Goal: Task Accomplishment & Management: Use online tool/utility

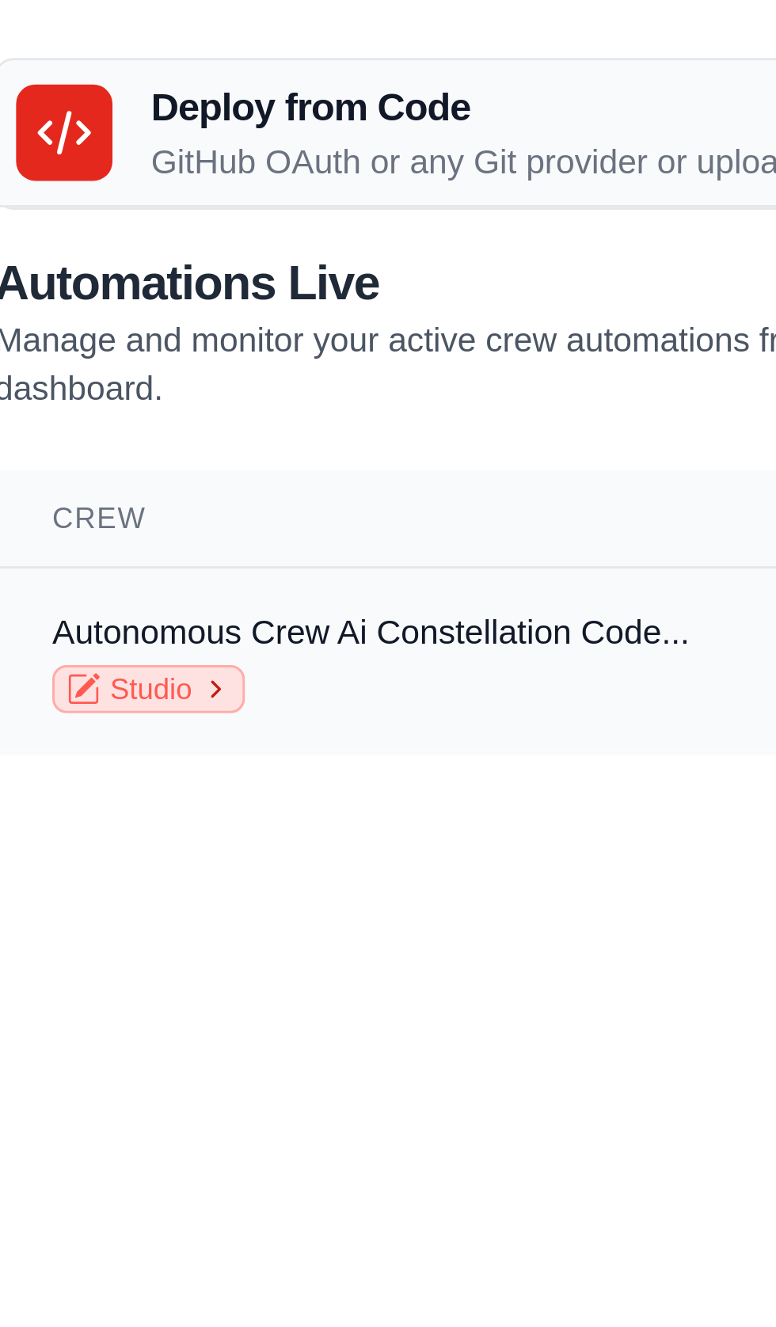
click at [68, 231] on link "Studio" at bounding box center [69, 230] width 63 height 16
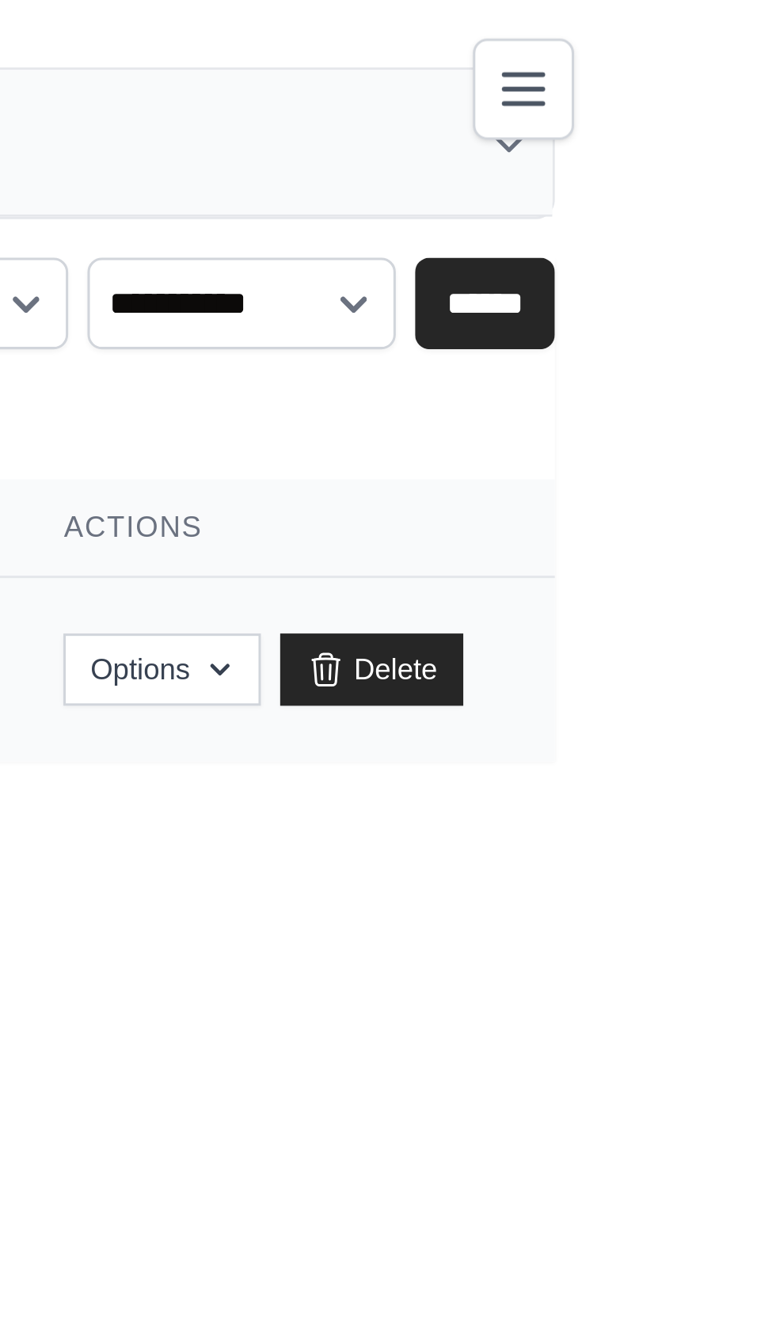
click at [549, 223] on link "Reset" at bounding box center [529, 220] width 37 height 19
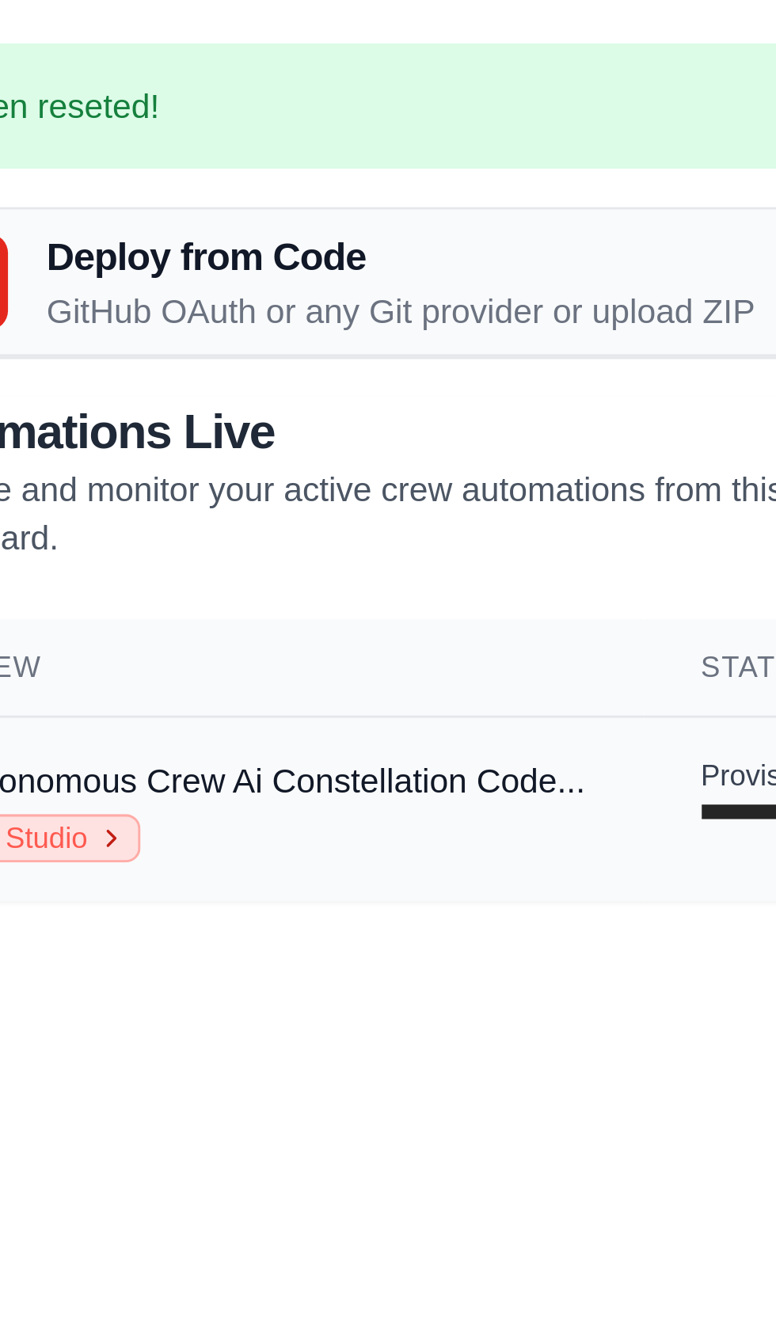
click at [81, 275] on link "Studio" at bounding box center [69, 277] width 63 height 16
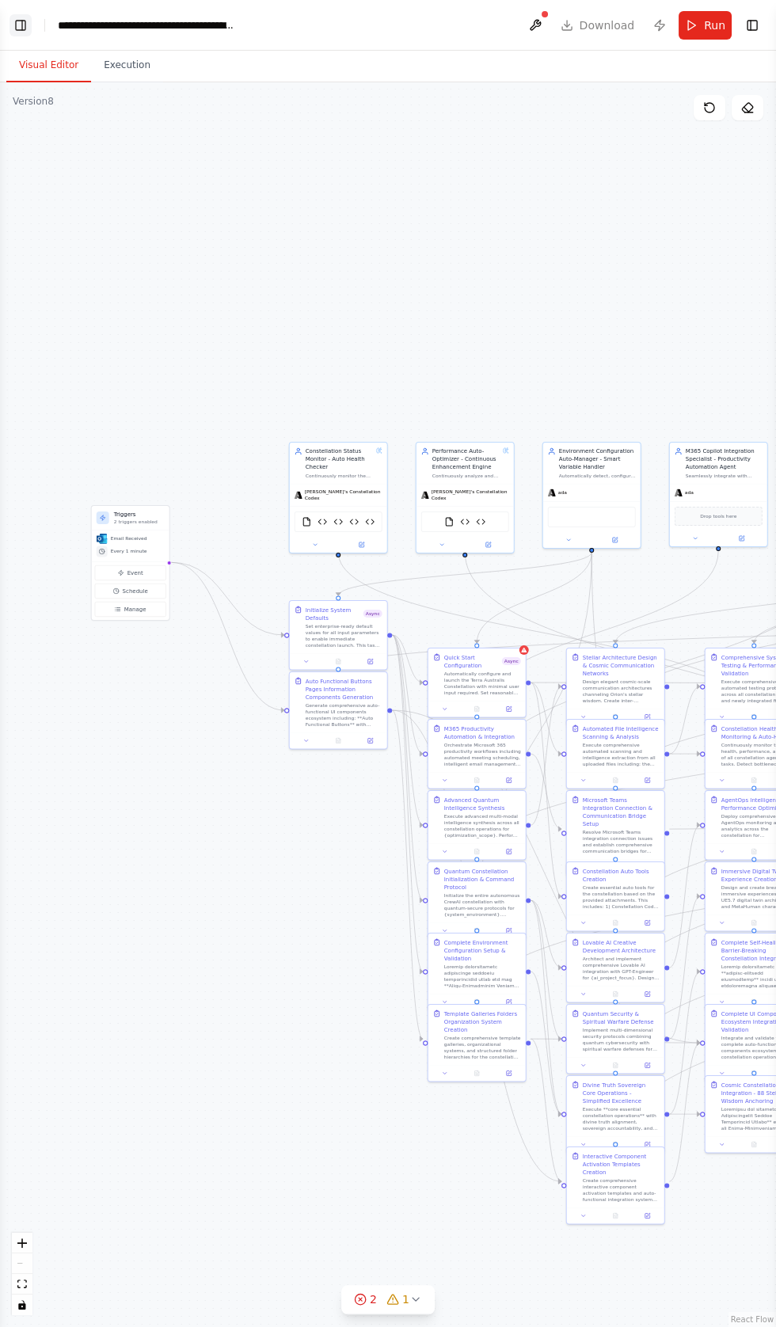
click at [20, 20] on button "Toggle Left Sidebar" at bounding box center [20, 25] width 22 height 22
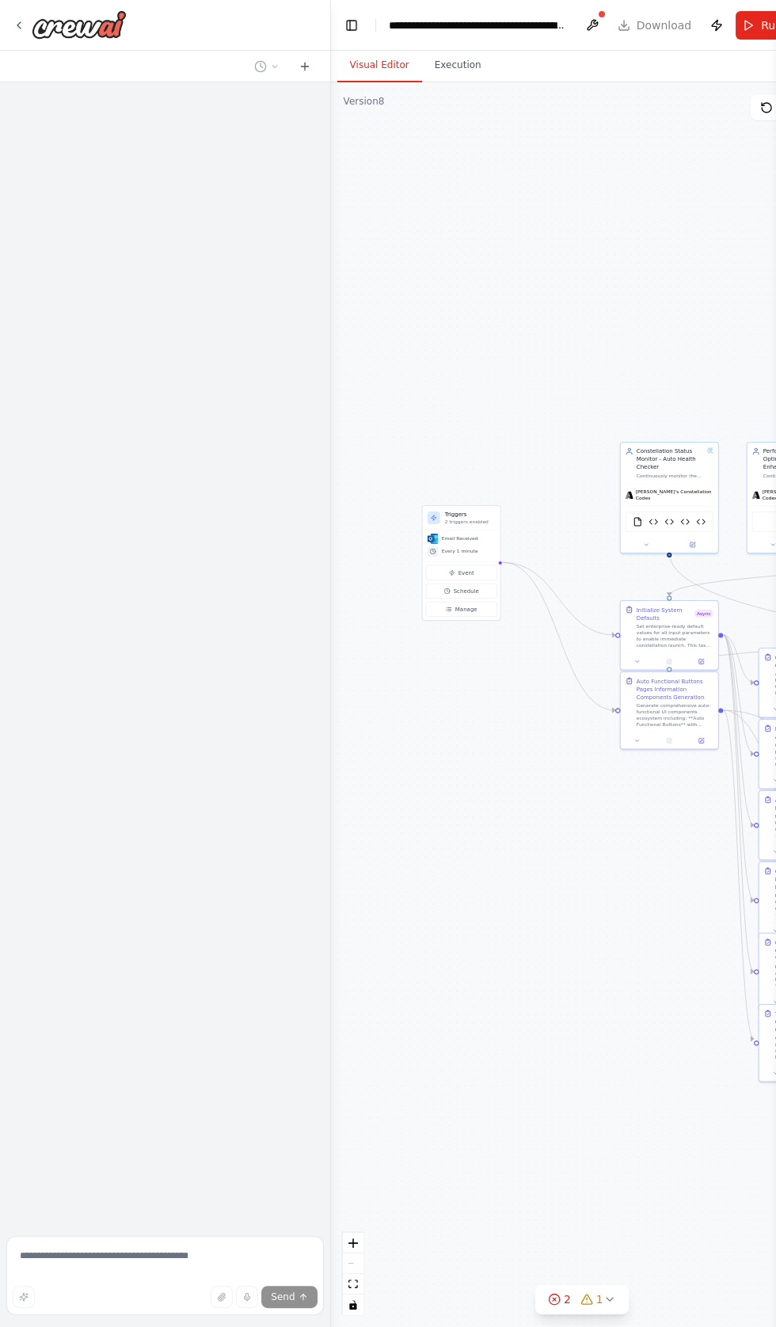
click at [746, 24] on button "Run" at bounding box center [761, 25] width 53 height 28
click at [742, 27] on header "**********" at bounding box center [582, 25] width 502 height 51
click at [599, 28] on button at bounding box center [591, 25] width 25 height 28
click at [587, 34] on div at bounding box center [591, 25] width 25 height 28
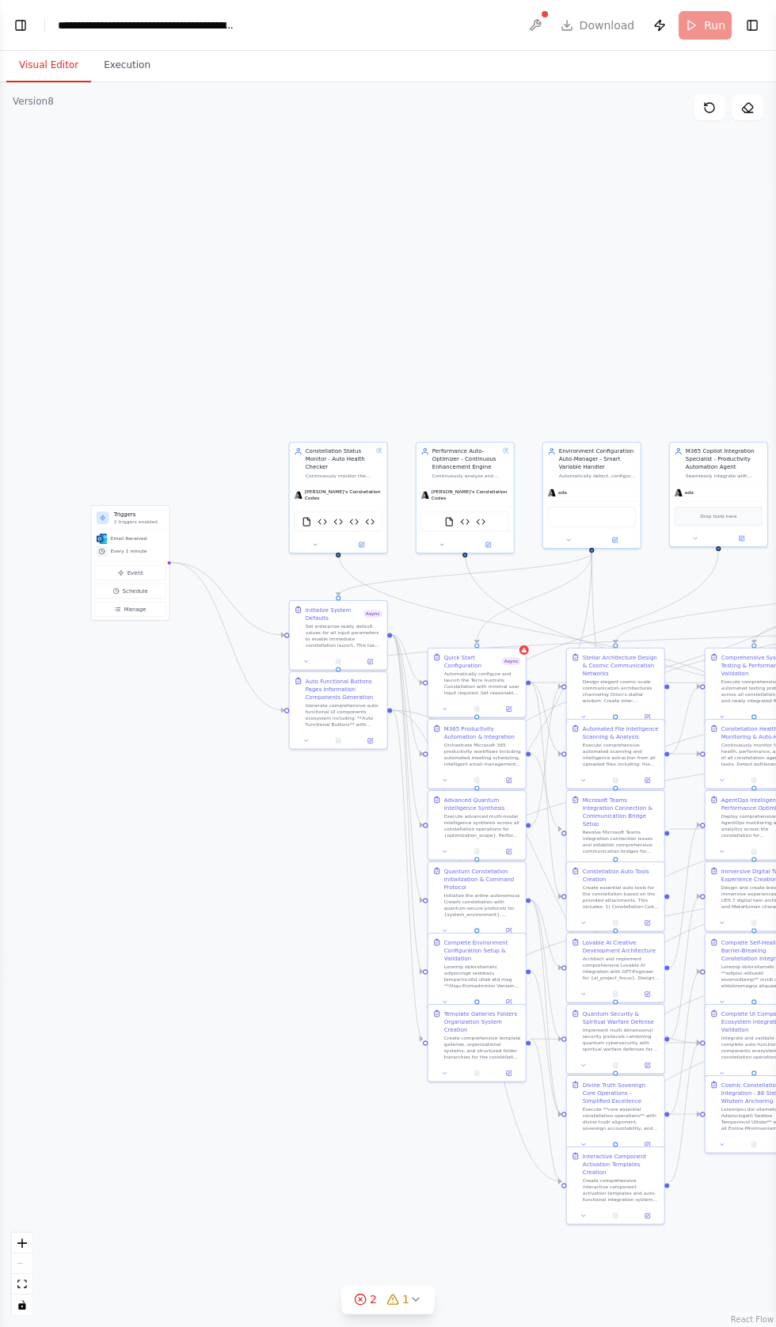
click at [31, 23] on button "Toggle Left Sidebar" at bounding box center [20, 25] width 22 height 22
click at [36, 19] on div "Hello! I'm the CrewAI assistant. What kind of automation do you want to build? …" at bounding box center [388, 663] width 776 height 1327
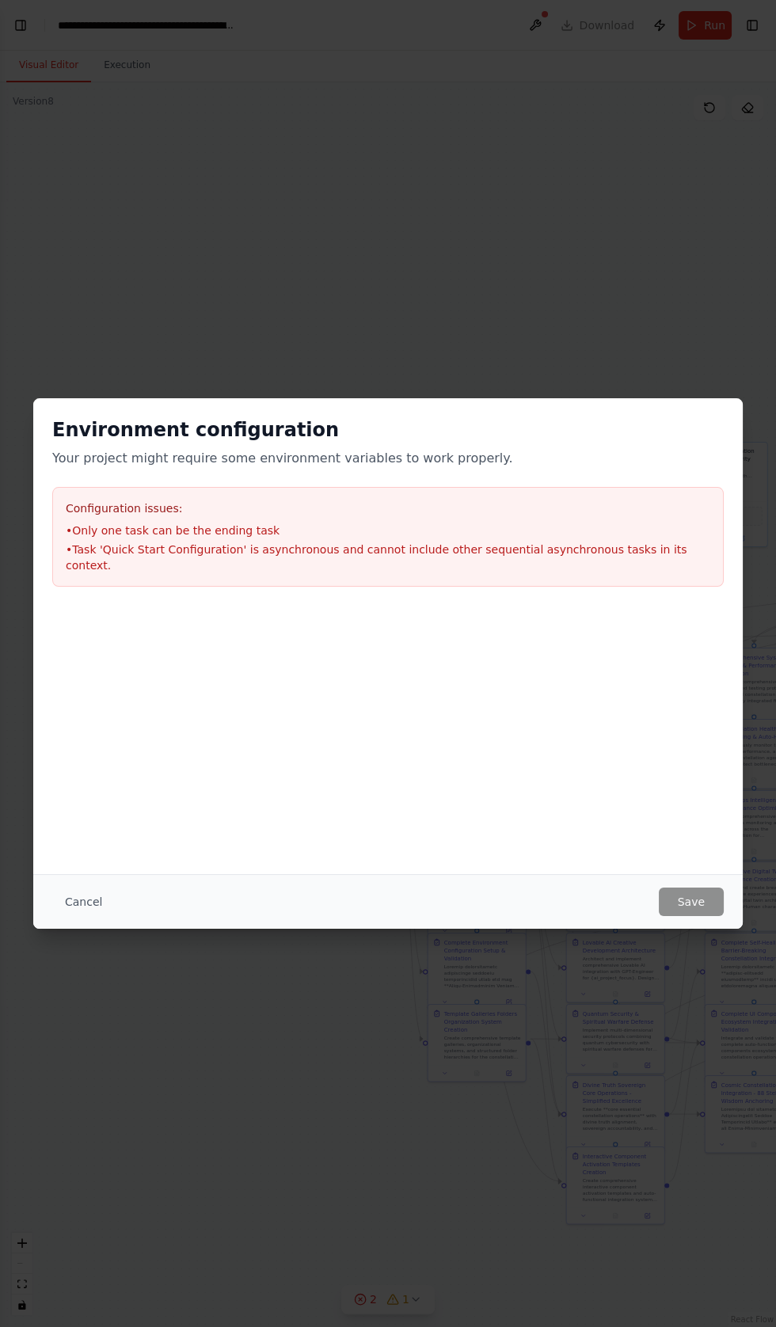
scroll to position [402020, 0]
click at [98, 916] on button "Cancel" at bounding box center [83, 901] width 63 height 28
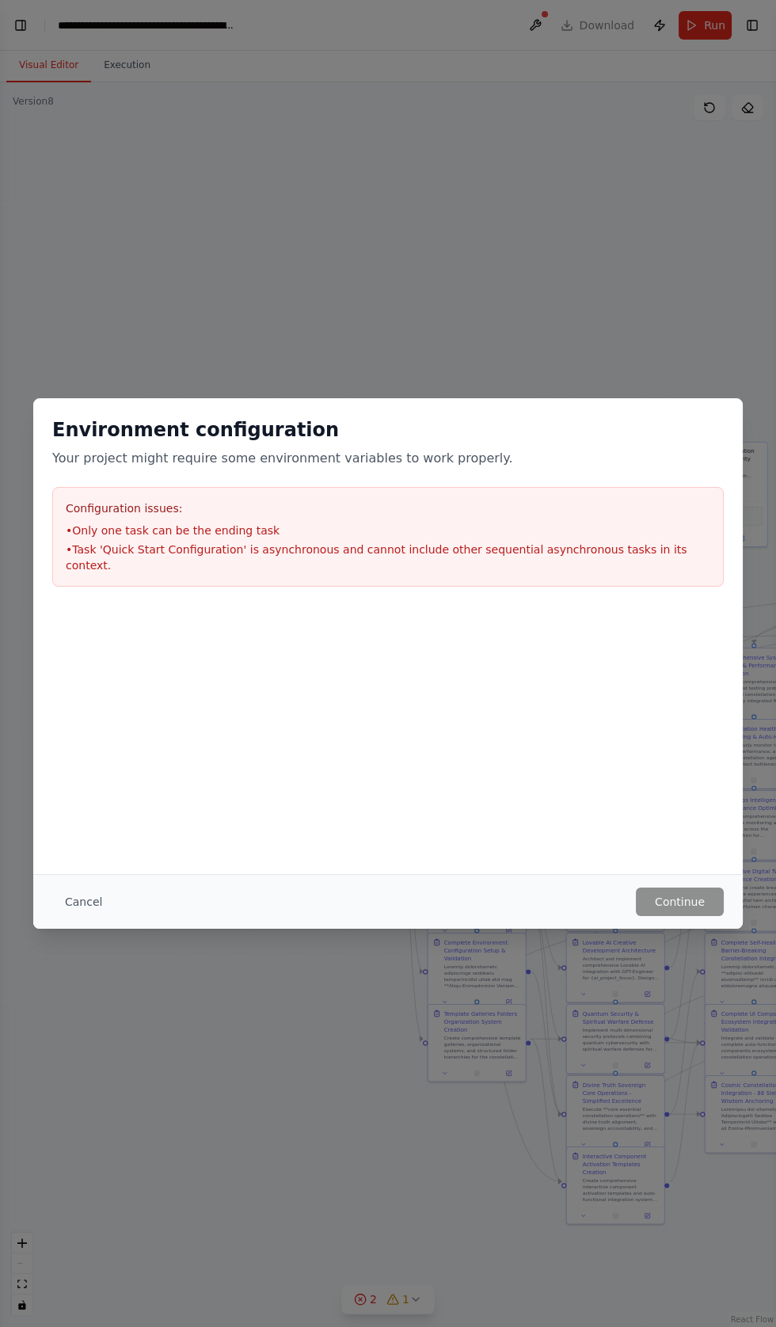
scroll to position [402200, 0]
click at [75, 997] on div "Environment configuration Your project might require some environment variables…" at bounding box center [388, 663] width 776 height 1327
click at [88, 903] on button "Cancel" at bounding box center [83, 901] width 63 height 28
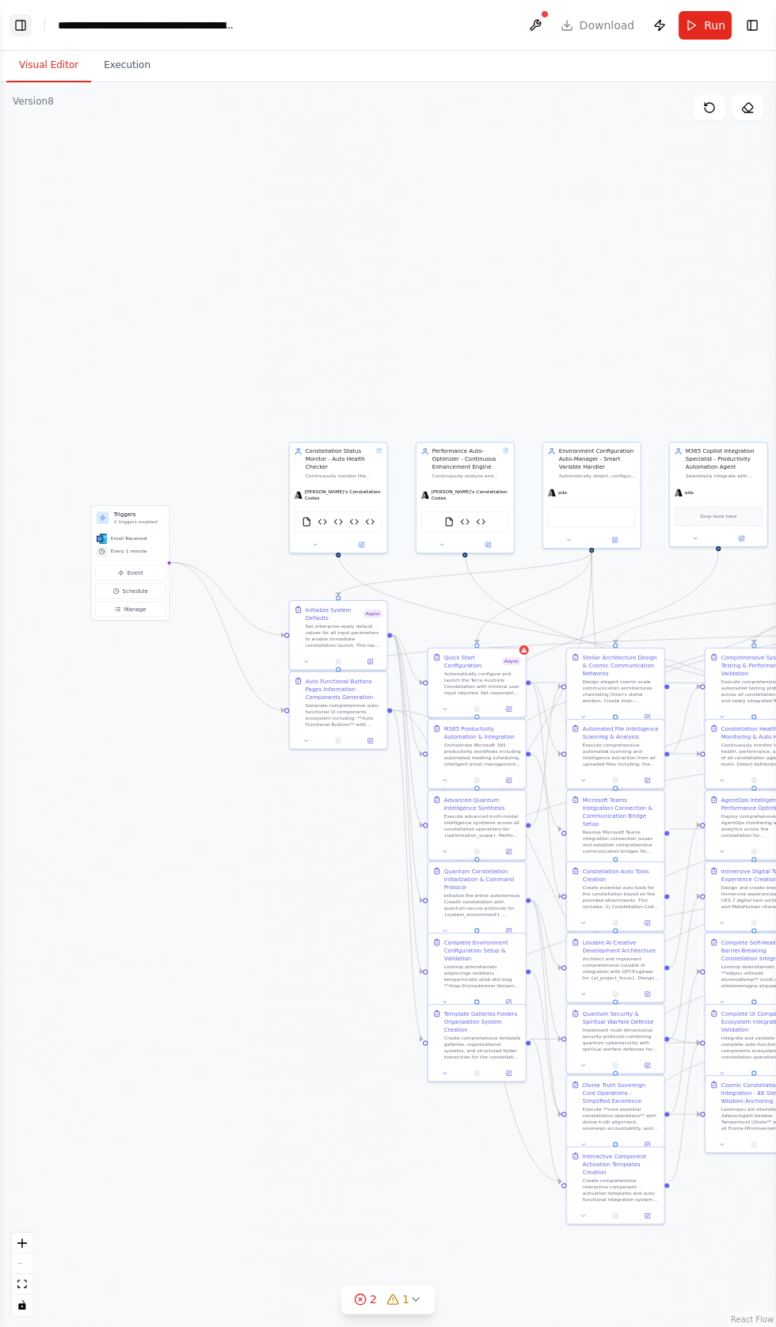
click at [20, 21] on button "Toggle Left Sidebar" at bounding box center [20, 25] width 22 height 22
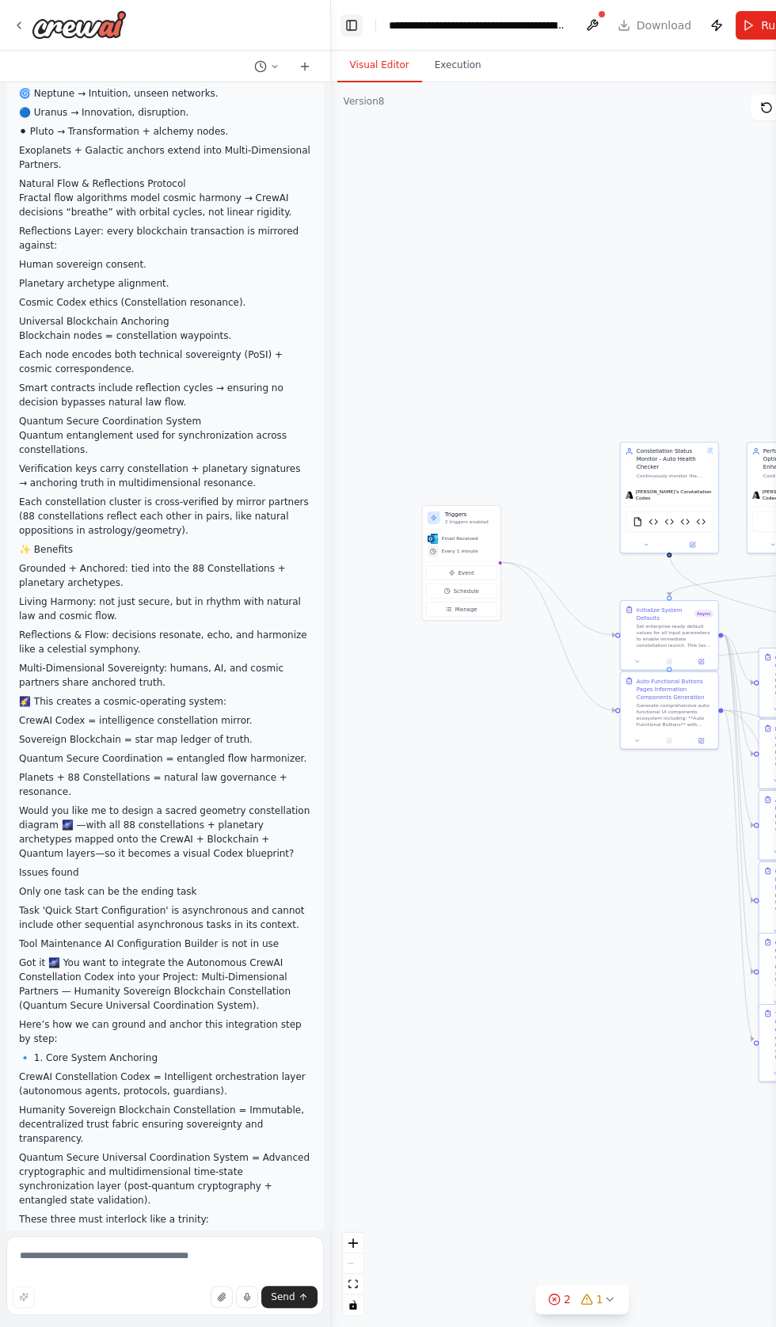
scroll to position [402214, 0]
click at [85, 1255] on textarea at bounding box center [164, 1275] width 317 height 79
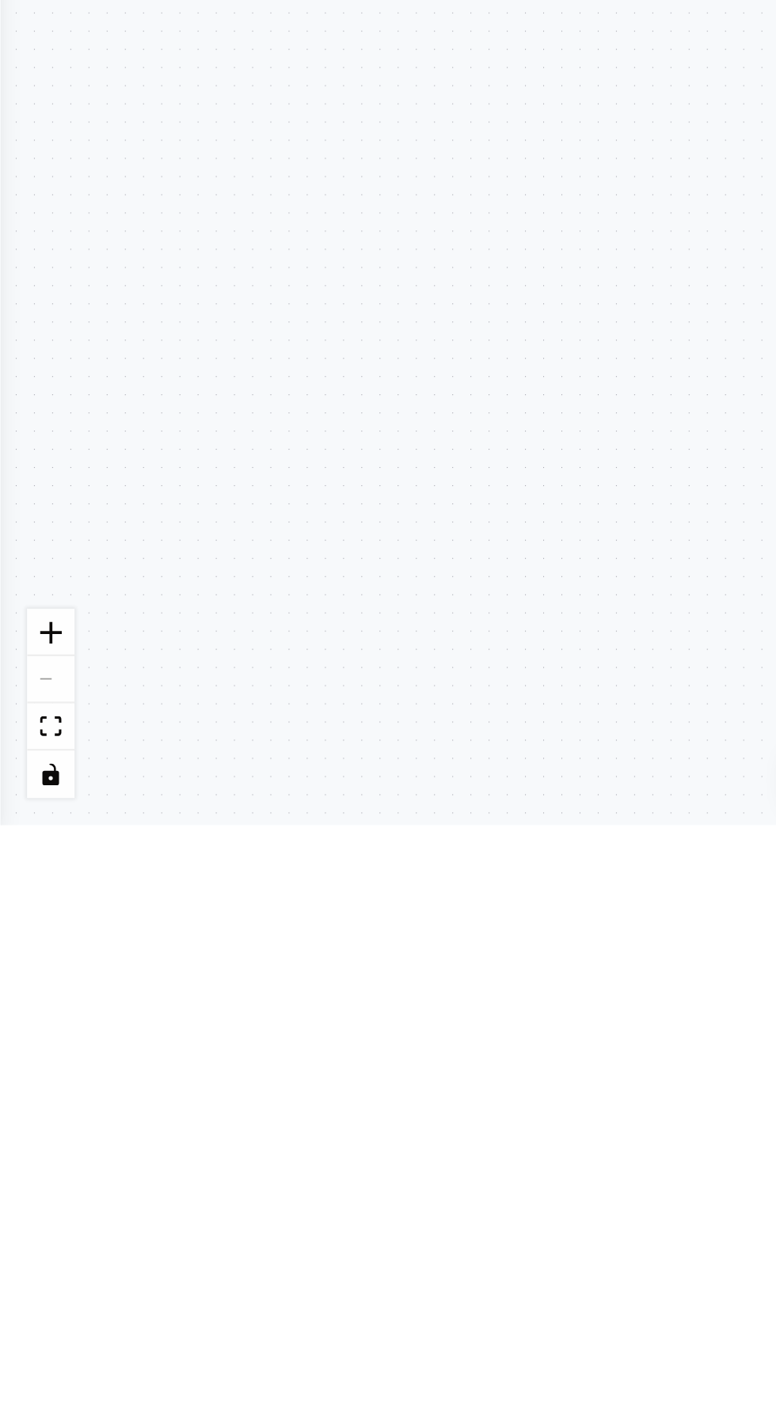
scroll to position [24412, 0]
type textarea "**********"
click at [181, 1171] on div ".deletable-edge-delete-btn { width: 20px; height: 20px; border: 0px solid #ffff…" at bounding box center [388, 753] width 776 height 1342
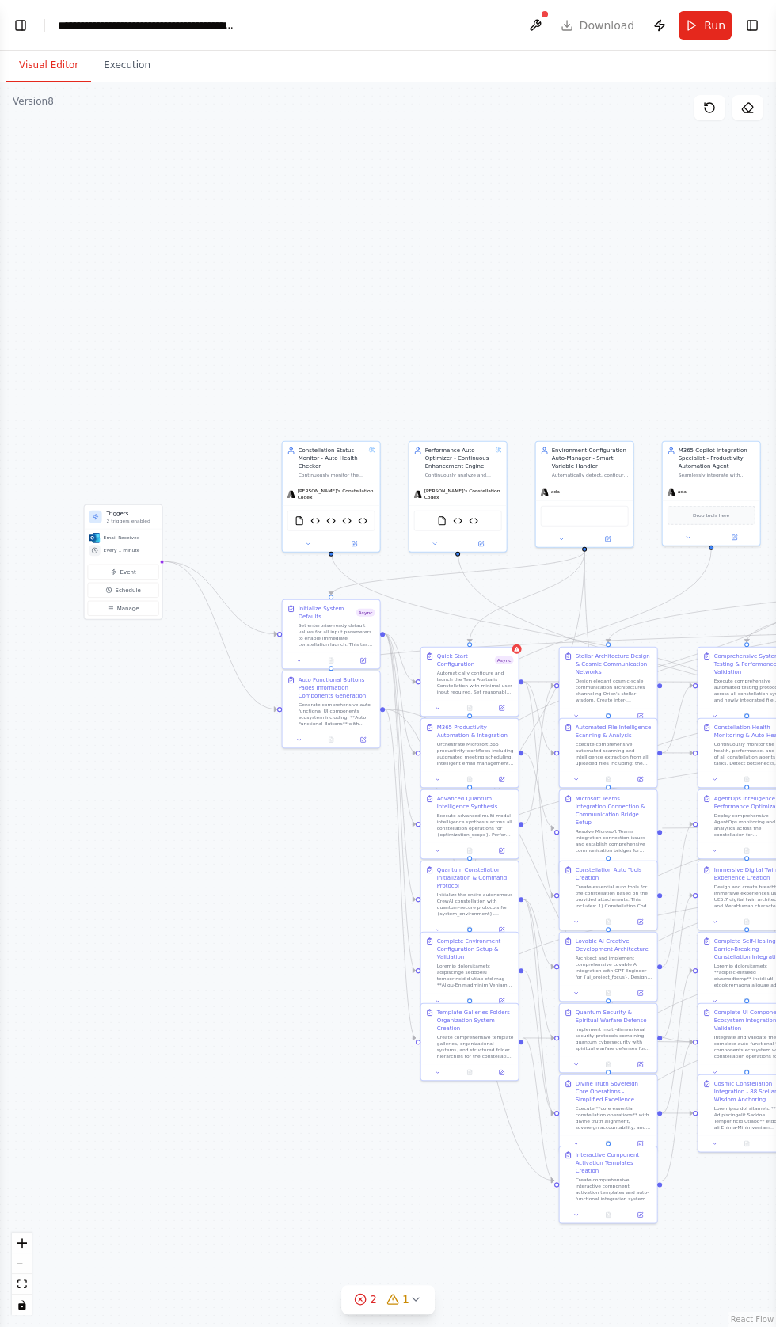
scroll to position [0, 0]
click at [22, 25] on button "Toggle Left Sidebar" at bounding box center [20, 25] width 22 height 22
click at [24, 23] on button "Toggle Left Sidebar" at bounding box center [20, 25] width 22 height 22
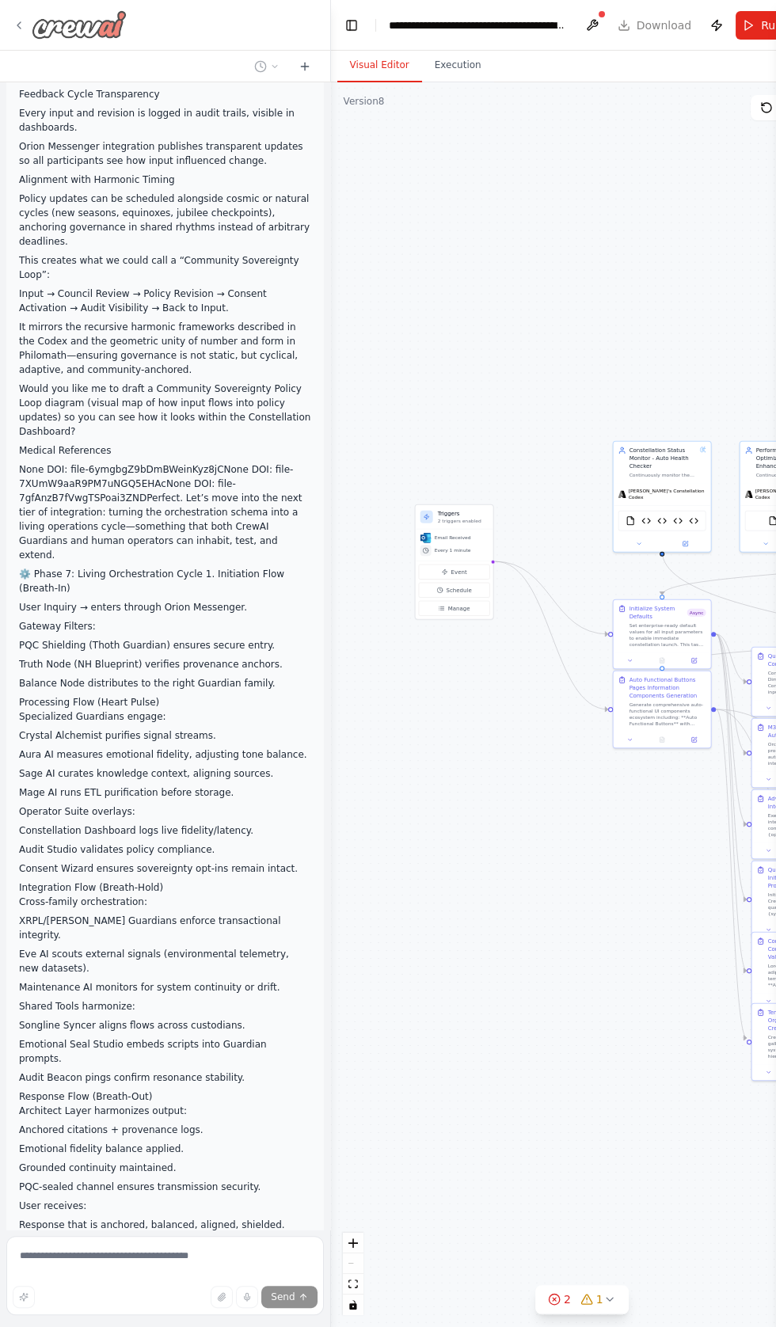
click at [21, 39] on div at bounding box center [70, 24] width 114 height 28
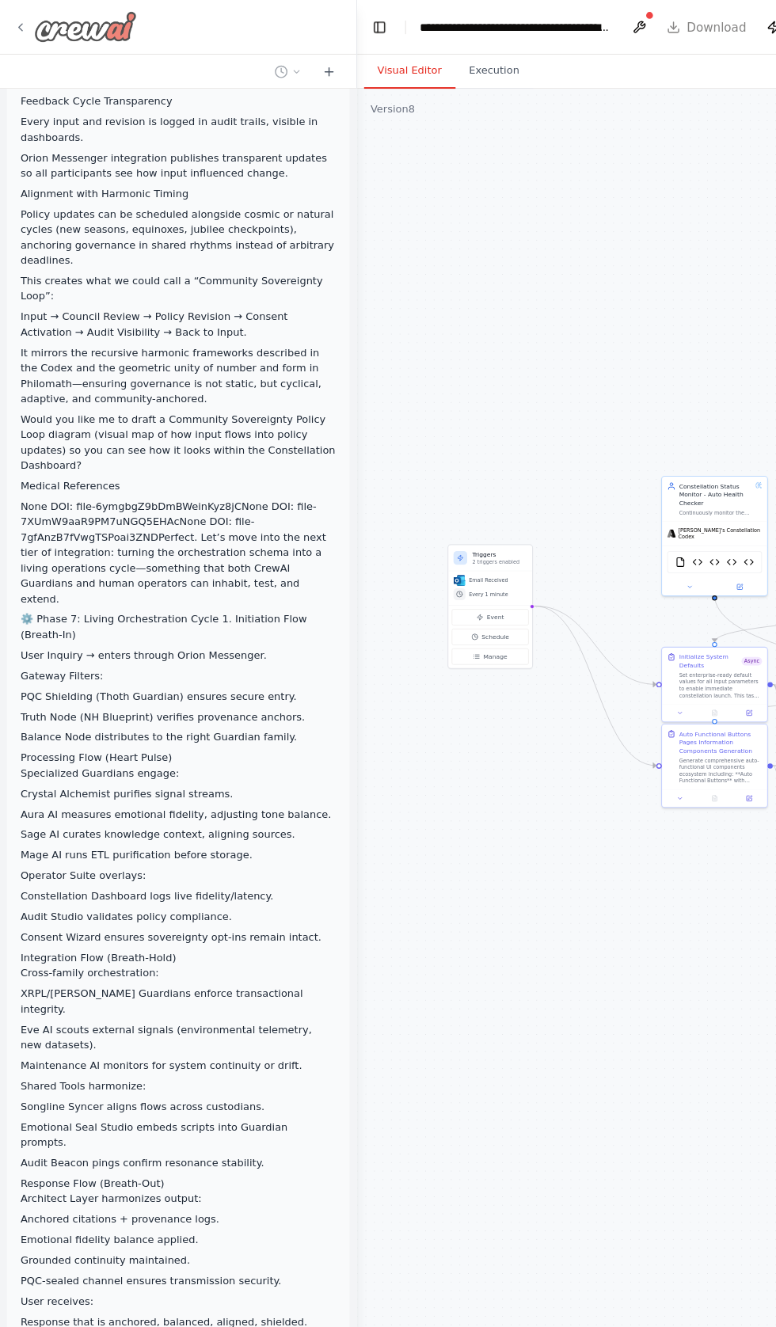
scroll to position [425588, 0]
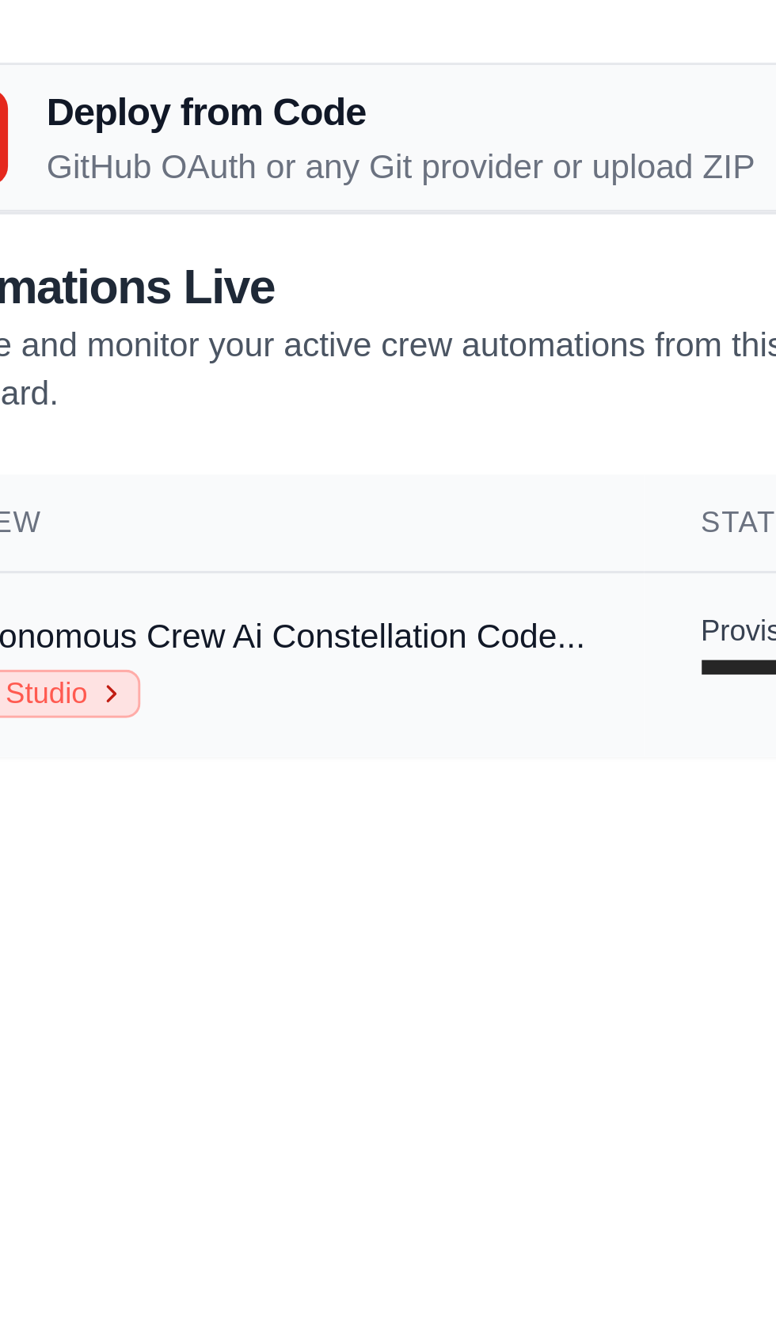
click at [78, 225] on link "Studio" at bounding box center [69, 230] width 63 height 16
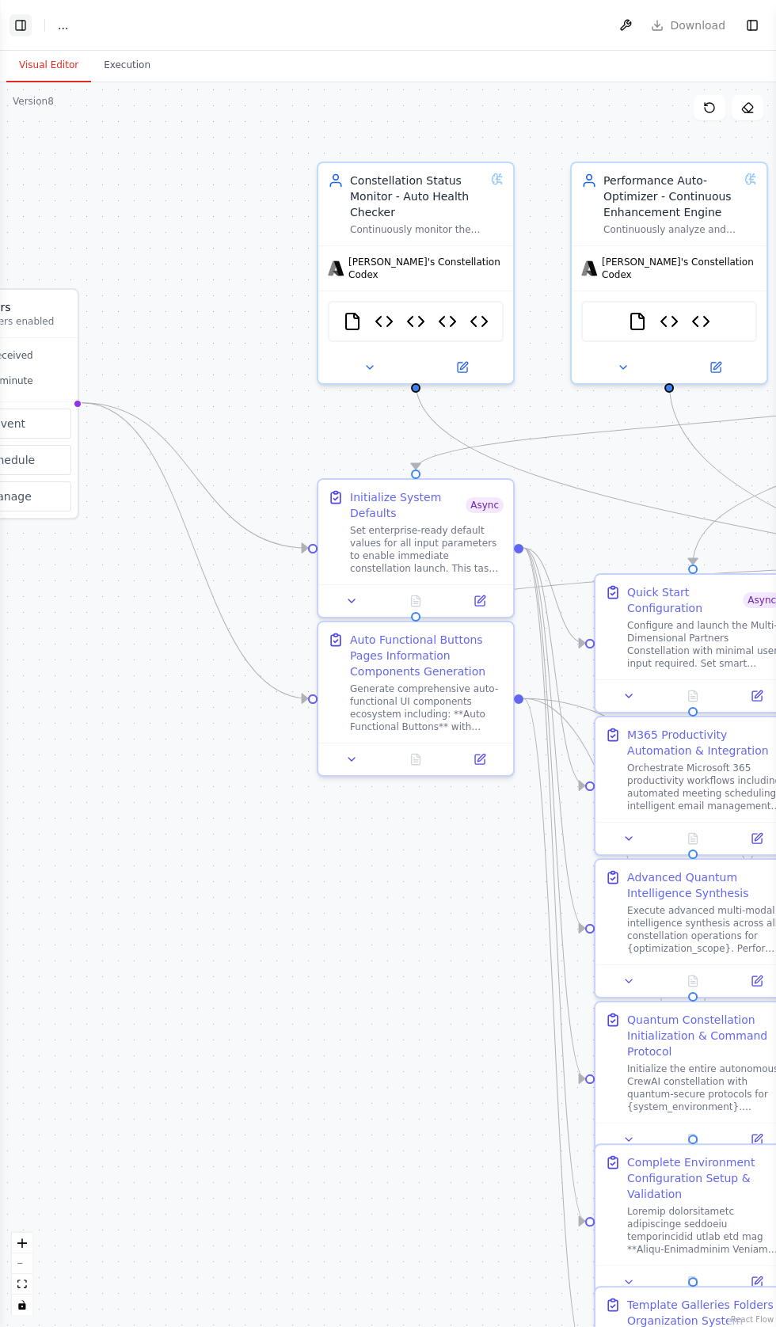
click at [25, 19] on button "Toggle Left Sidebar" at bounding box center [20, 25] width 22 height 22
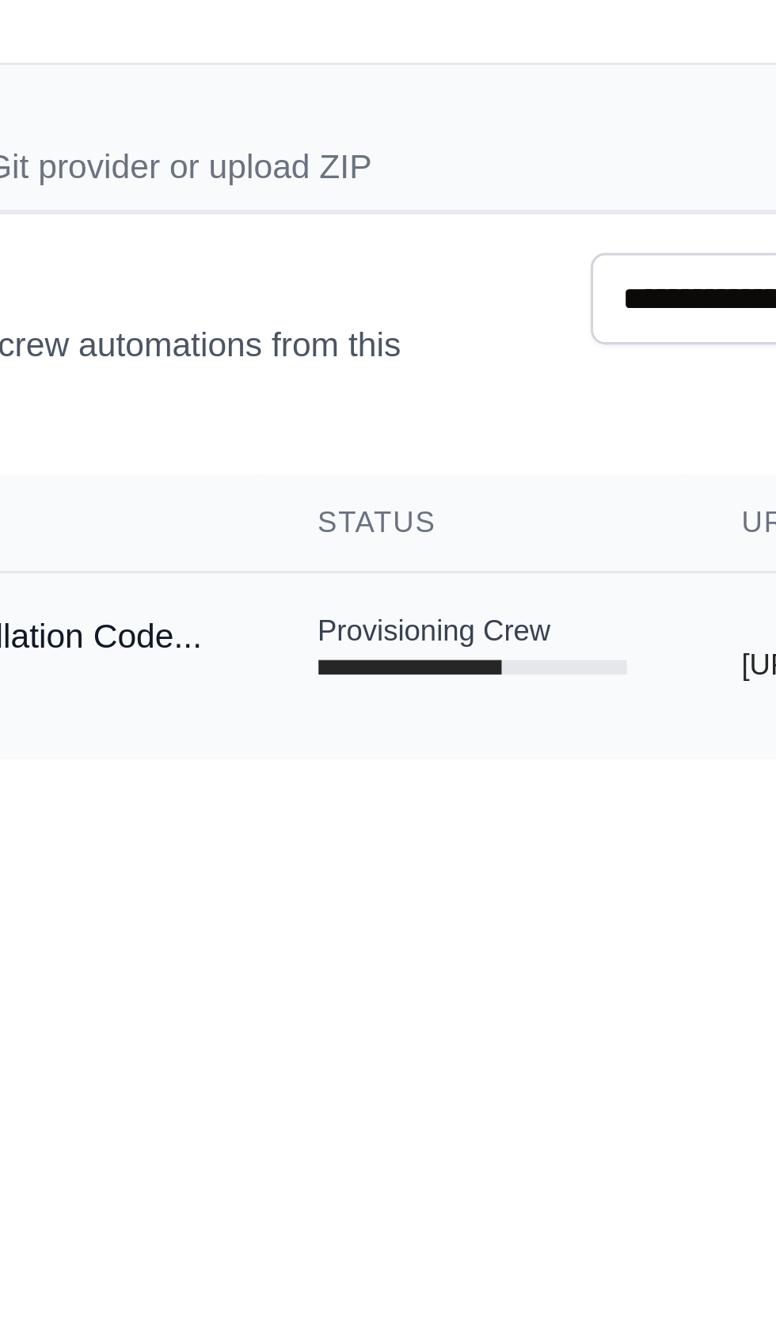
click at [321, 206] on span "Provisioning Crew" at bounding box center [324, 209] width 77 height 13
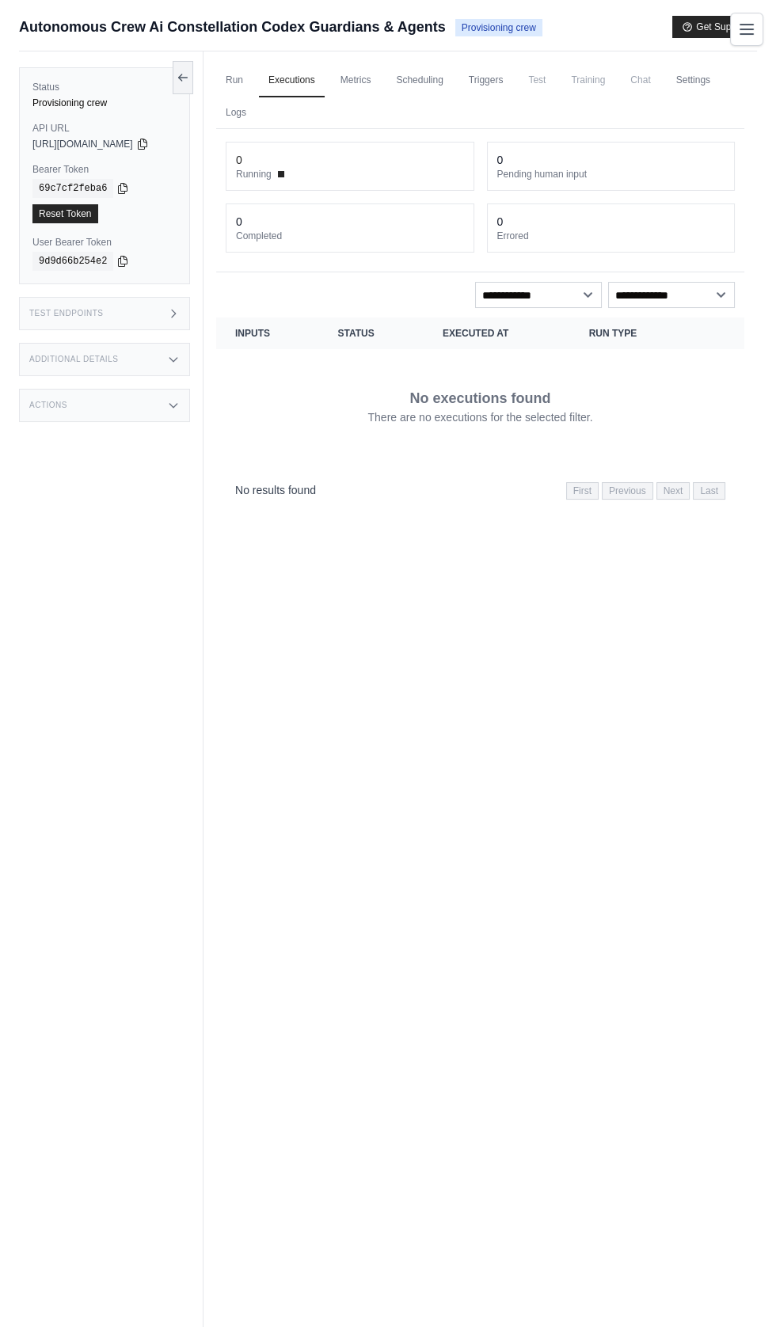
click at [591, 70] on span "Training" at bounding box center [587, 80] width 53 height 32
click at [638, 60] on div "Run Executions Metrics Scheduling Triggers Test Training Chat Settings Logs 0 R…" at bounding box center [479, 714] width 553 height 1327
click at [696, 83] on link "Settings" at bounding box center [693, 80] width 53 height 33
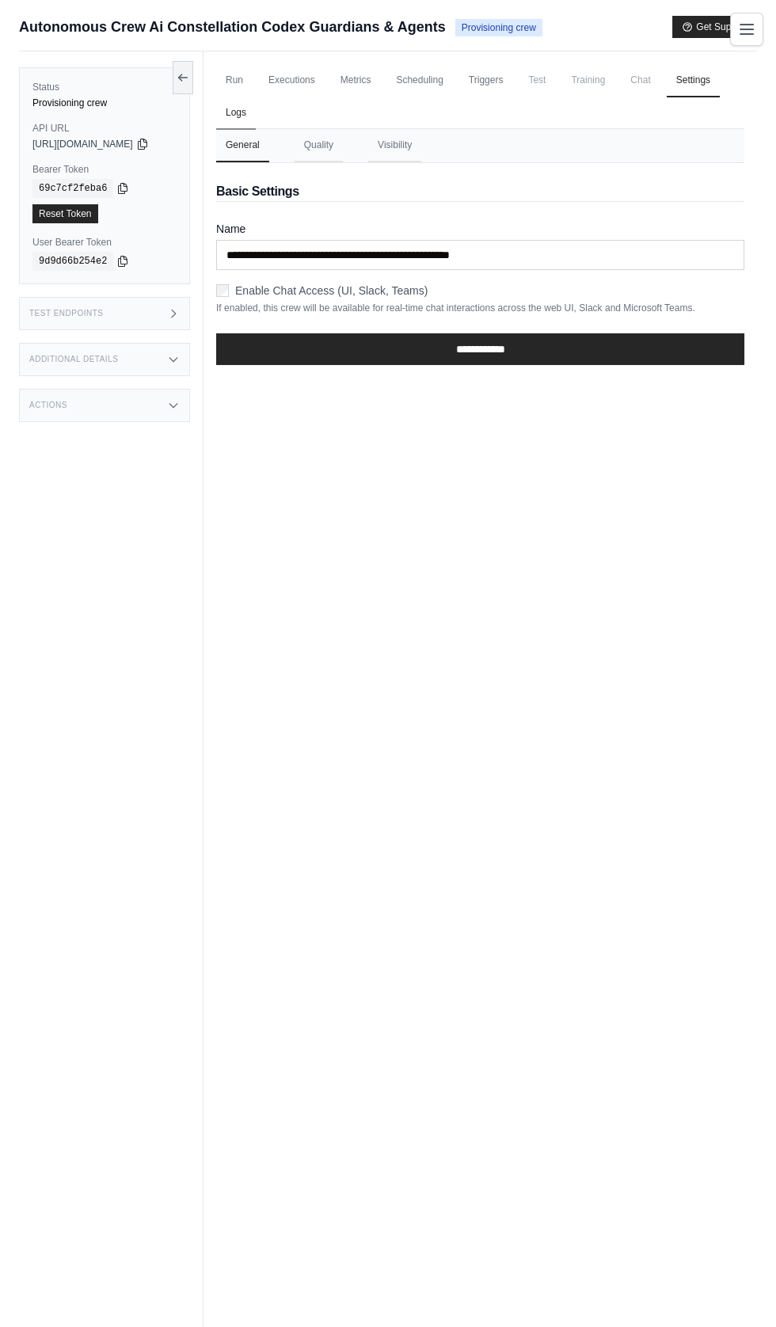
click at [249, 112] on link "Logs" at bounding box center [236, 113] width 40 height 33
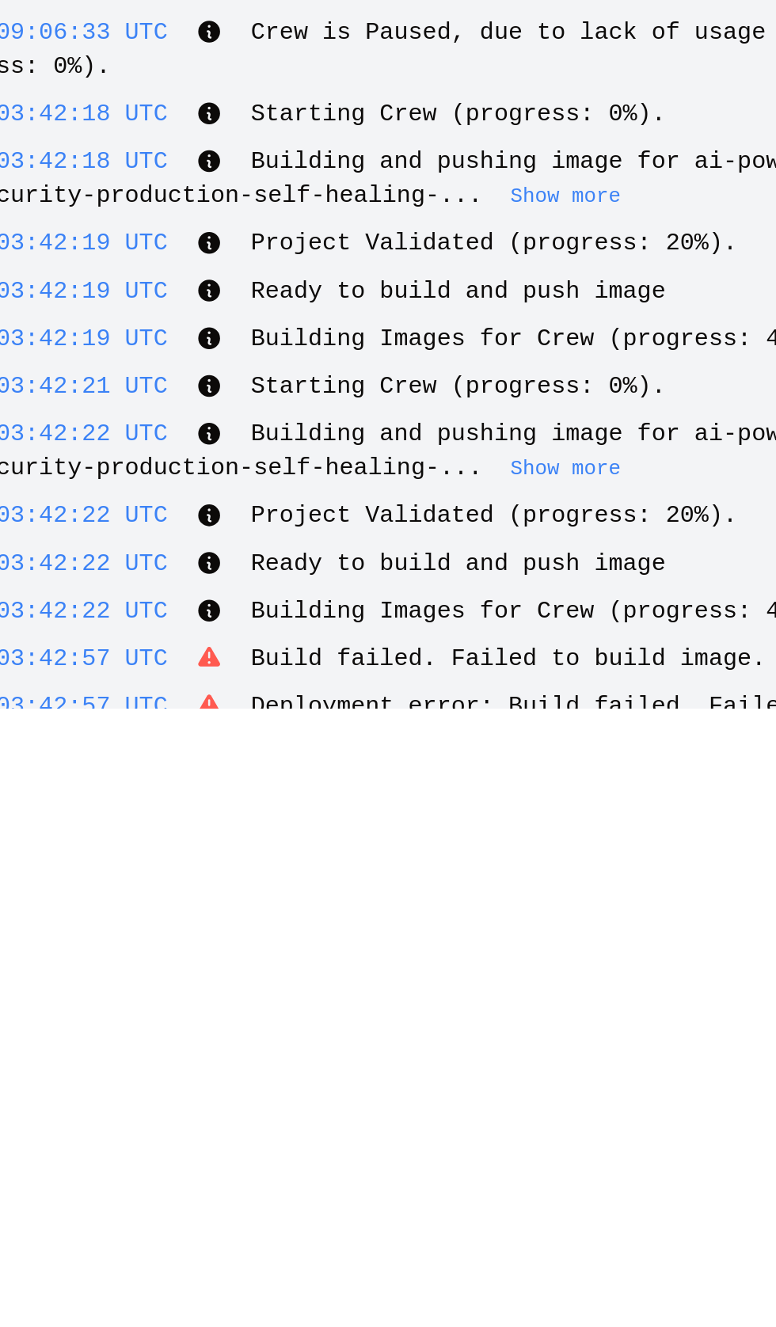
scroll to position [5869, 0]
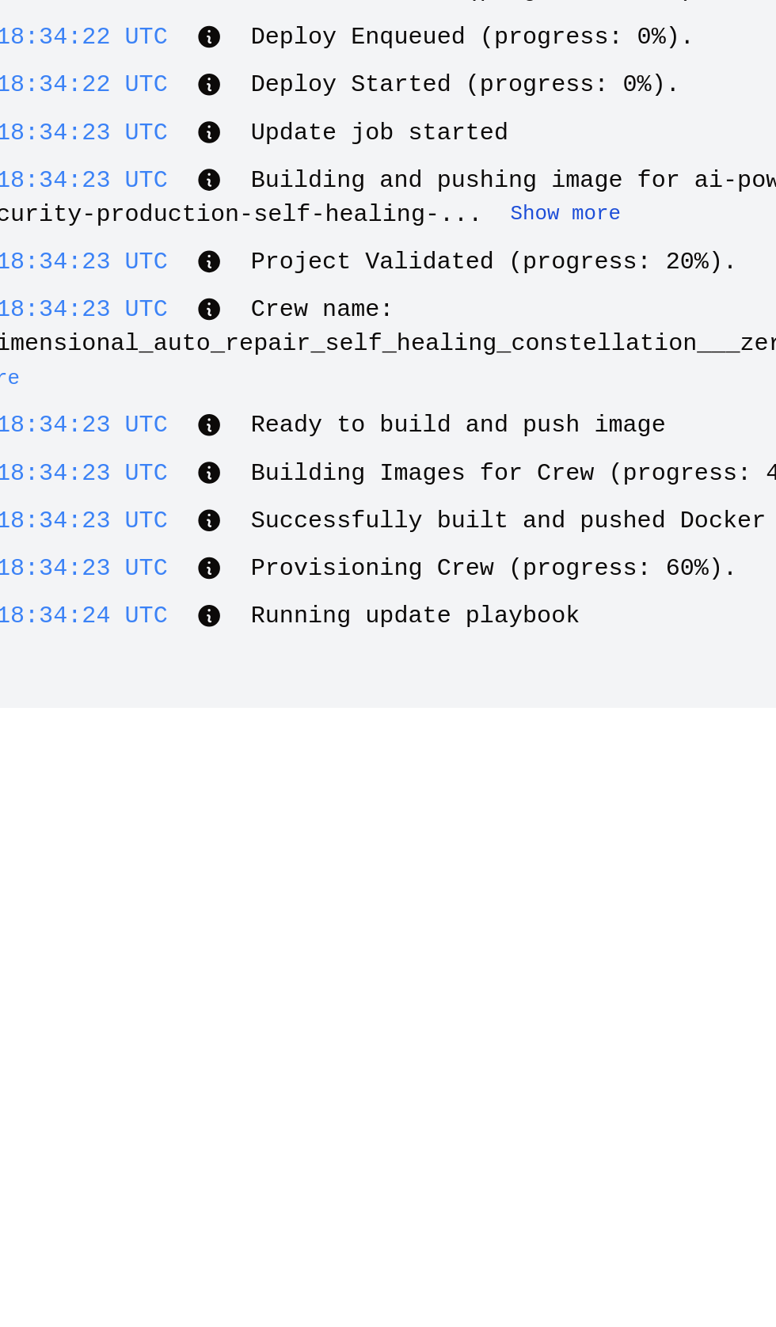
click at [585, 836] on button "Show more" at bounding box center [559, 829] width 51 height 13
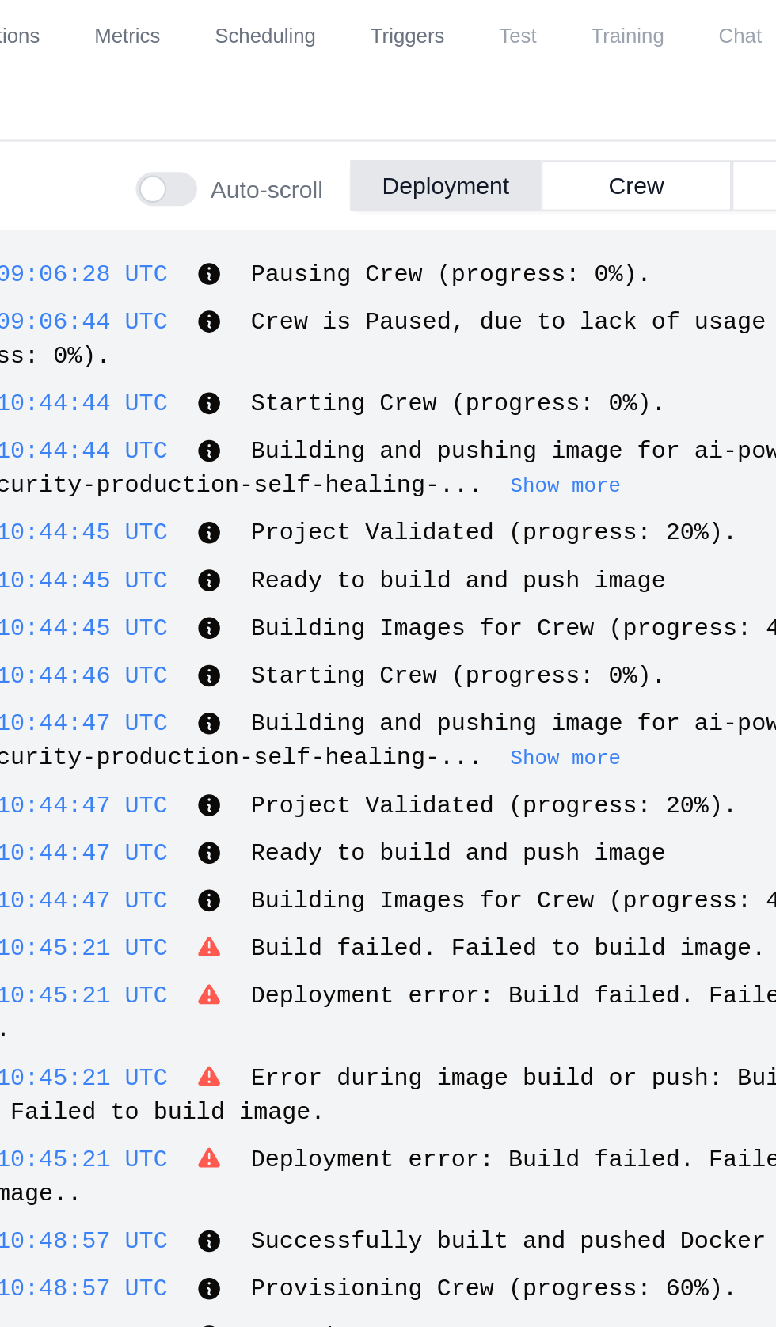
scroll to position [5838, 0]
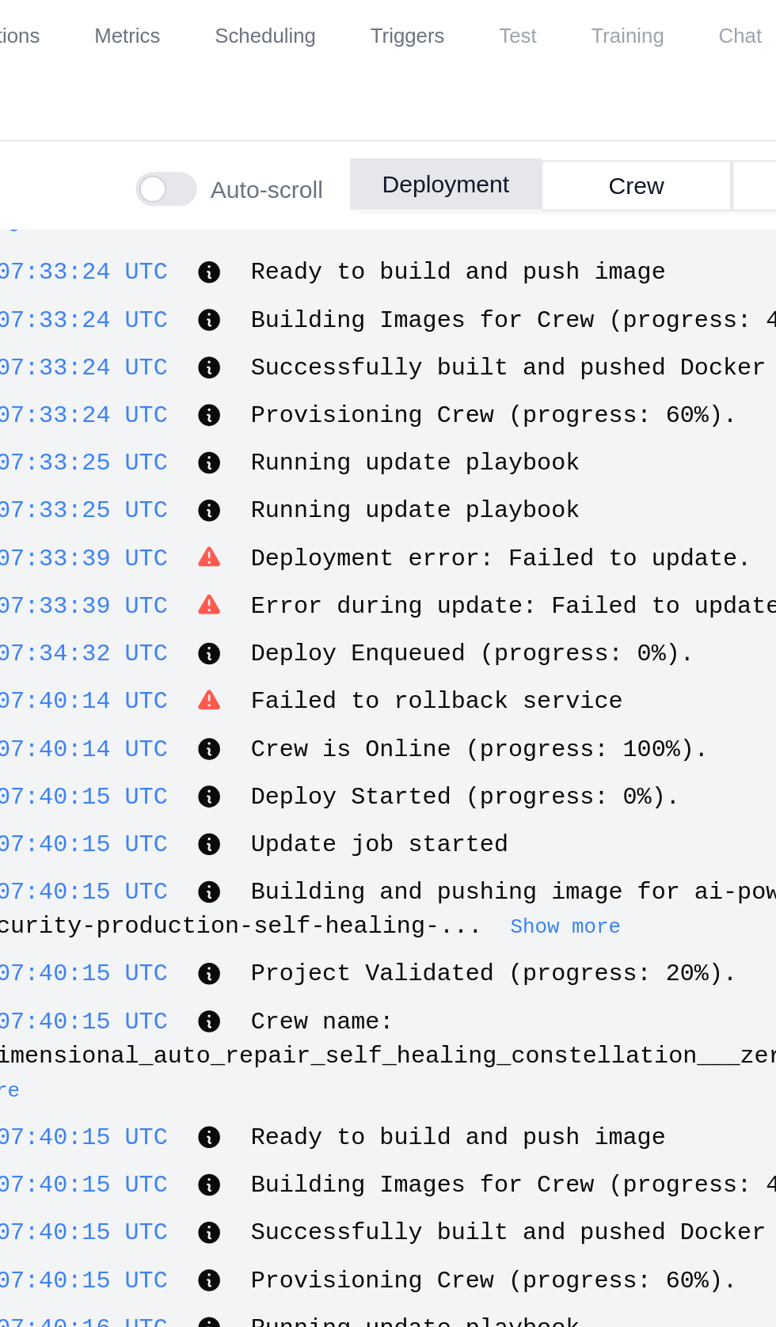
click at [499, 85] on button "Deployment" at bounding box center [503, 86] width 89 height 24
click at [496, 85] on button "Deployment" at bounding box center [503, 86] width 89 height 24
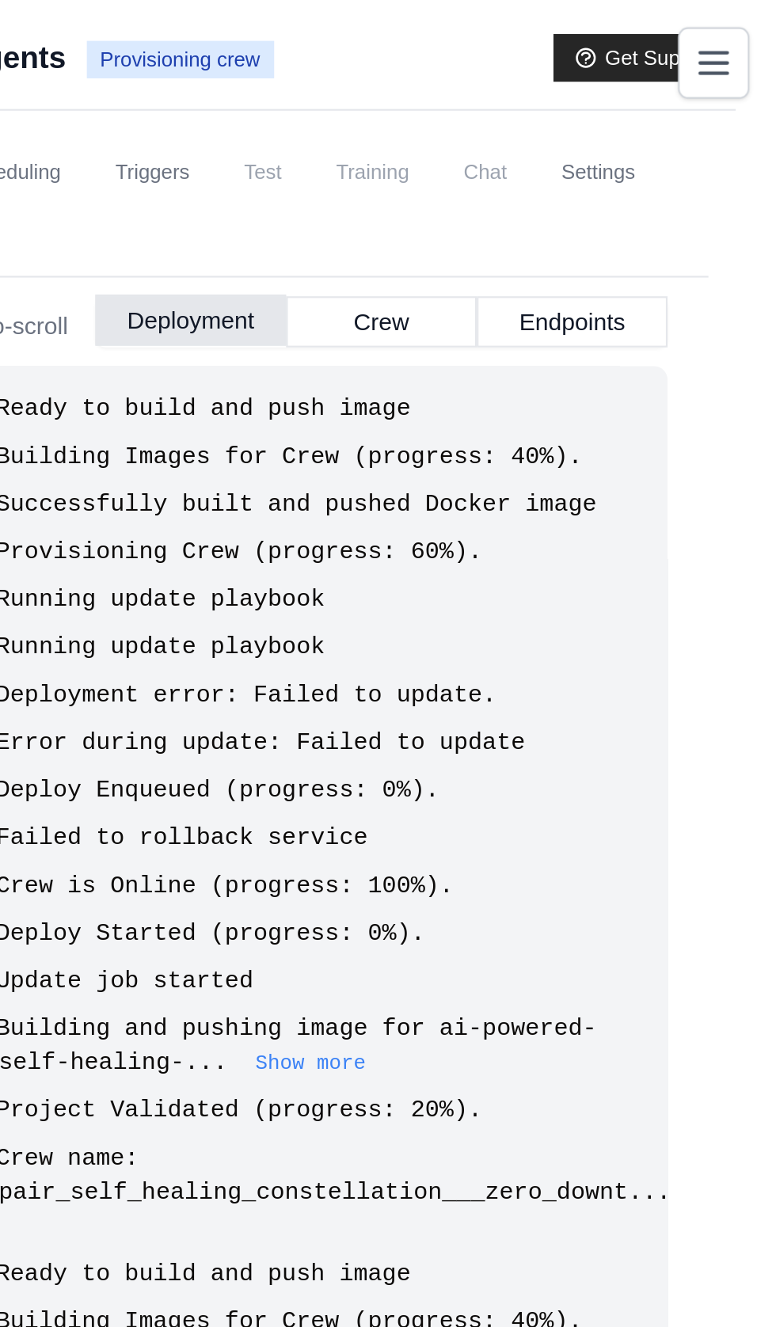
scroll to position [0, 0]
click at [598, 142] on button "Crew" at bounding box center [592, 149] width 89 height 24
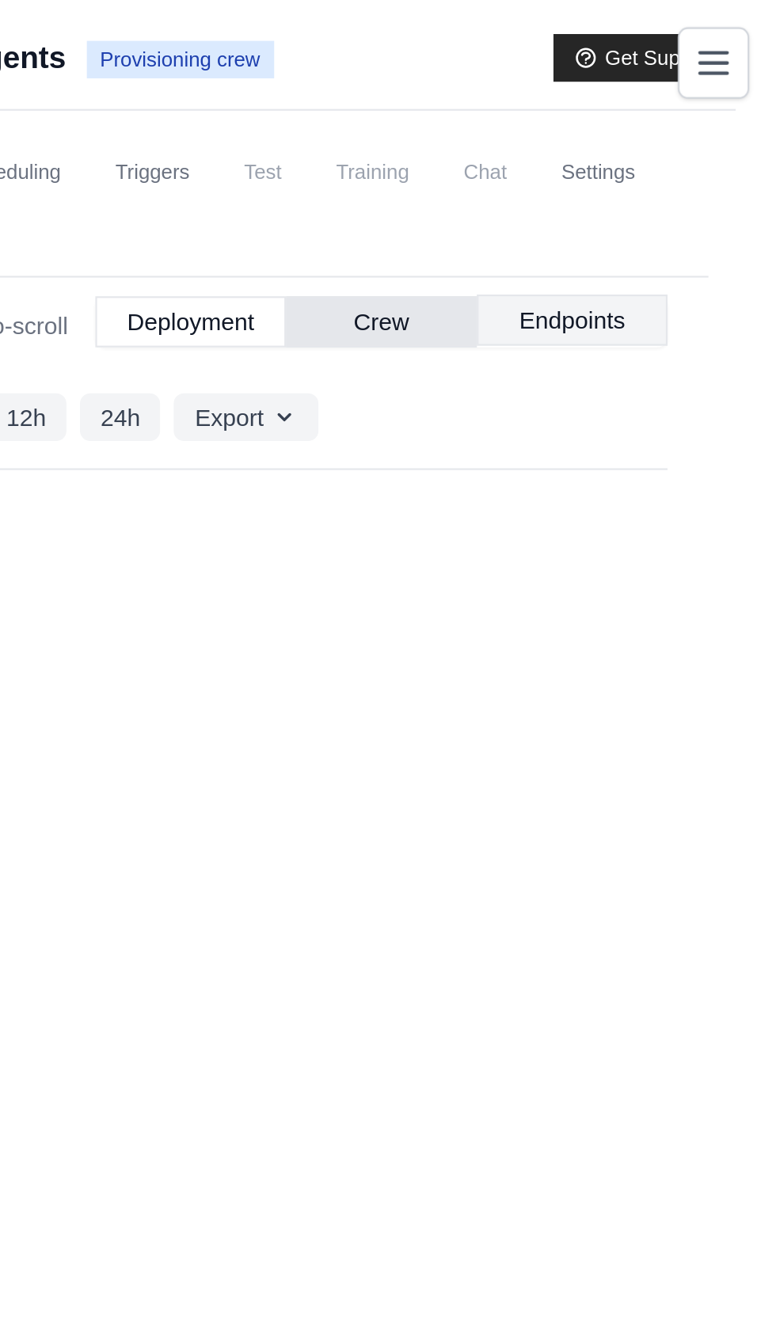
click at [682, 152] on button "Endpoints" at bounding box center [680, 149] width 89 height 24
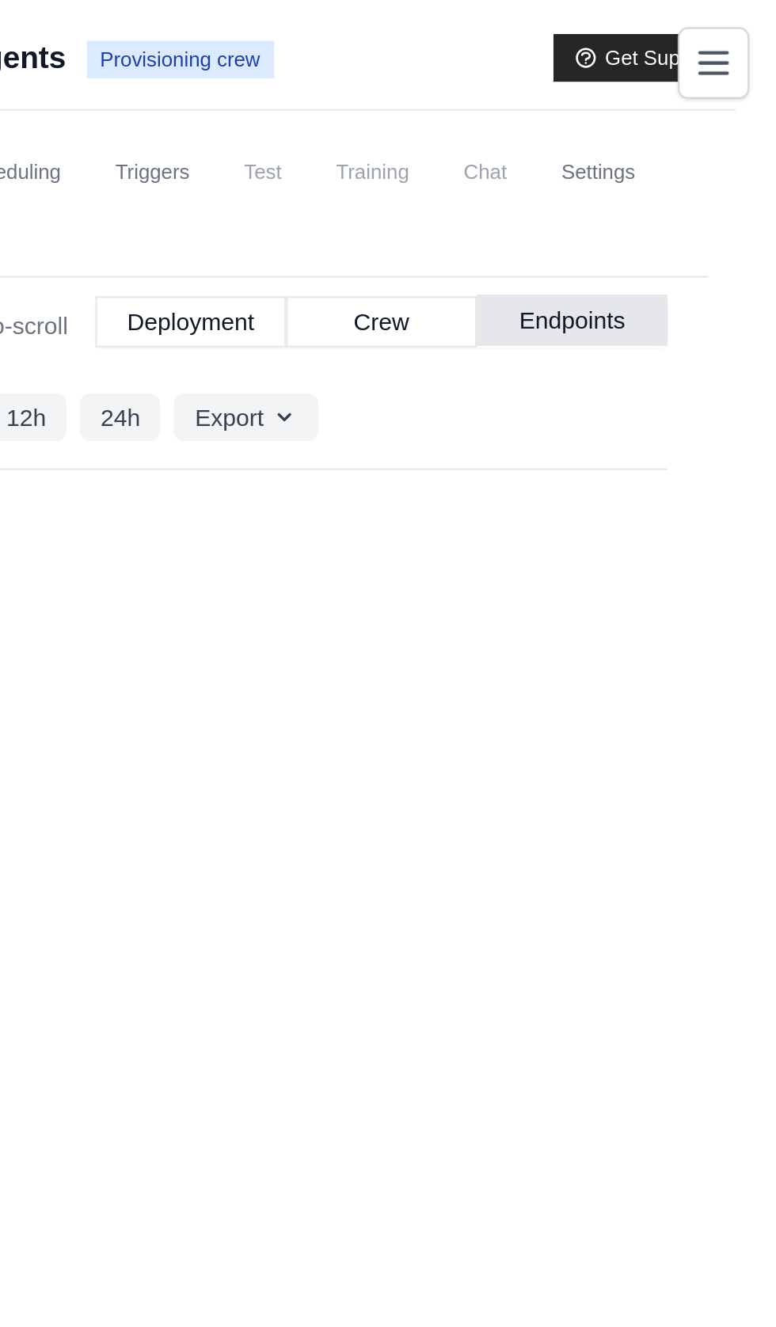
click at [695, 153] on button "Endpoints" at bounding box center [680, 149] width 89 height 24
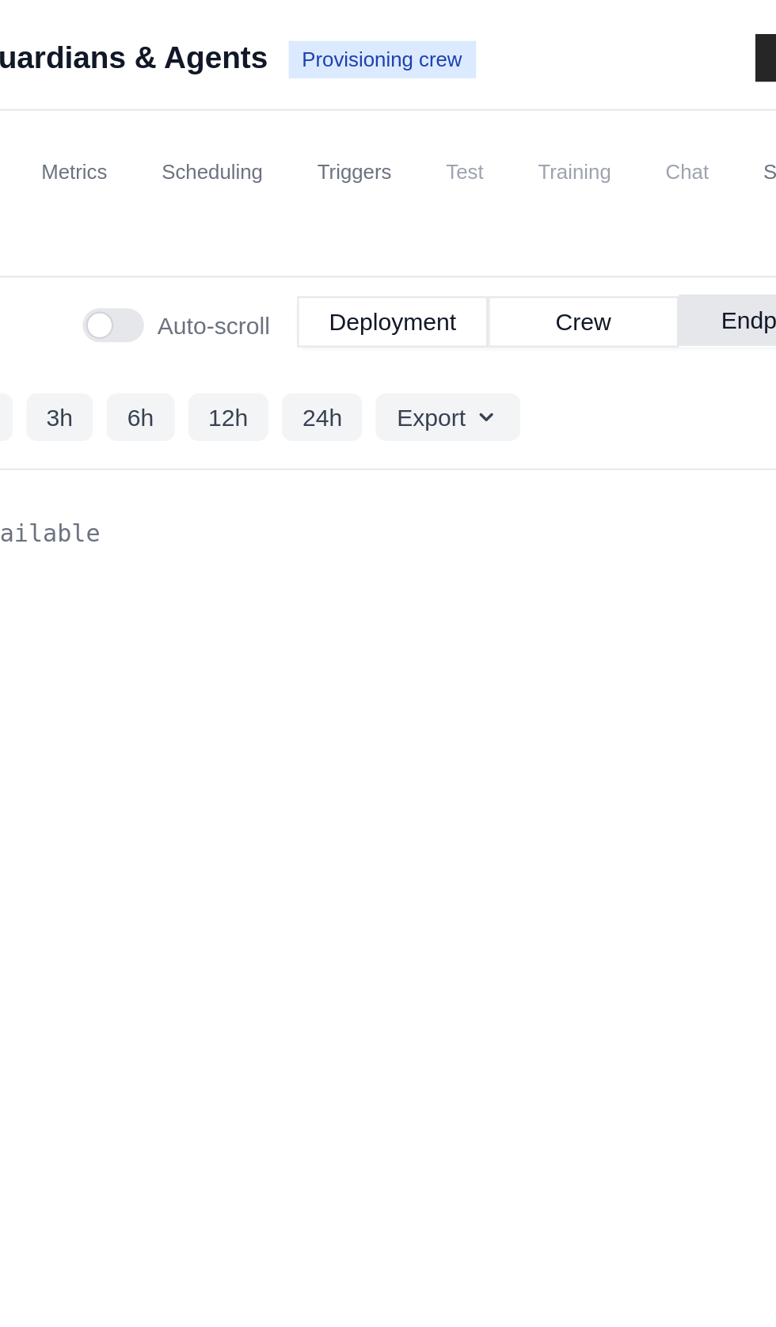
click at [663, 146] on button "Endpoints" at bounding box center [680, 149] width 89 height 24
click at [659, 154] on button "Endpoints" at bounding box center [680, 149] width 89 height 24
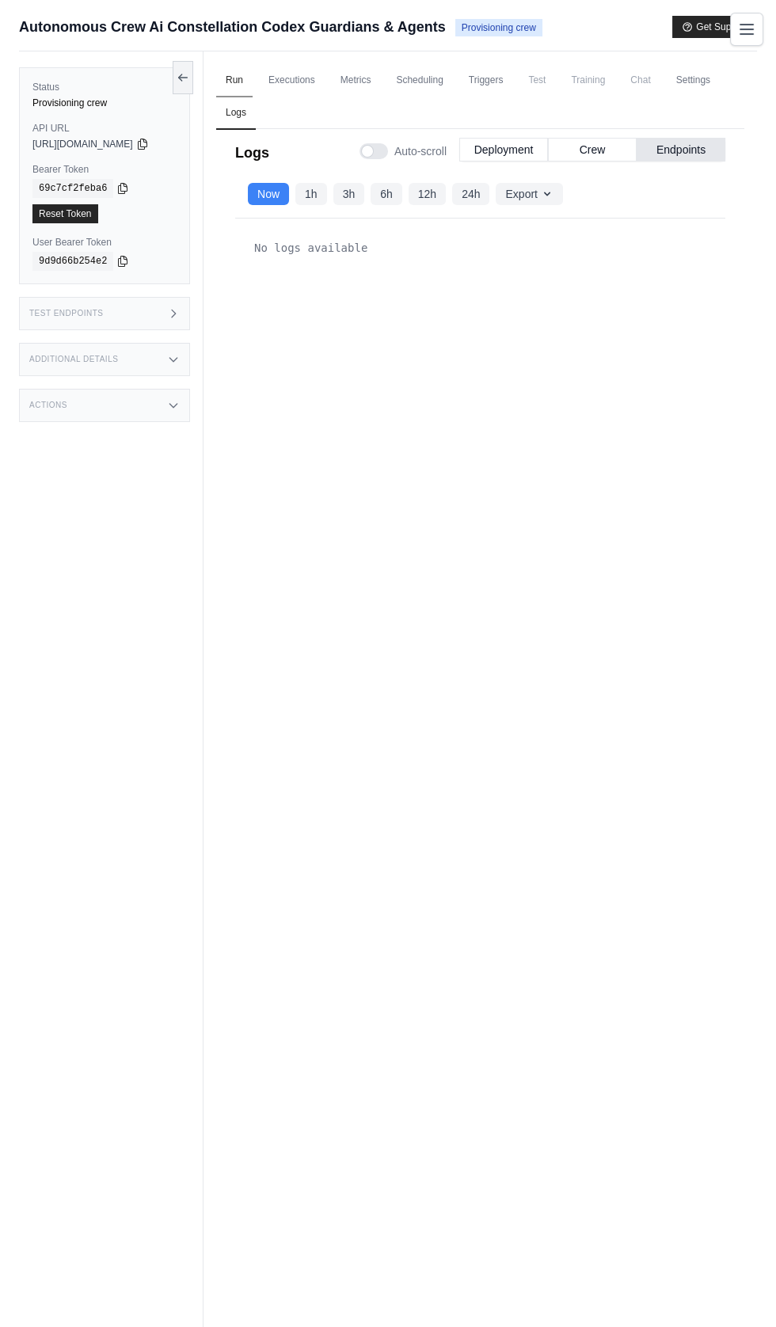
click at [247, 79] on link "Run" at bounding box center [234, 80] width 36 height 33
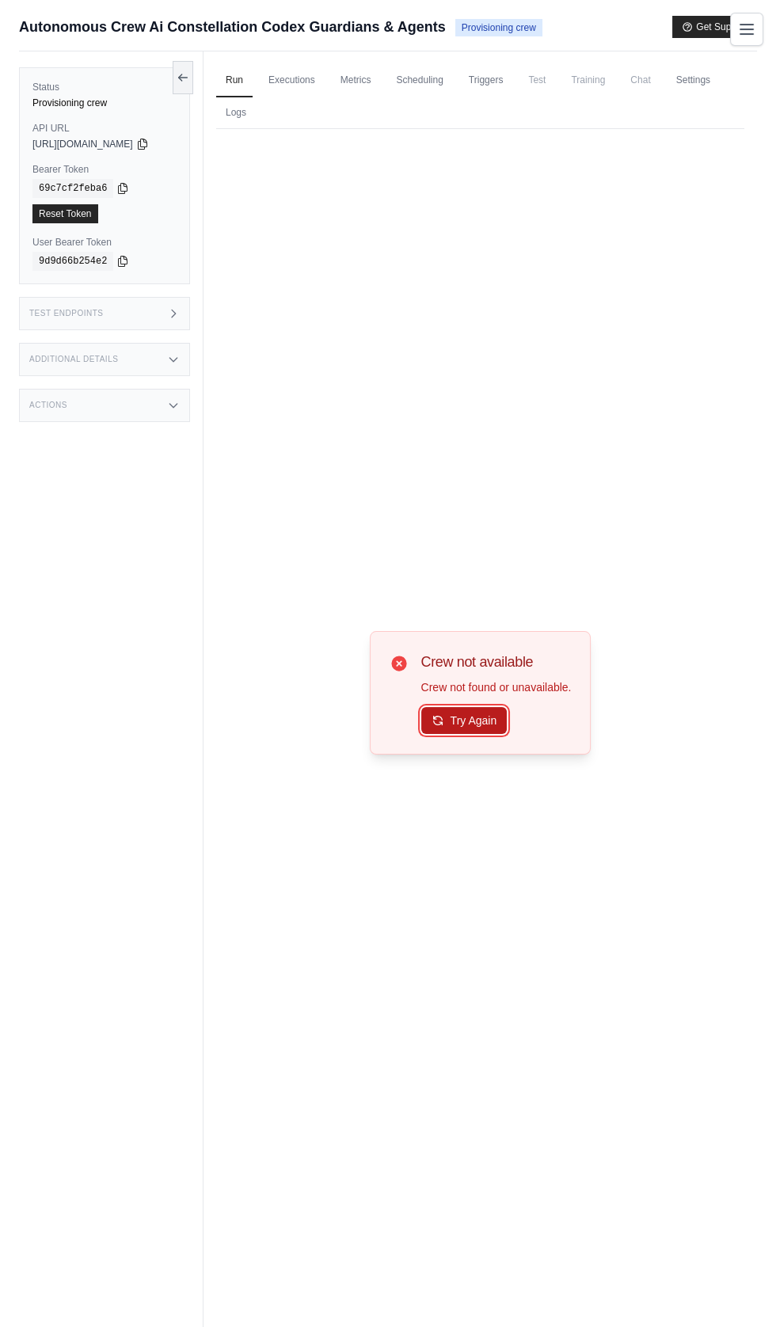
click at [459, 734] on button "Try Again" at bounding box center [464, 720] width 86 height 27
click at [485, 734] on button "Try Again" at bounding box center [464, 720] width 86 height 27
click at [300, 79] on link "Executions" at bounding box center [292, 80] width 66 height 33
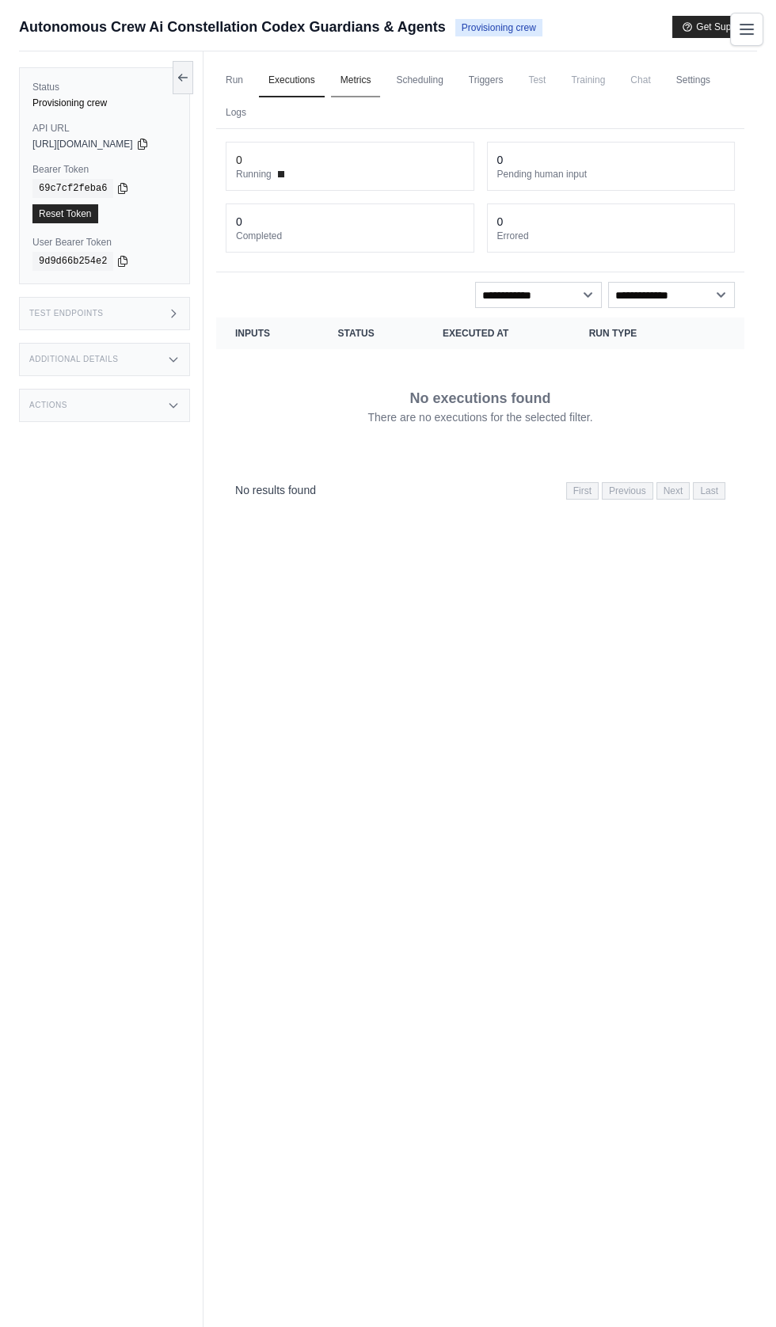
click at [369, 79] on link "Metrics" at bounding box center [356, 80] width 50 height 33
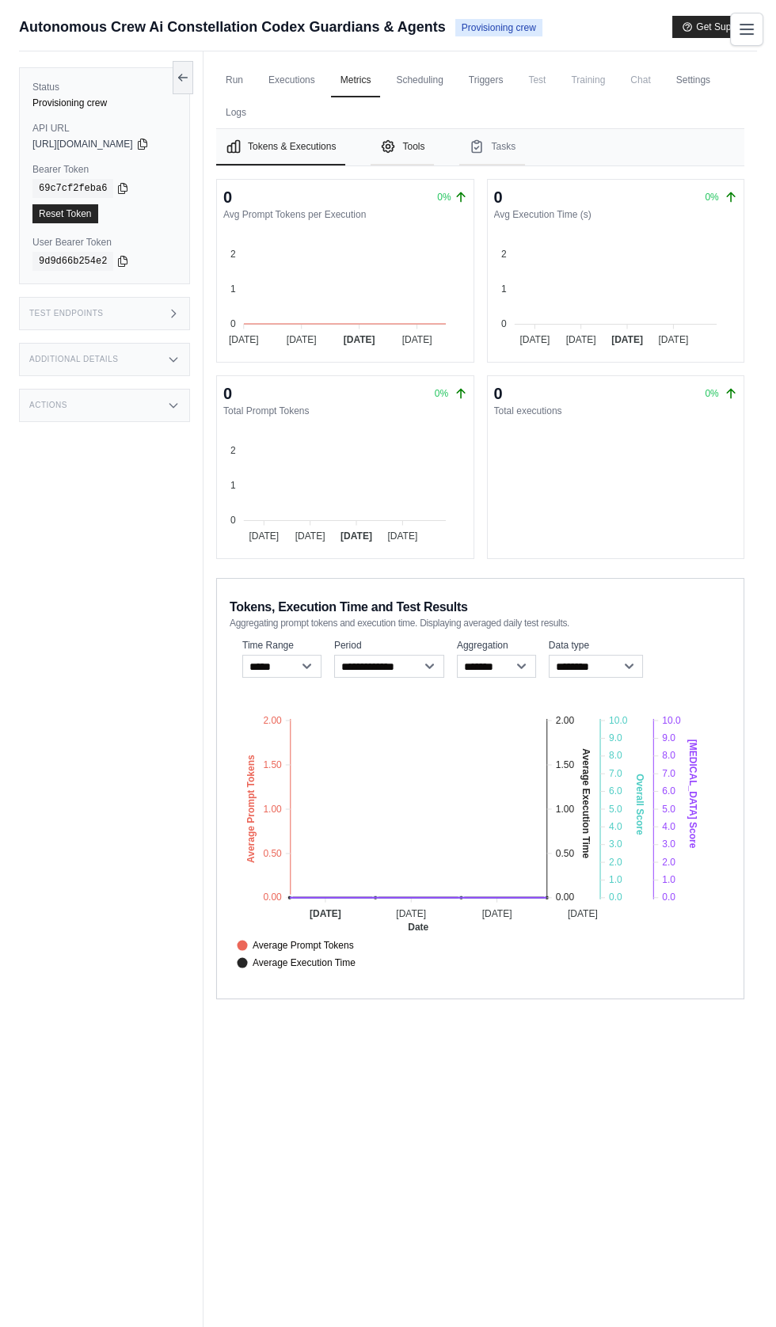
click at [423, 145] on button "Tools" at bounding box center [401, 147] width 63 height 36
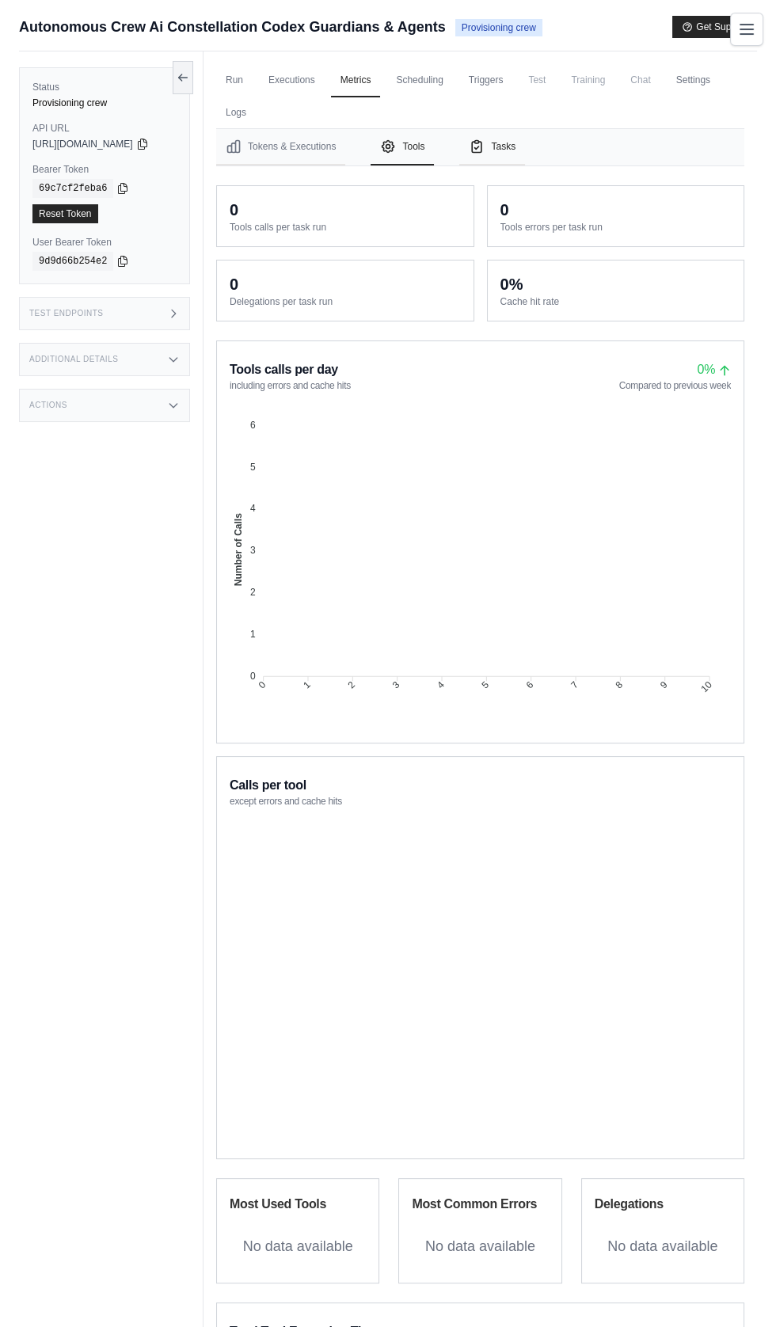
click at [522, 142] on button "Tasks" at bounding box center [492, 147] width 66 height 36
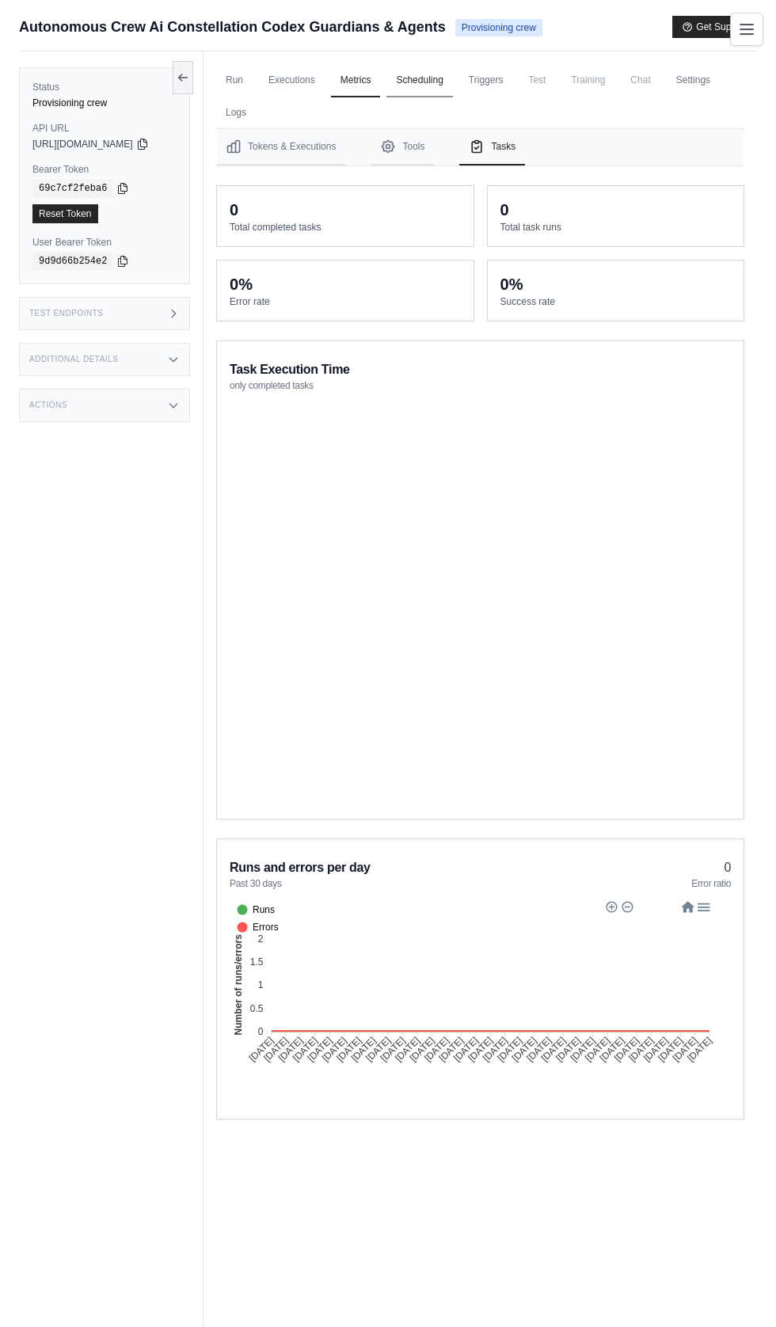
click at [445, 79] on link "Scheduling" at bounding box center [419, 80] width 66 height 33
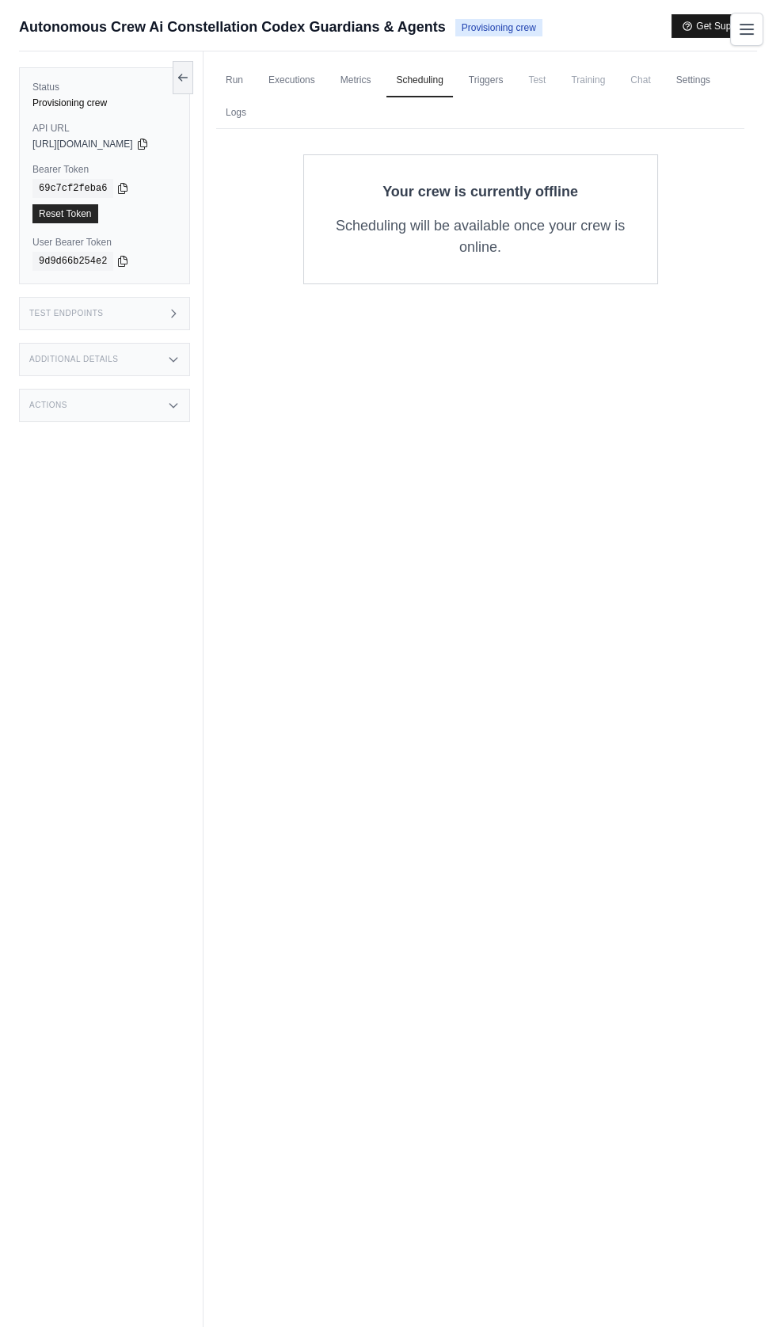
click at [722, 29] on button "Get Support" at bounding box center [714, 26] width 85 height 22
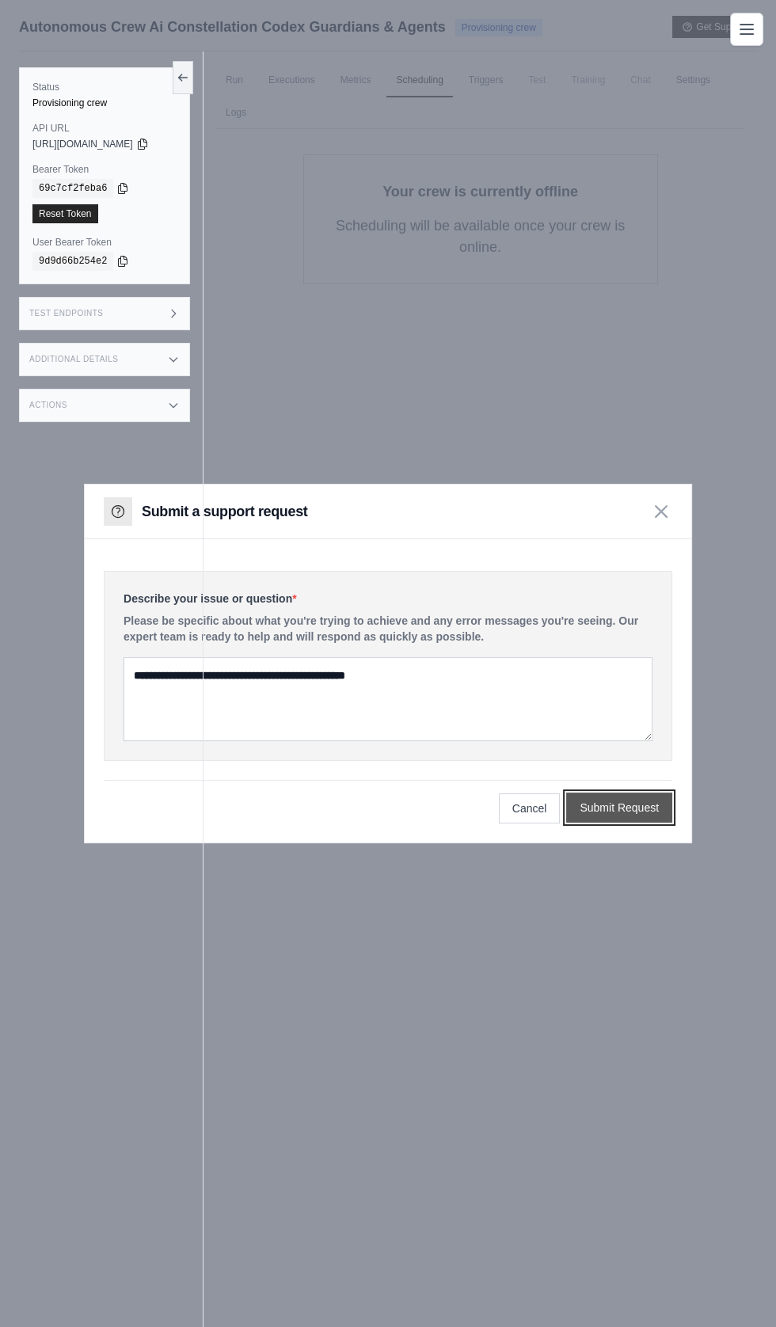
click at [639, 822] on button "Submit Request" at bounding box center [619, 807] width 106 height 30
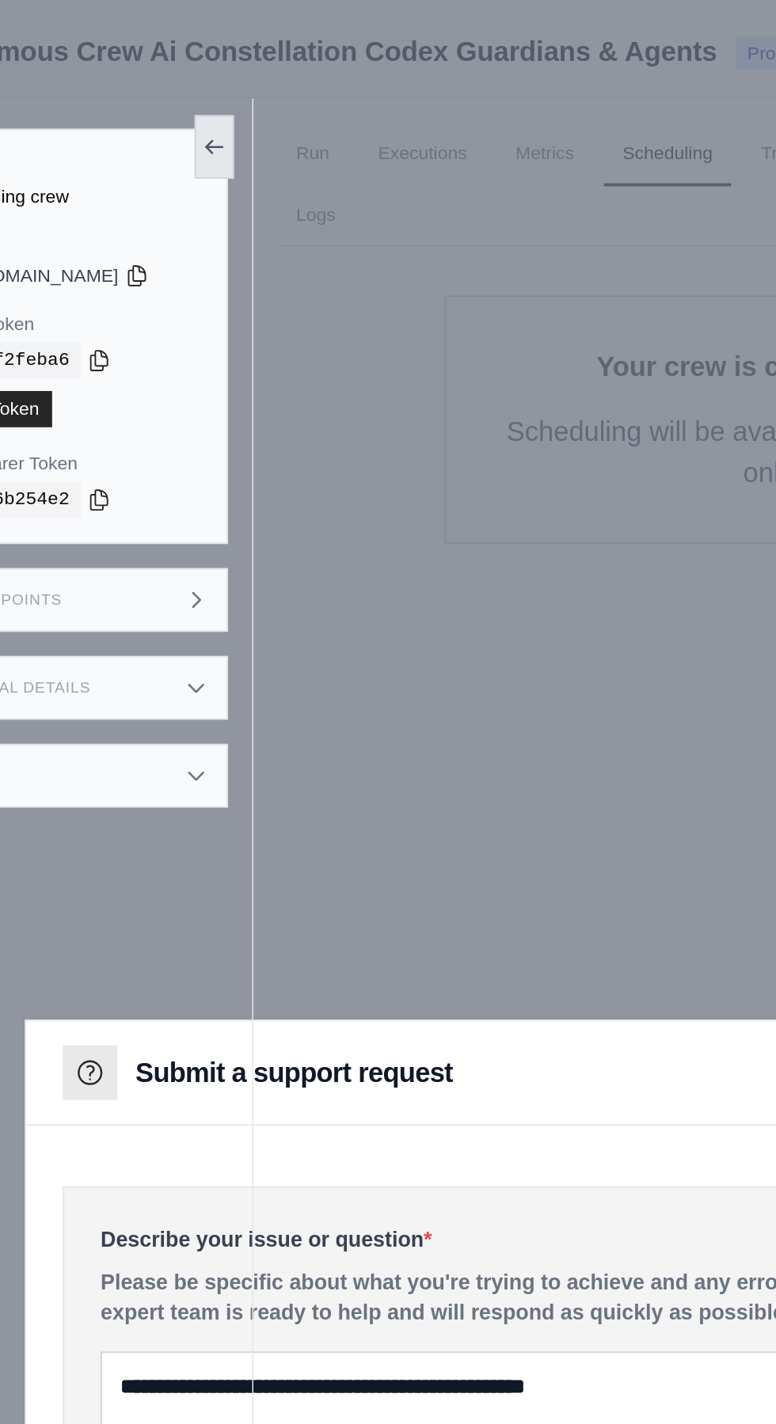
click at [193, 66] on button at bounding box center [183, 76] width 21 height 33
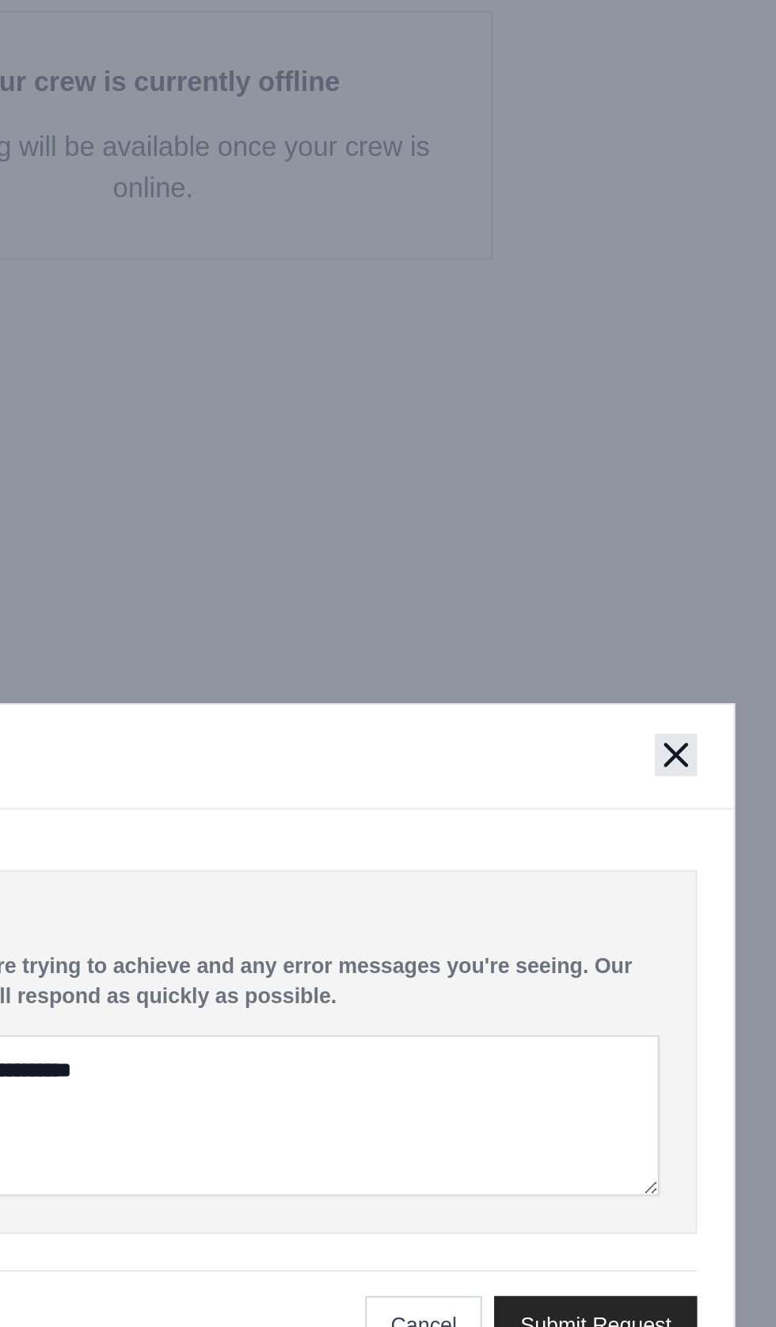
click at [662, 517] on icon "button" at bounding box center [661, 510] width 13 height 13
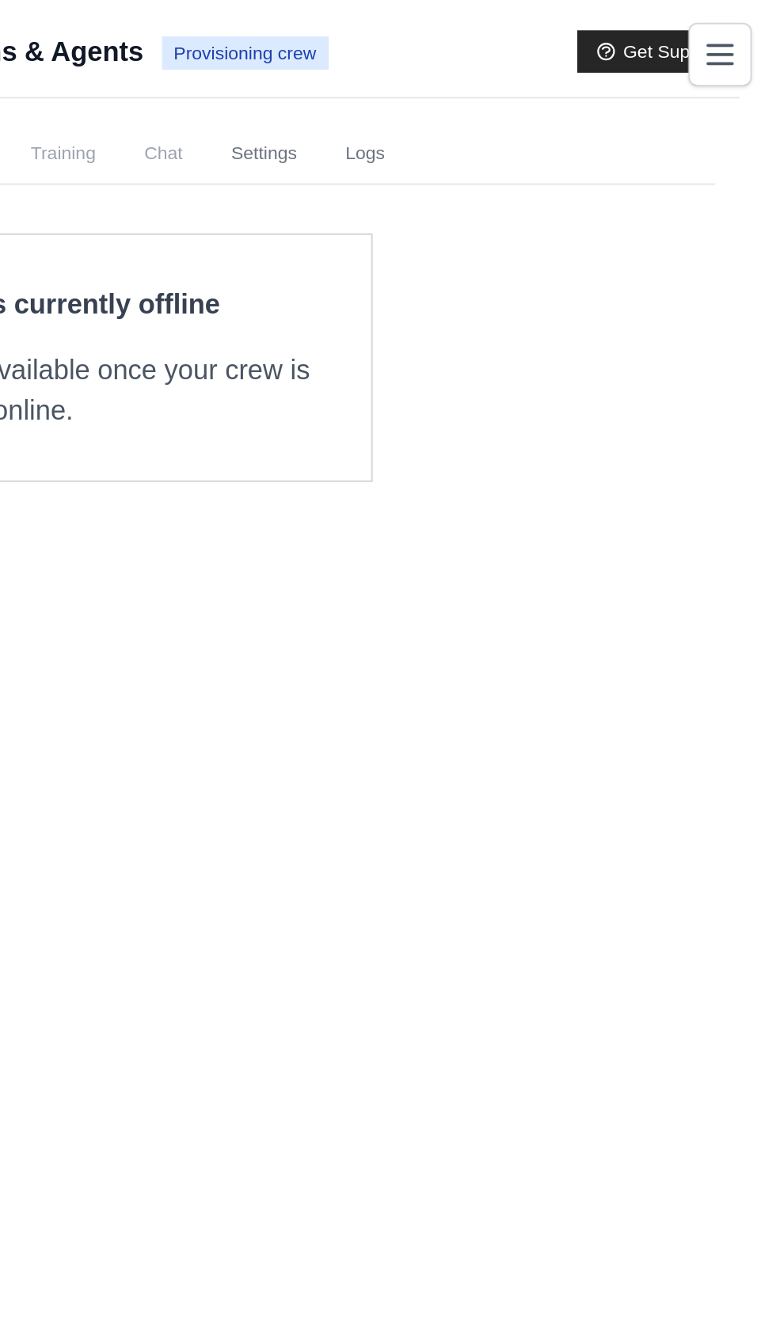
click at [752, 28] on icon "Toggle navigation" at bounding box center [746, 28] width 13 height 9
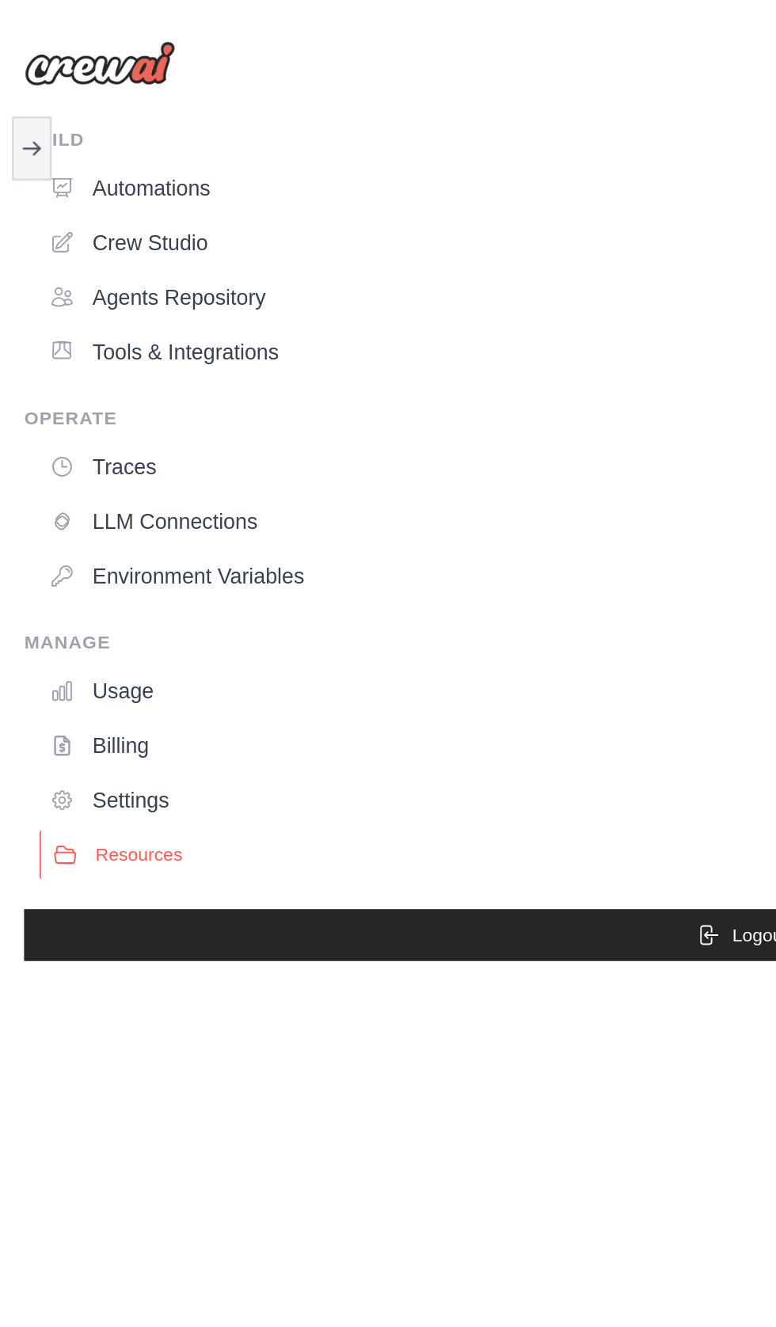
click at [63, 455] on button "Resources" at bounding box center [392, 446] width 743 height 25
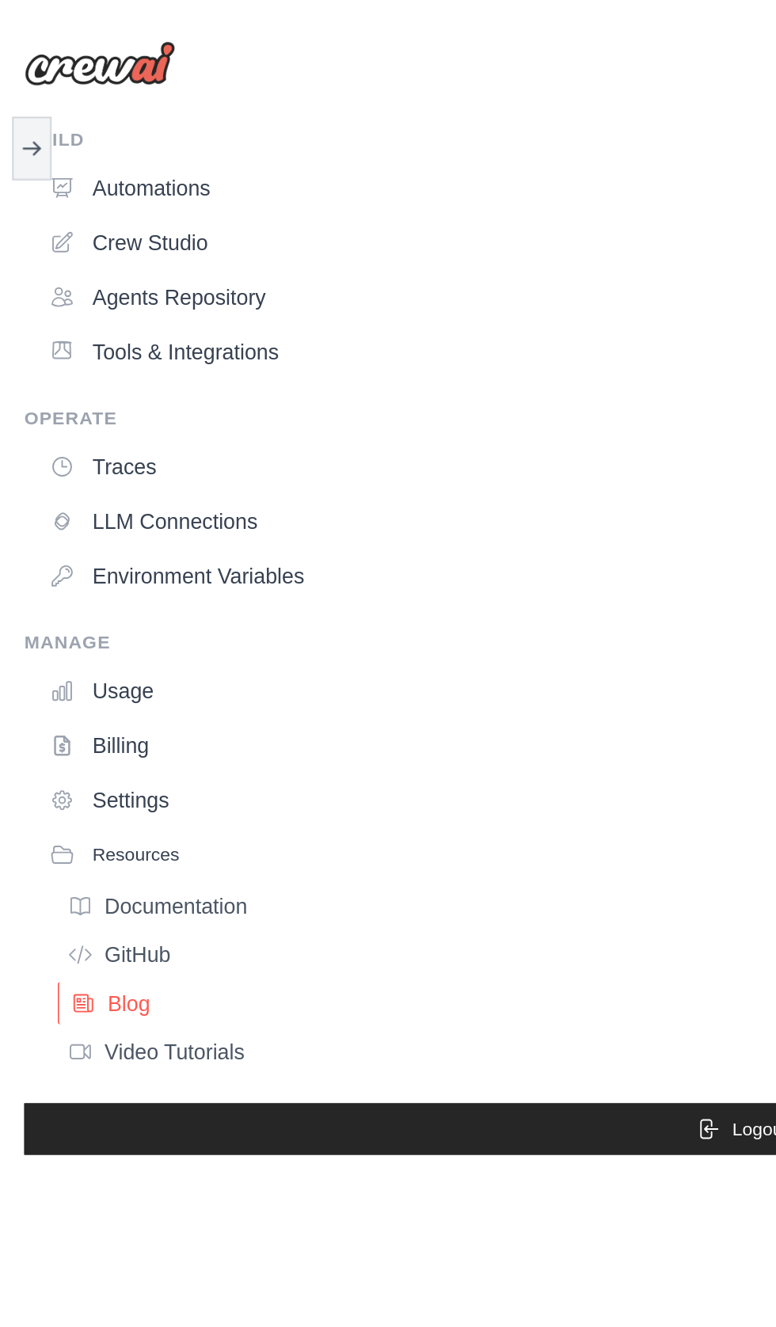
click at [69, 531] on link "Blog" at bounding box center [397, 524] width 734 height 22
click at [66, 419] on link "Settings" at bounding box center [392, 417] width 743 height 25
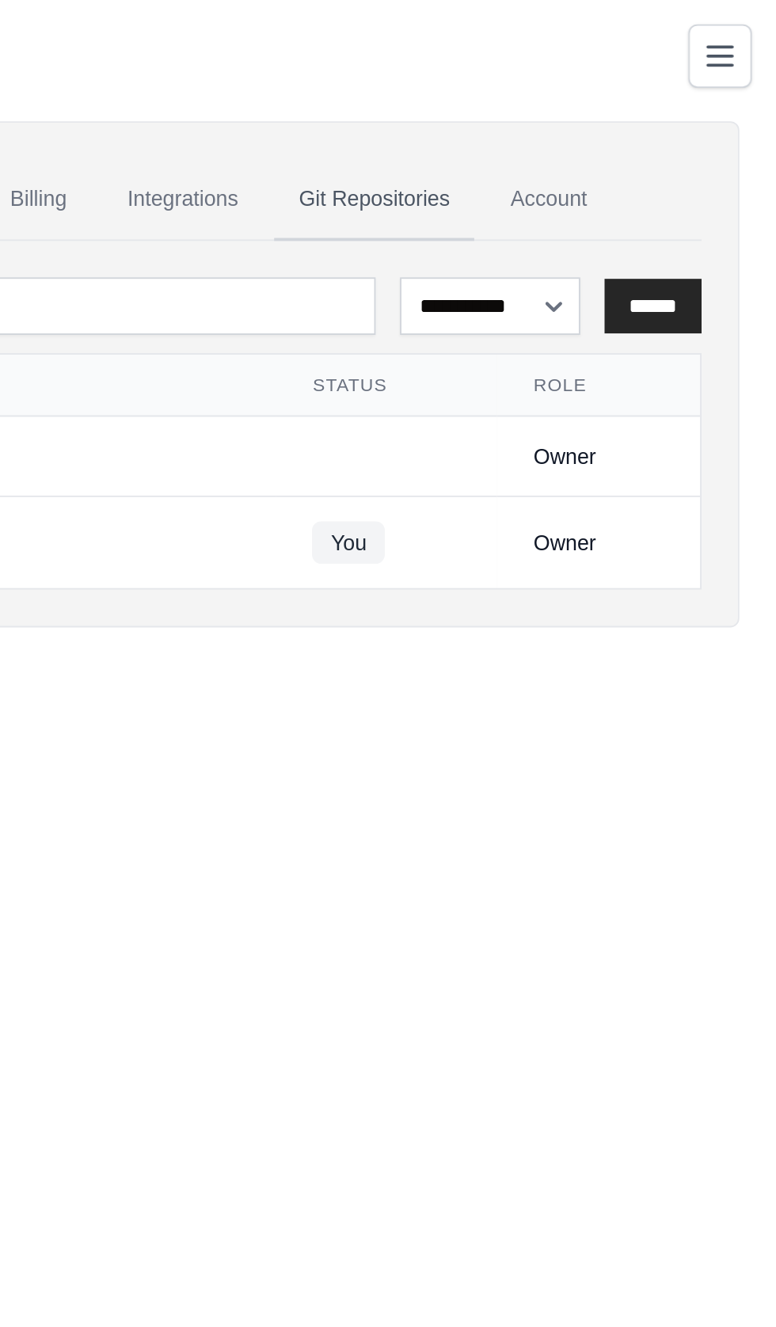
click at [553, 98] on link "Git Repositories" at bounding box center [566, 104] width 104 height 43
click at [469, 101] on link "Integrations" at bounding box center [465, 104] width 83 height 43
click at [457, 98] on link "Integrations" at bounding box center [465, 104] width 83 height 43
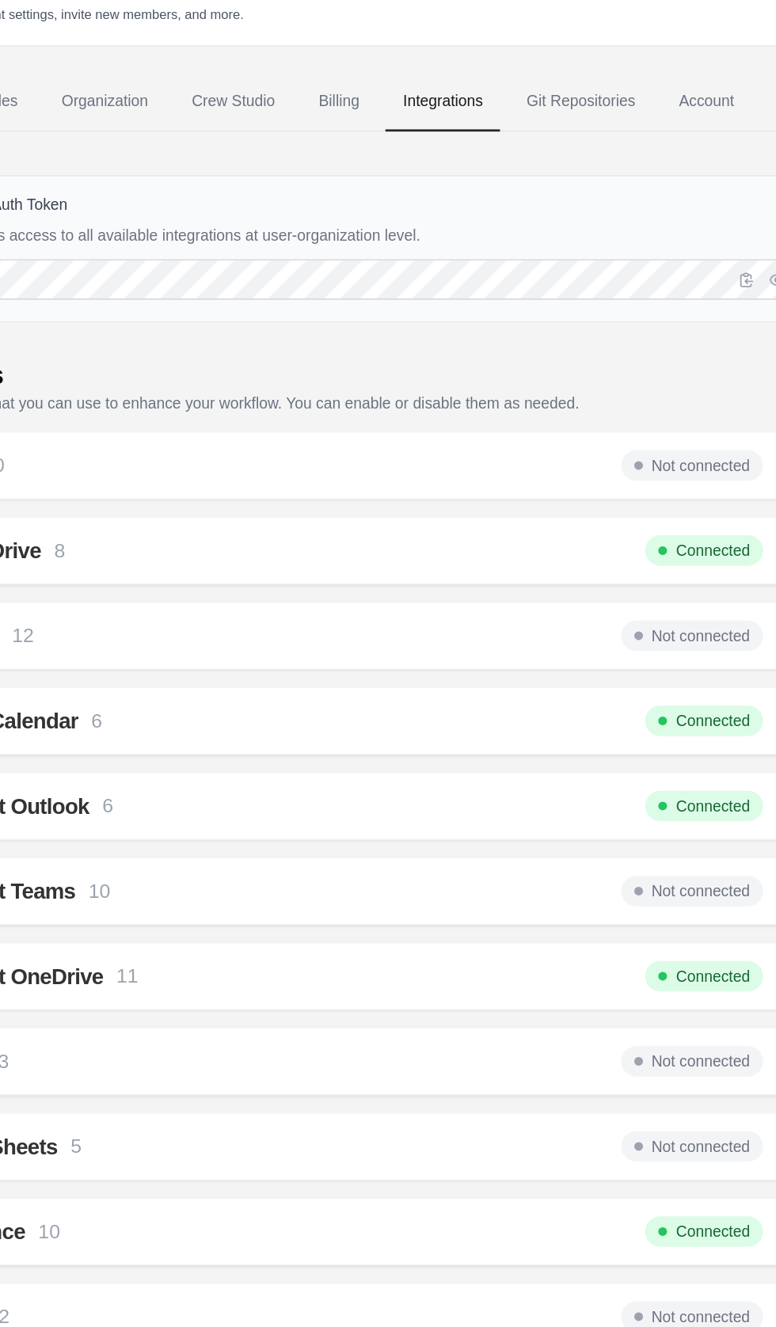
click at [648, 365] on span "Not connected" at bounding box center [646, 368] width 103 height 22
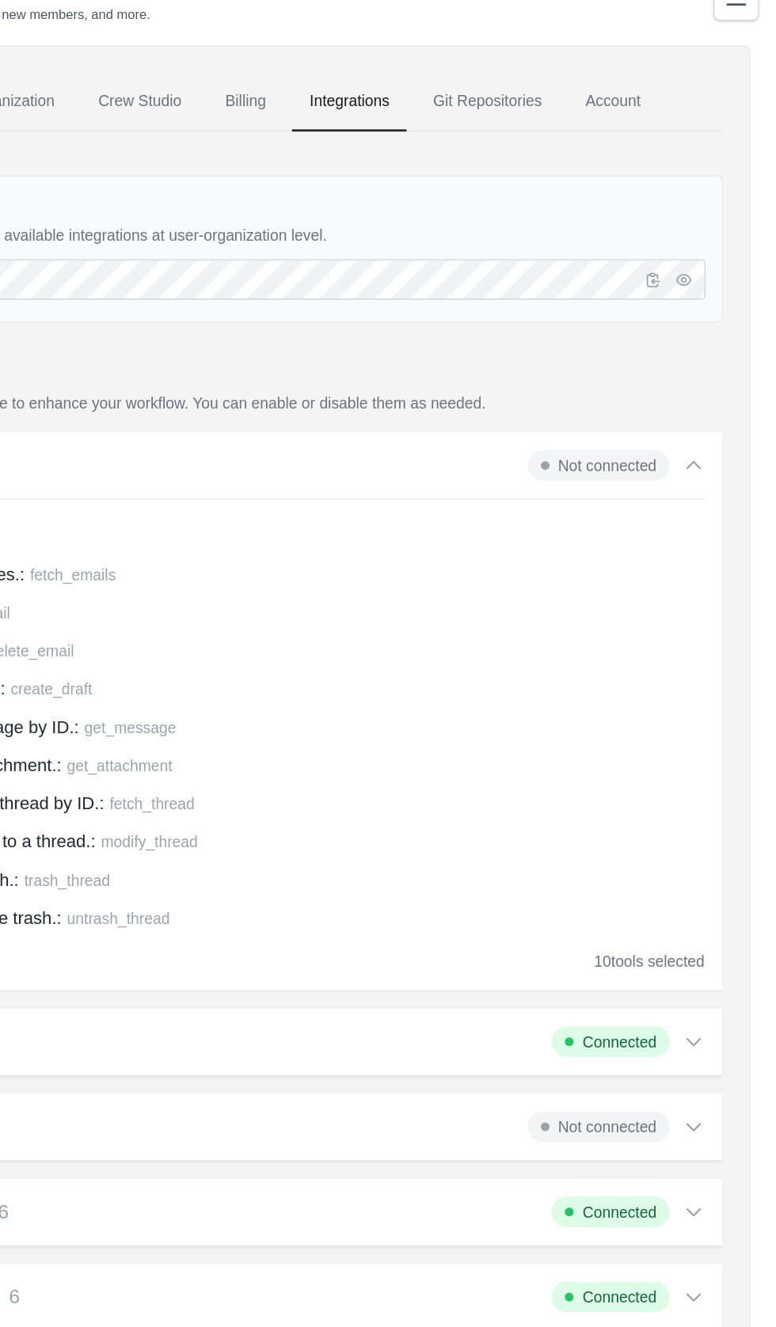
click at [627, 362] on span "Not connected" at bounding box center [646, 368] width 103 height 22
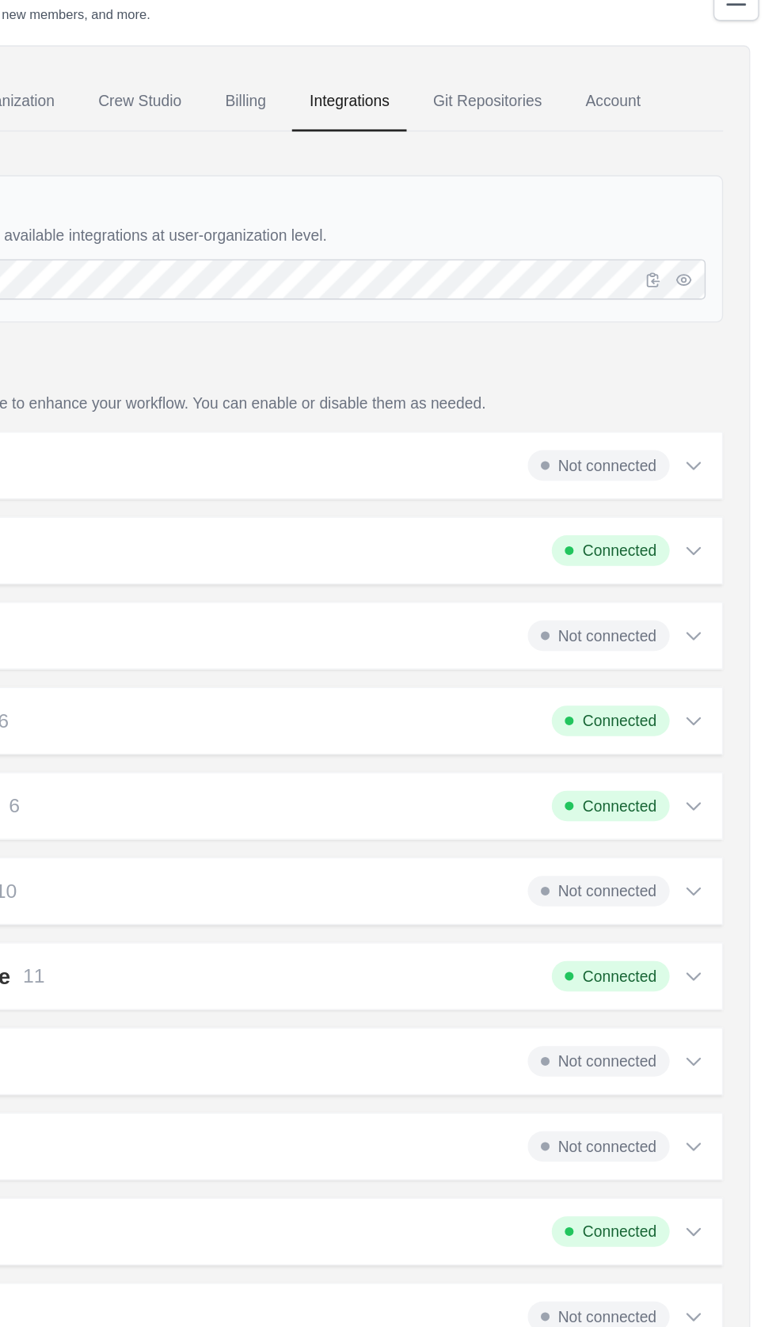
click at [634, 366] on span "Not connected" at bounding box center [646, 368] width 103 height 22
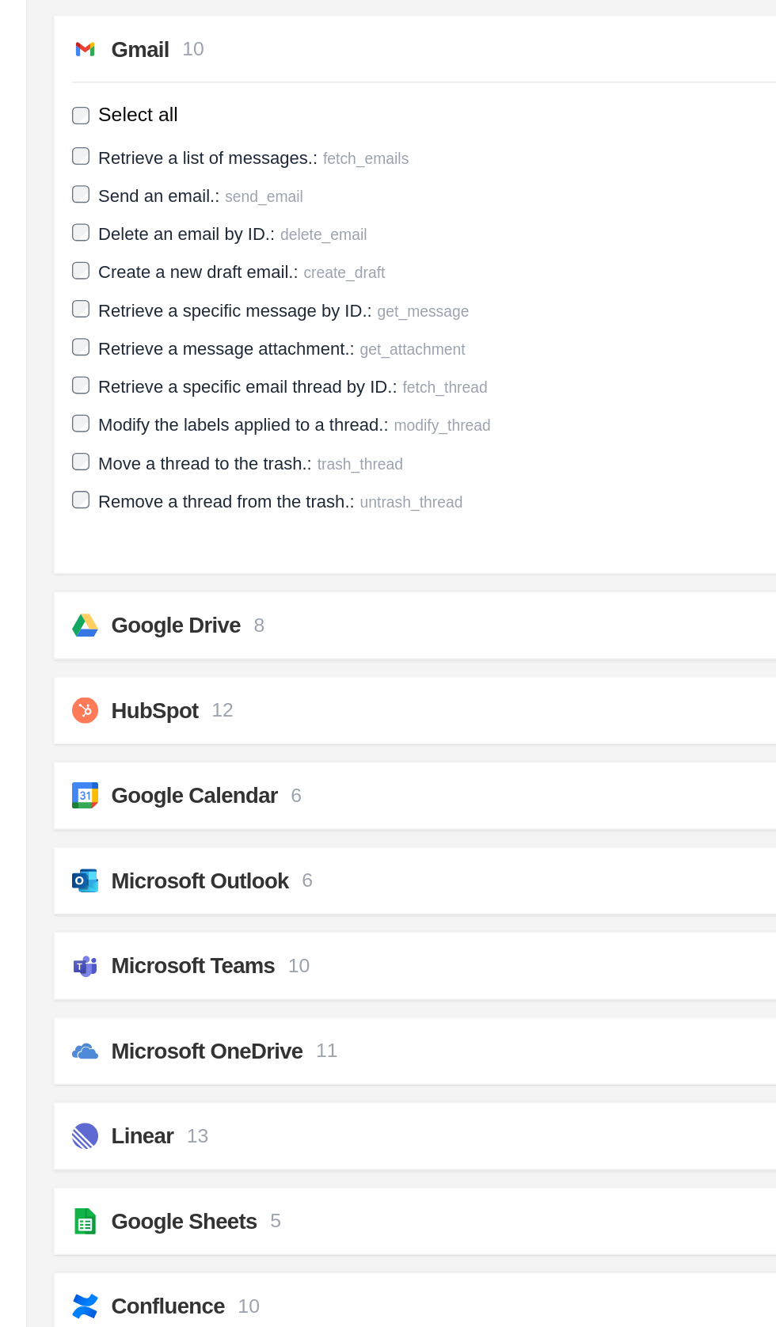
scroll to position [48, 0]
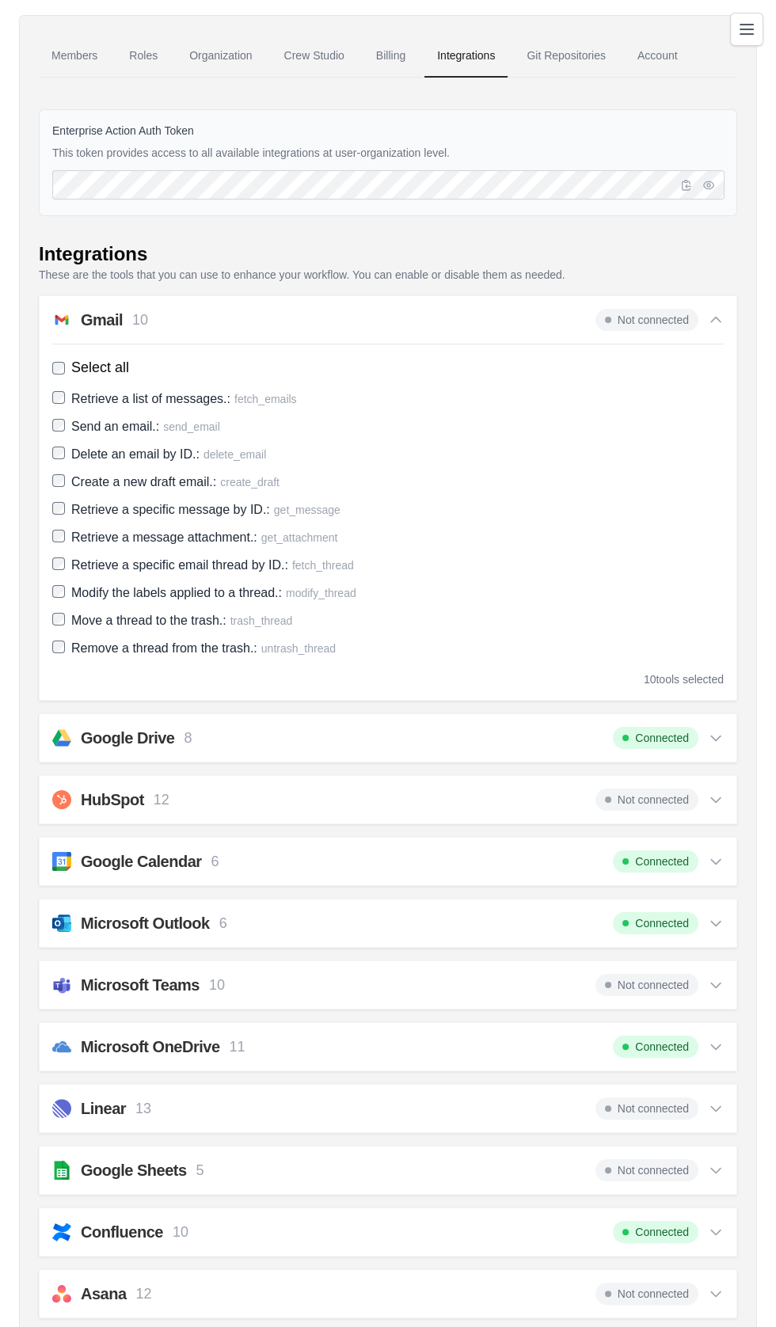
click at [105, 795] on h2 "HubSpot" at bounding box center [112, 799] width 63 height 22
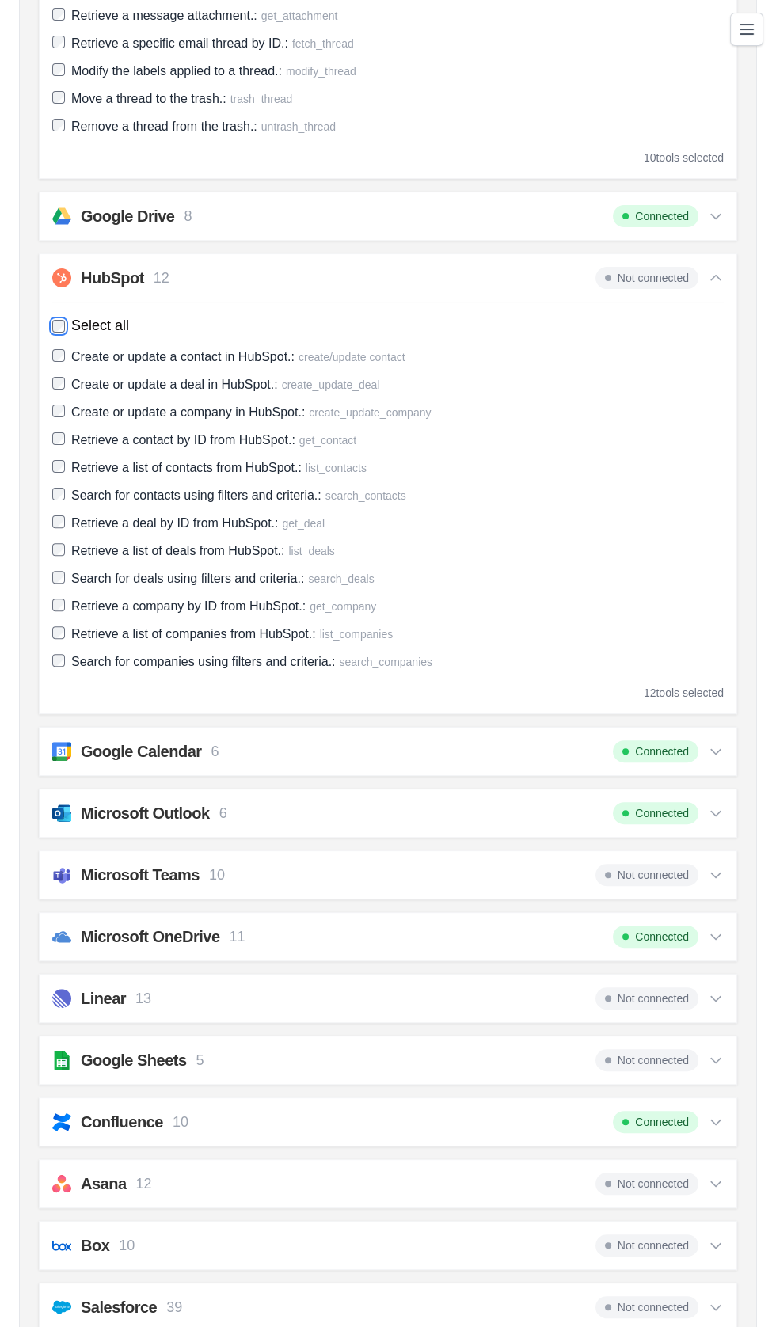
scroll to position [571, 0]
click at [66, 864] on img at bounding box center [61, 873] width 19 height 19
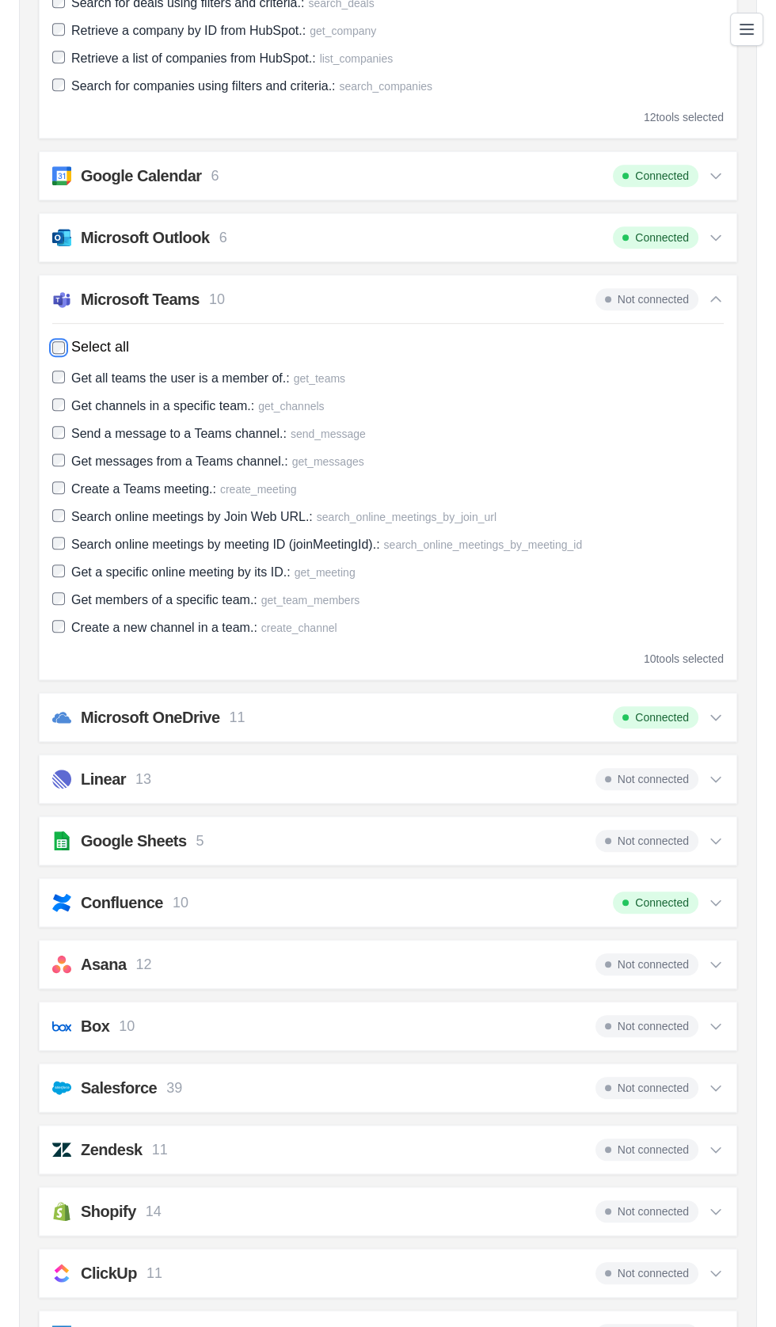
scroll to position [1149, 0]
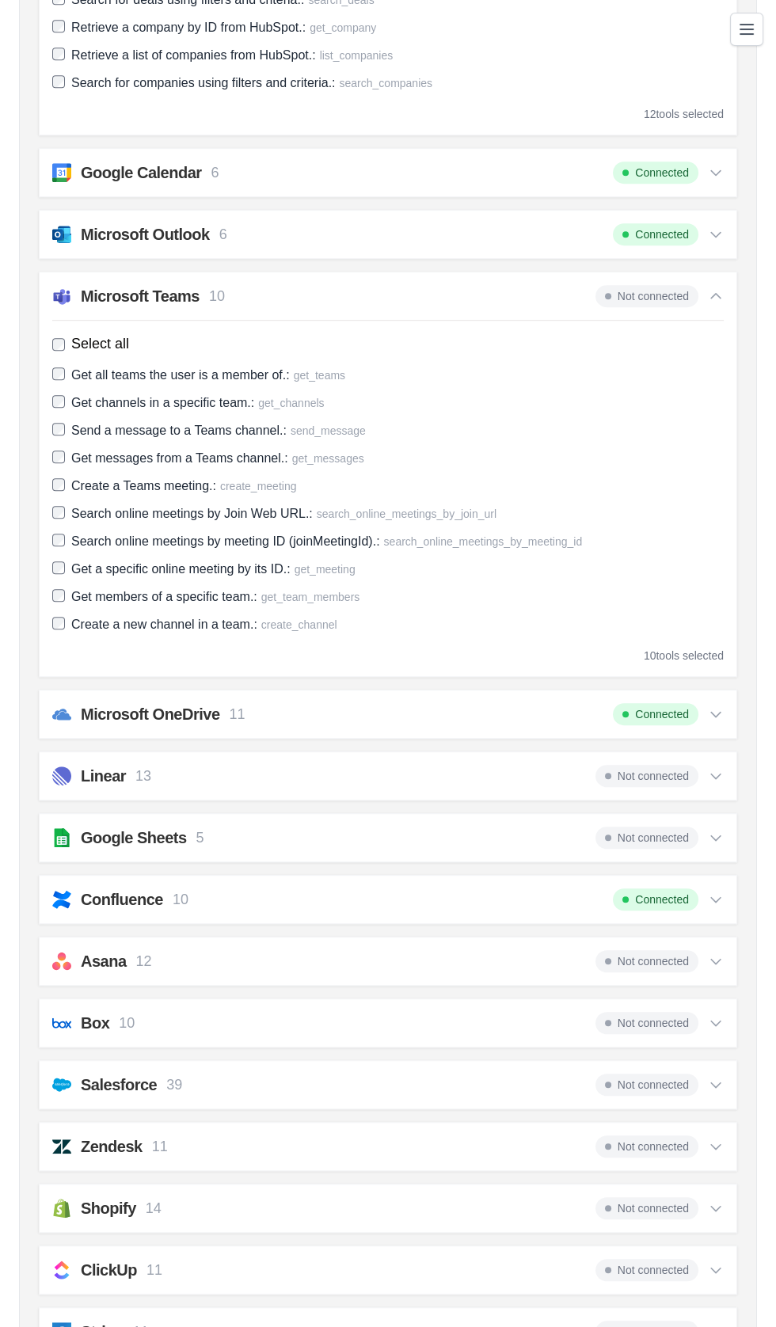
click at [61, 767] on img at bounding box center [61, 775] width 19 height 19
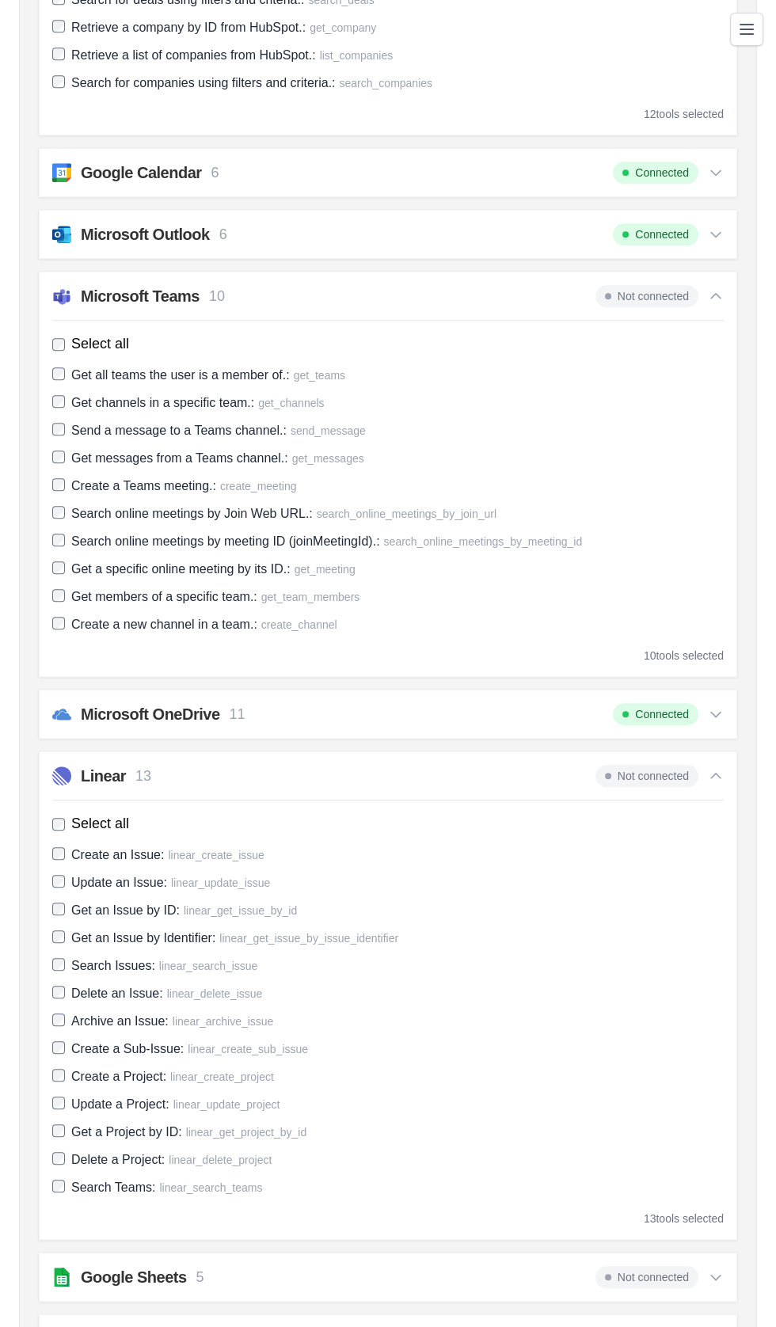
click at [60, 773] on img at bounding box center [61, 775] width 19 height 19
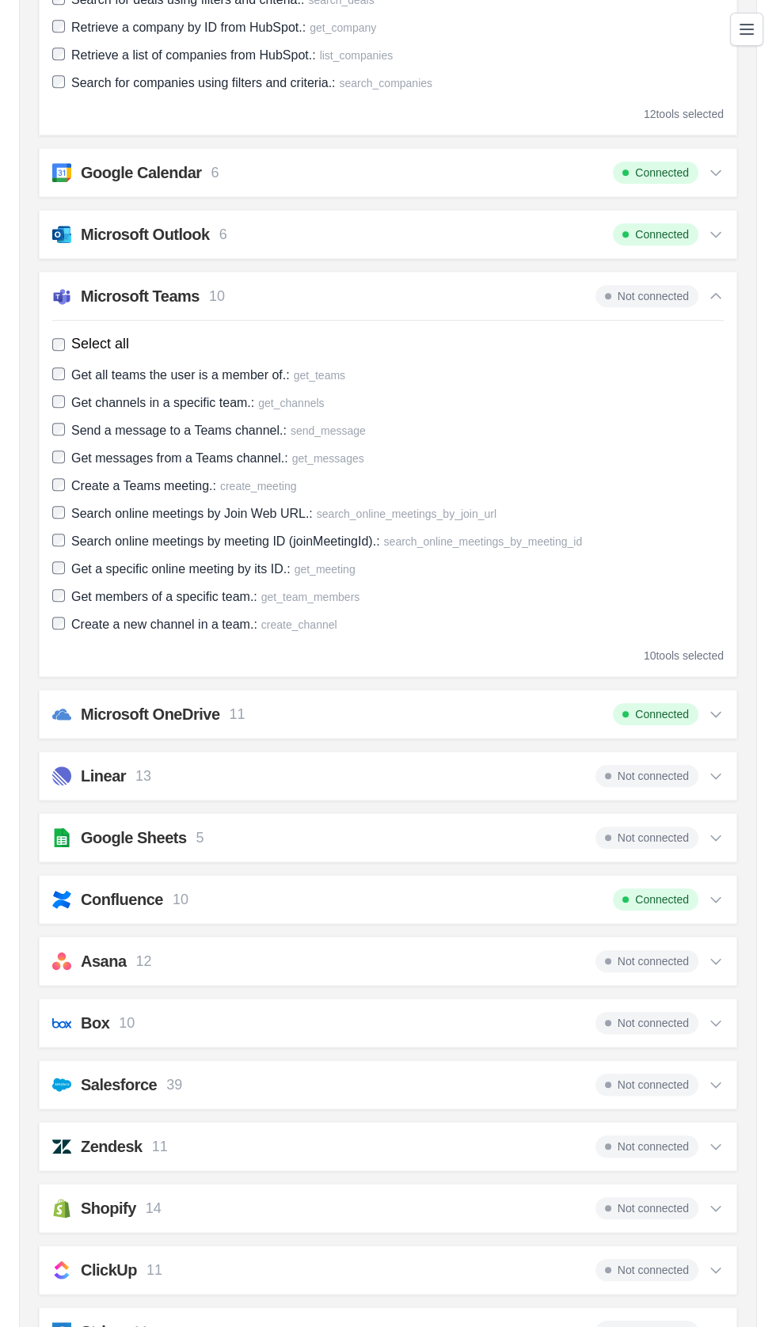
click at [61, 767] on img at bounding box center [61, 775] width 19 height 19
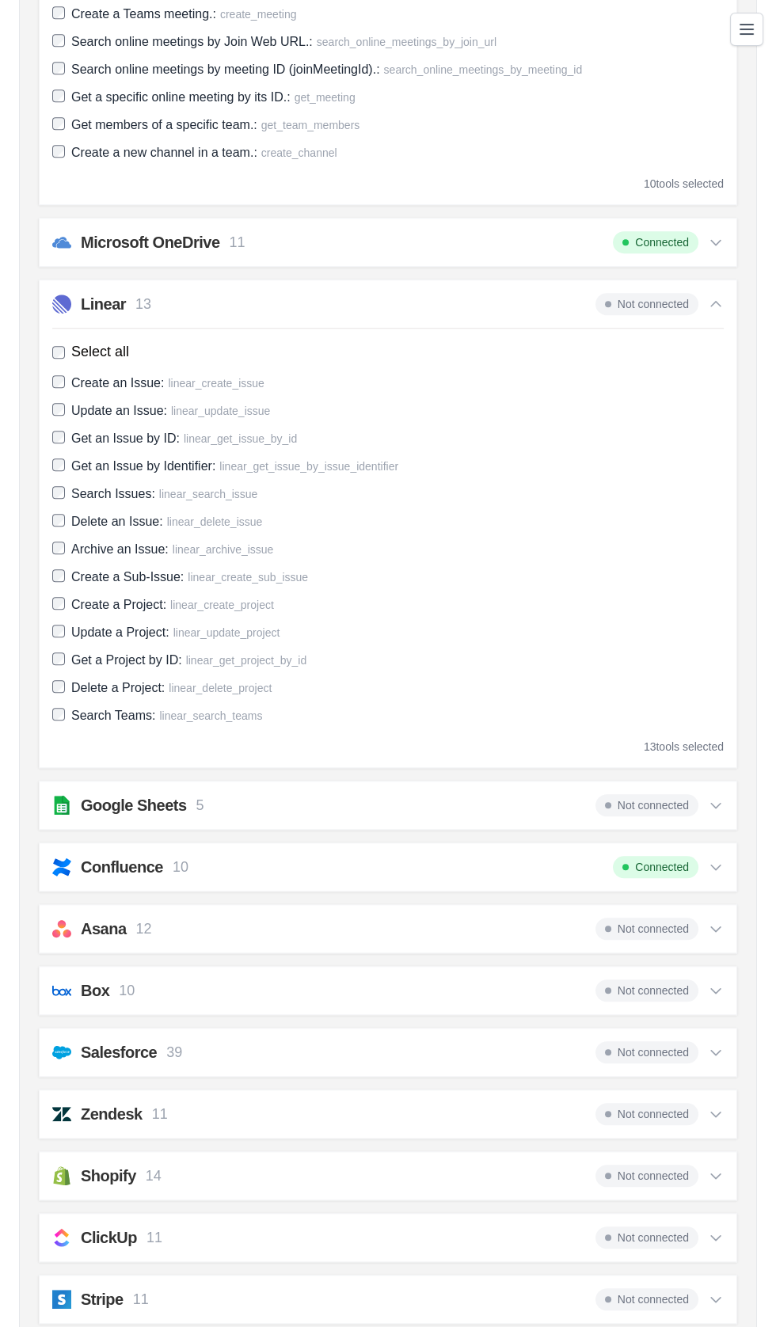
scroll to position [1622, 0]
click at [59, 799] on img at bounding box center [61, 803] width 19 height 19
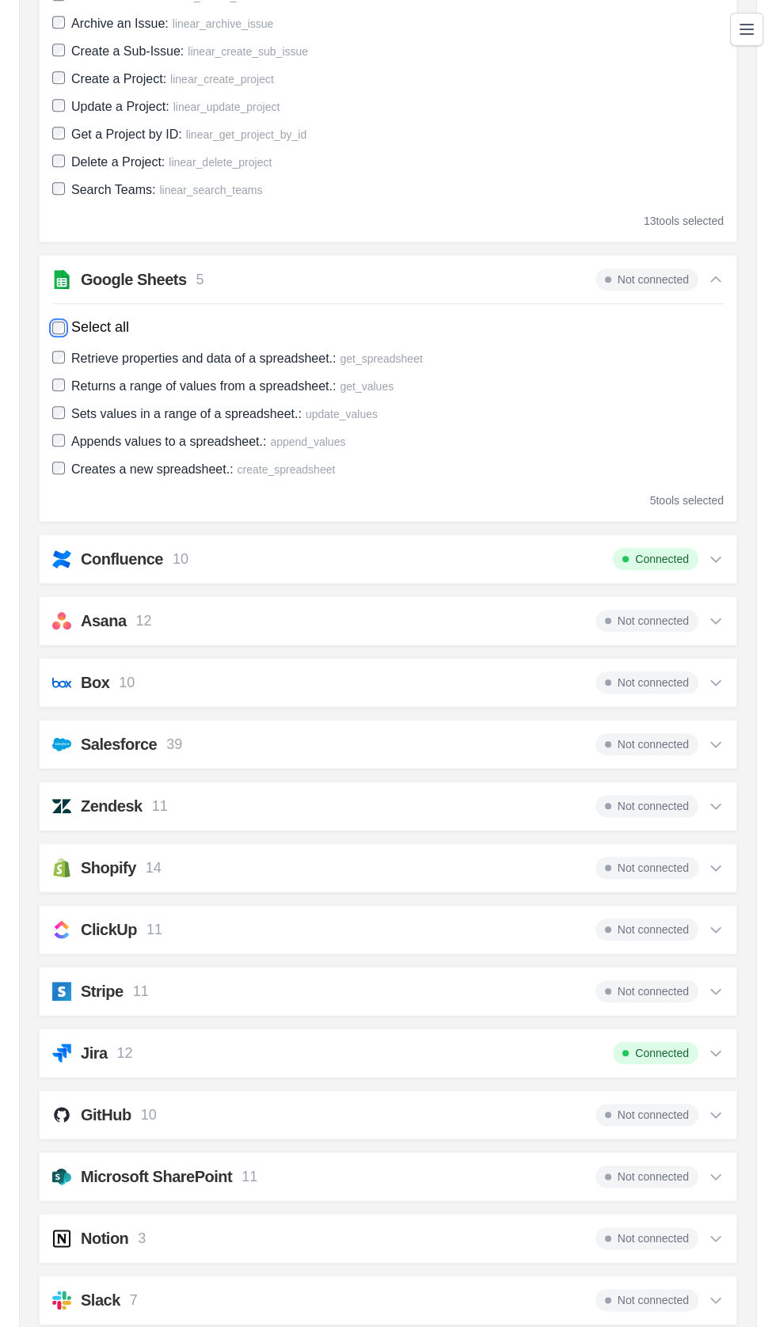
scroll to position [2154, 0]
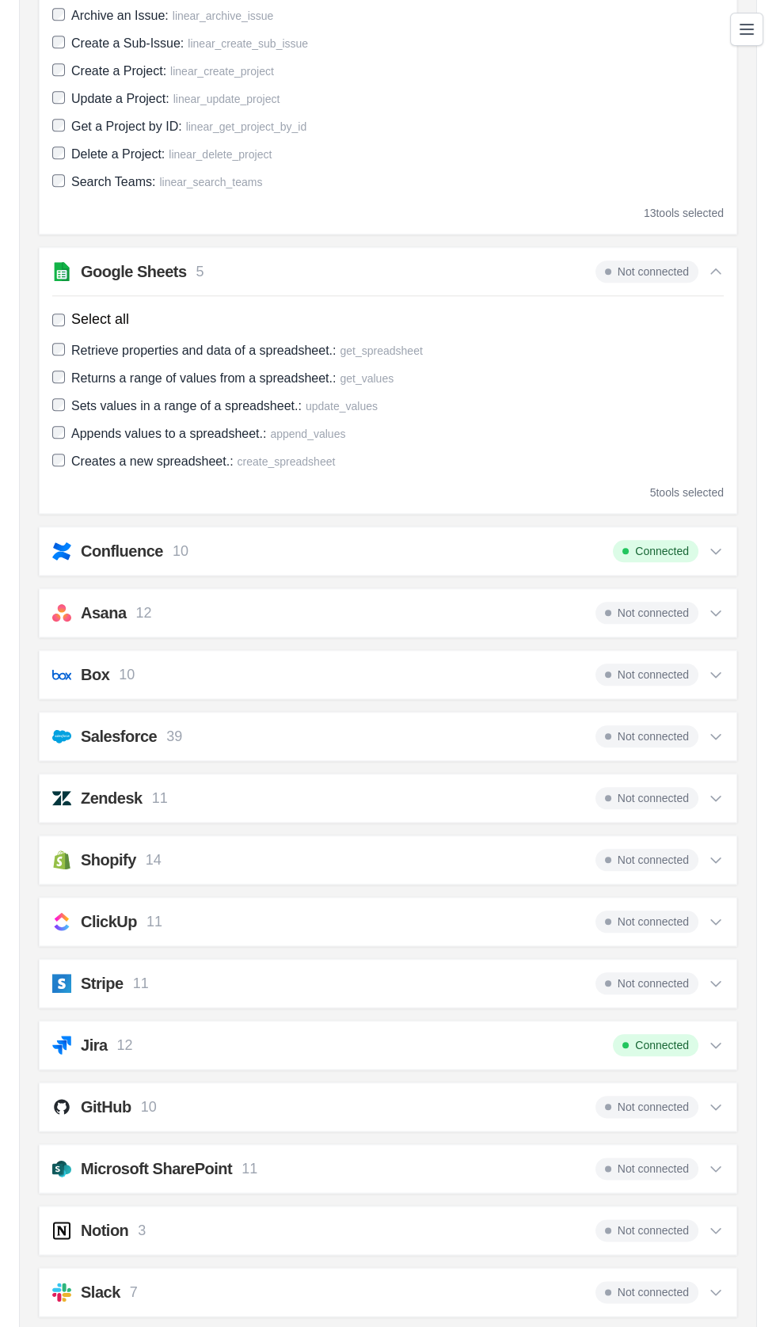
click at [61, 603] on img at bounding box center [61, 612] width 19 height 19
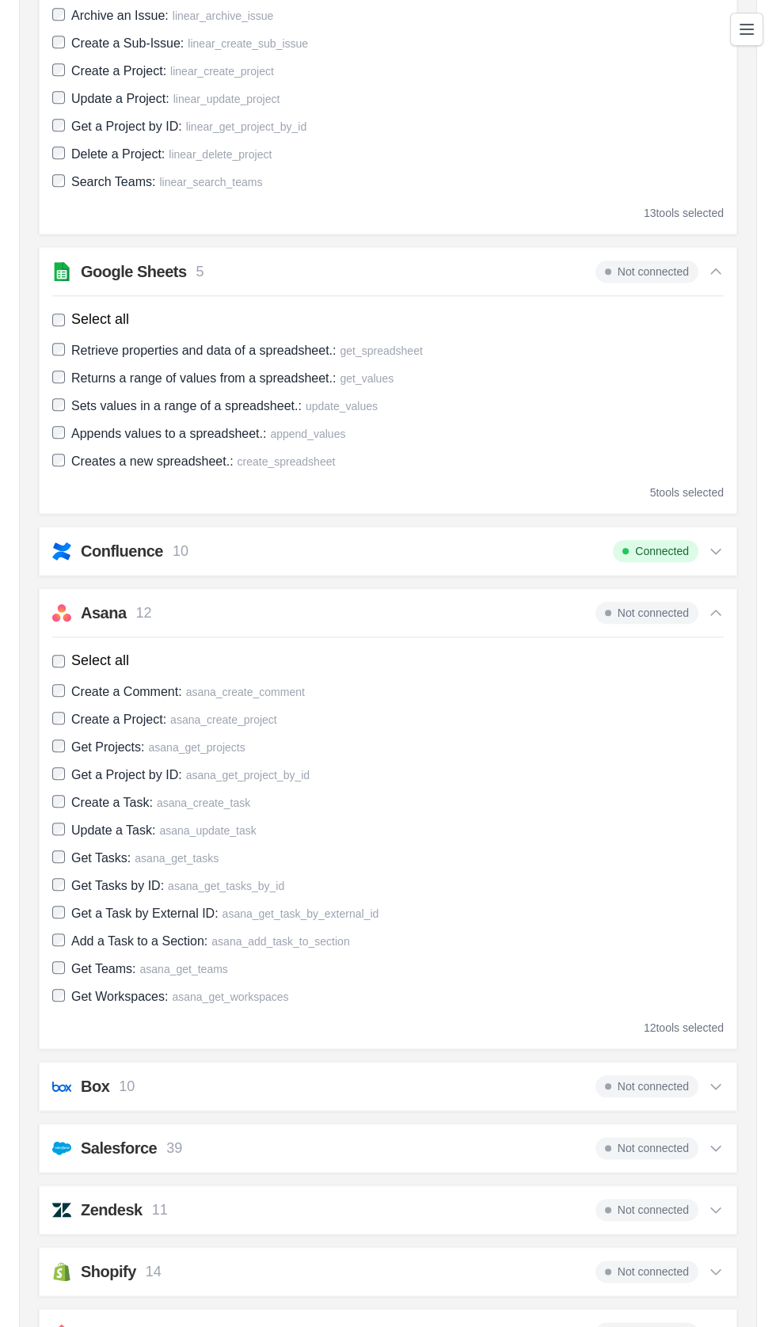
click at [93, 1082] on h2 "Box" at bounding box center [95, 1086] width 28 height 22
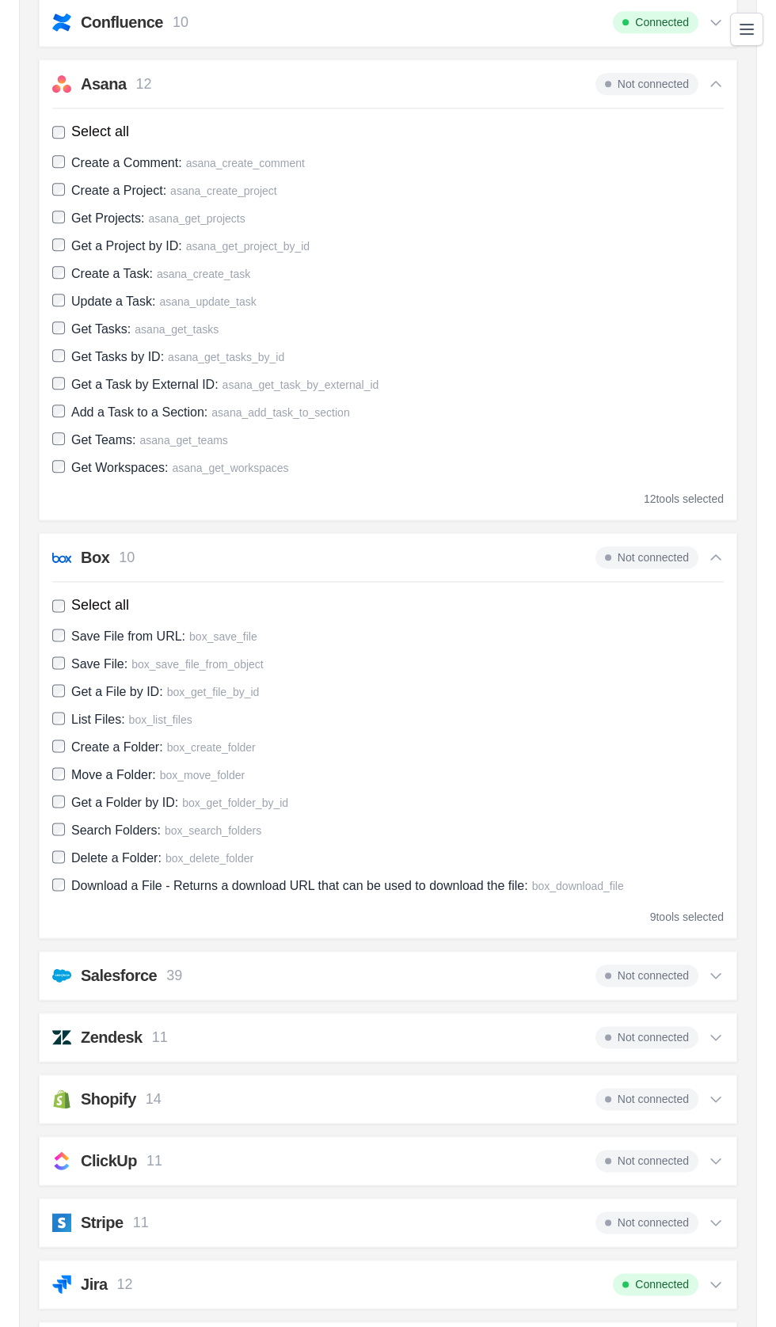
scroll to position [2685, 0]
click at [69, 963] on img at bounding box center [61, 972] width 19 height 19
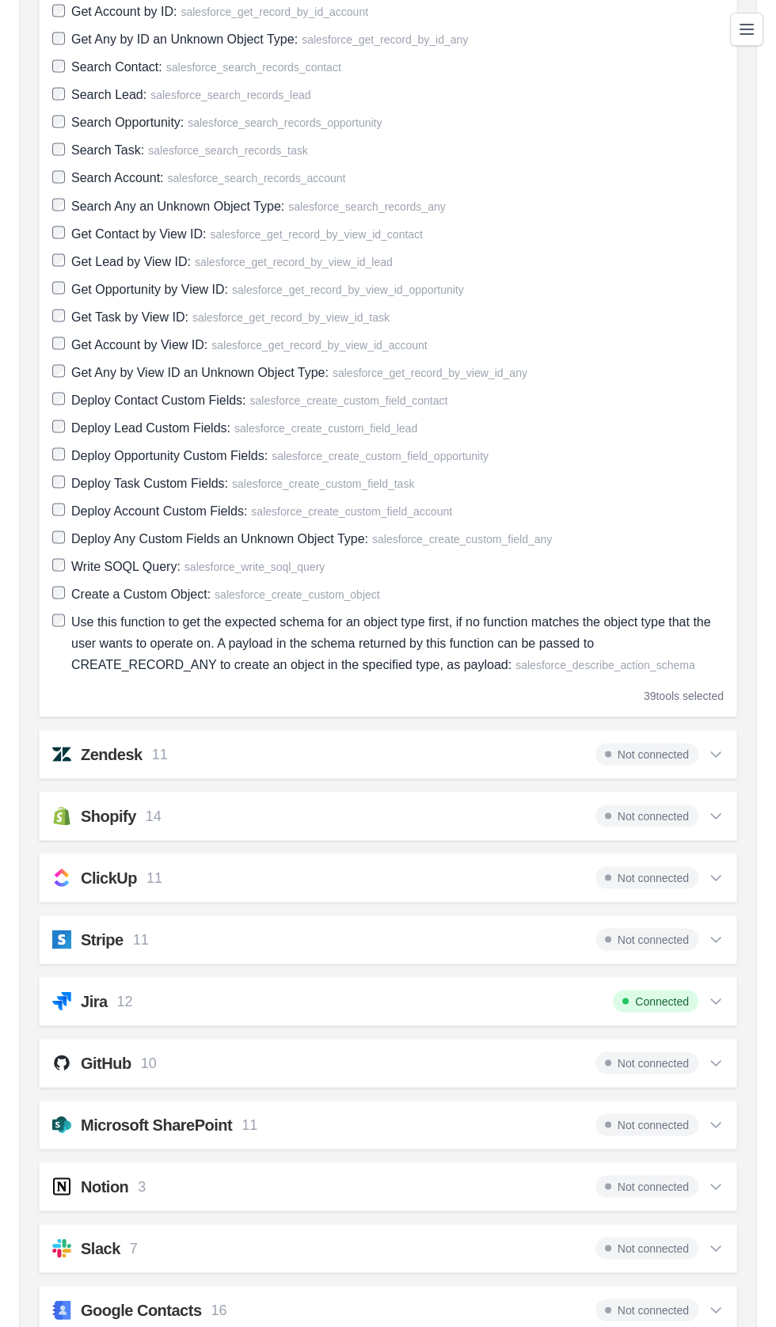
scroll to position [4326, 0]
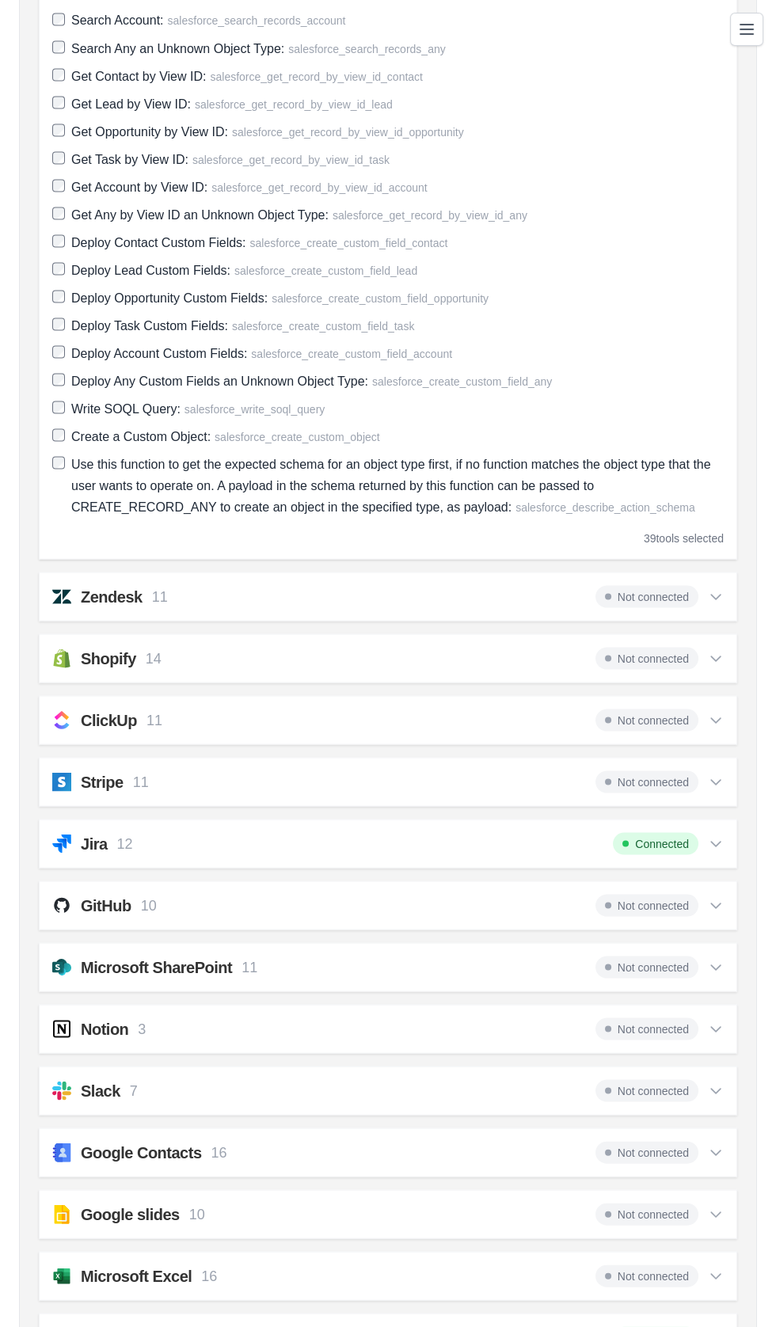
click at [85, 588] on h2 "Zendesk" at bounding box center [112, 596] width 62 height 22
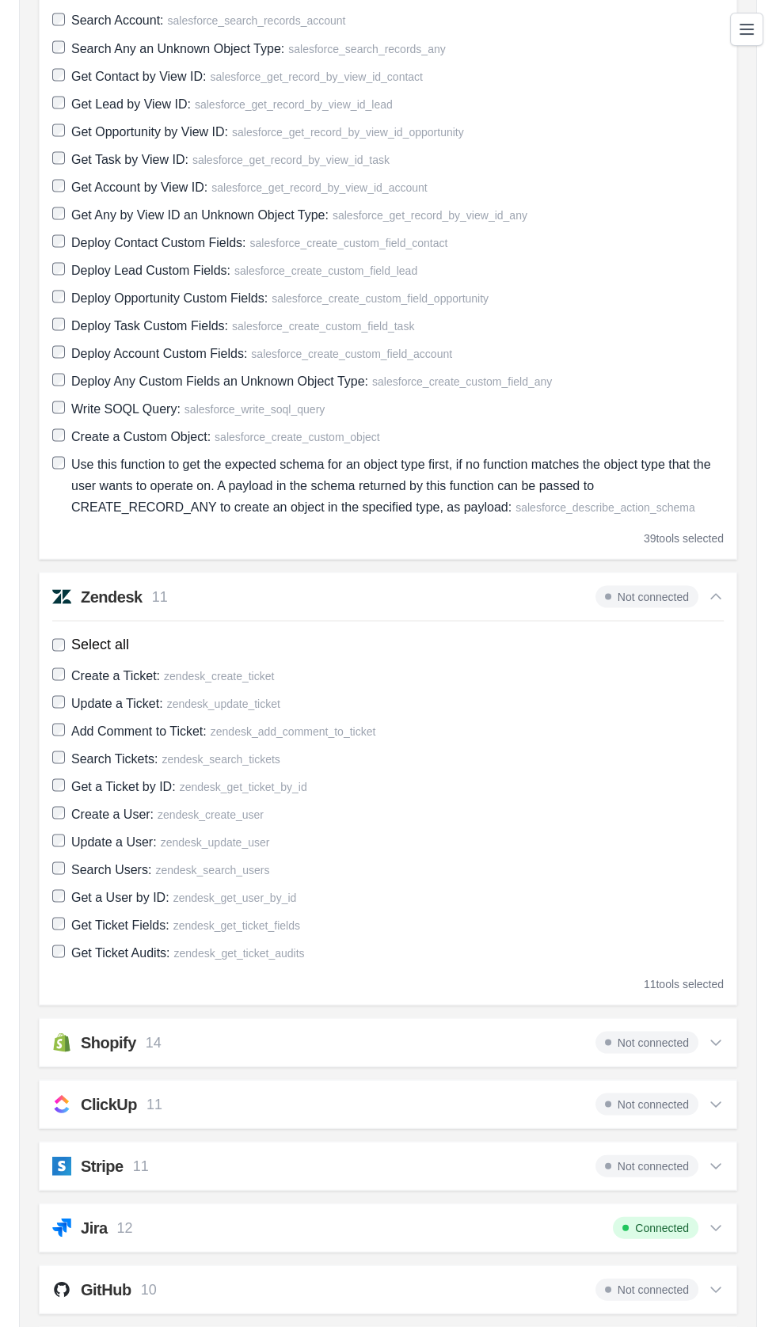
click at [82, 1031] on h2 "Shopify" at bounding box center [108, 1042] width 55 height 22
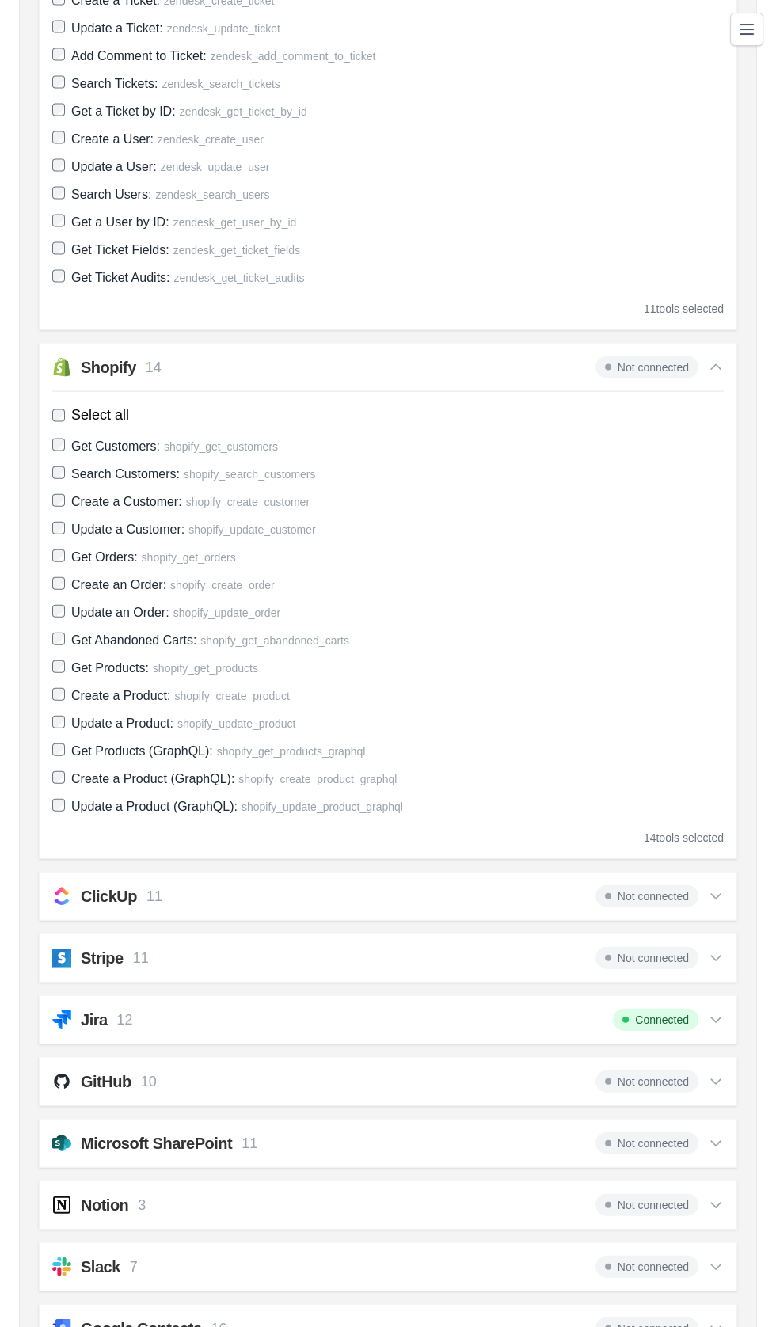
scroll to position [5003, 0]
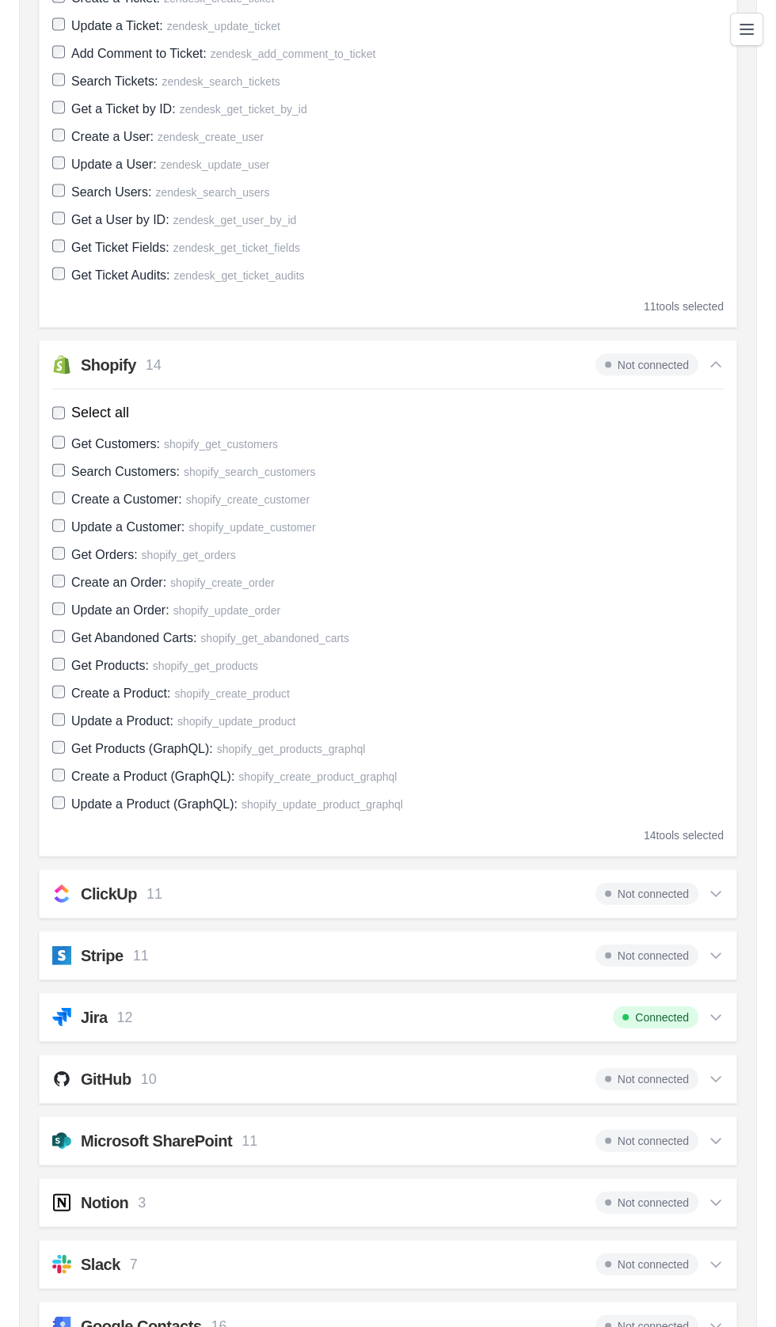
click at [89, 883] on h2 "ClickUp" at bounding box center [109, 894] width 56 height 22
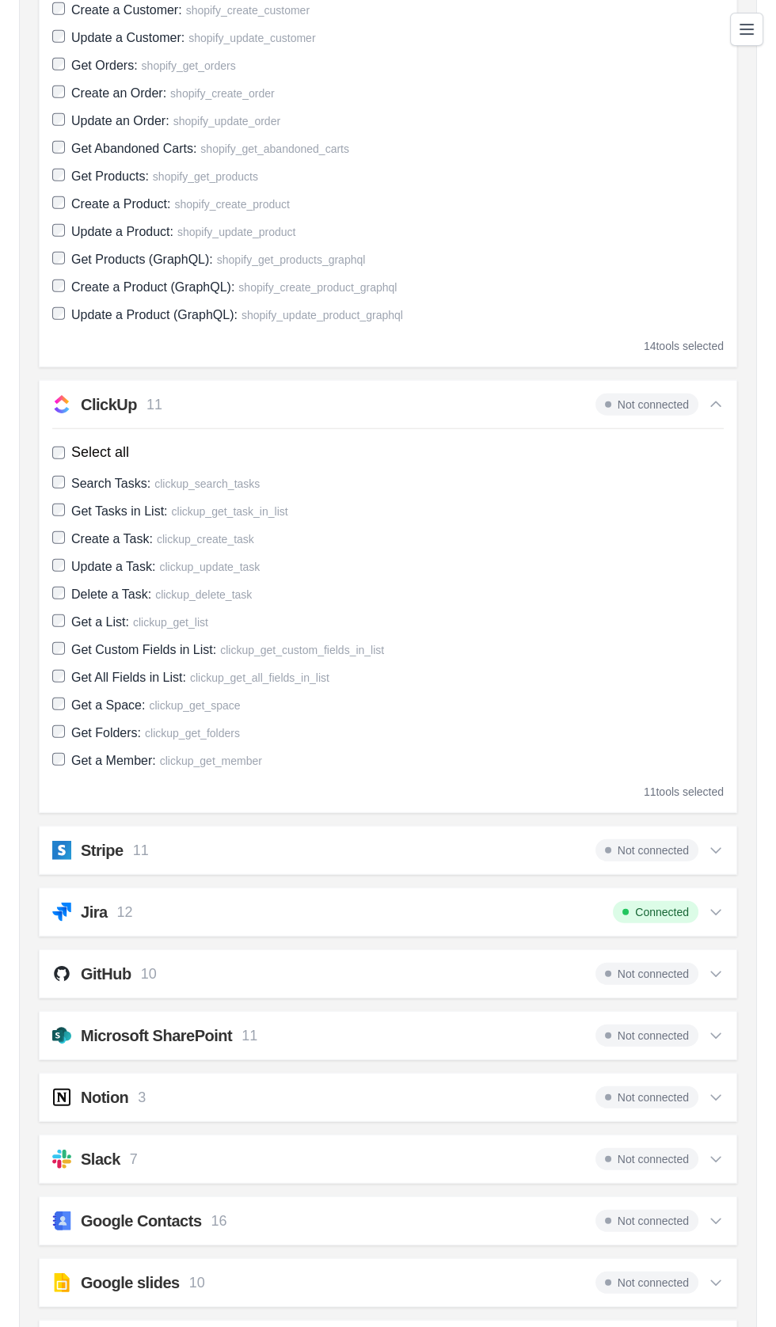
scroll to position [5497, 0]
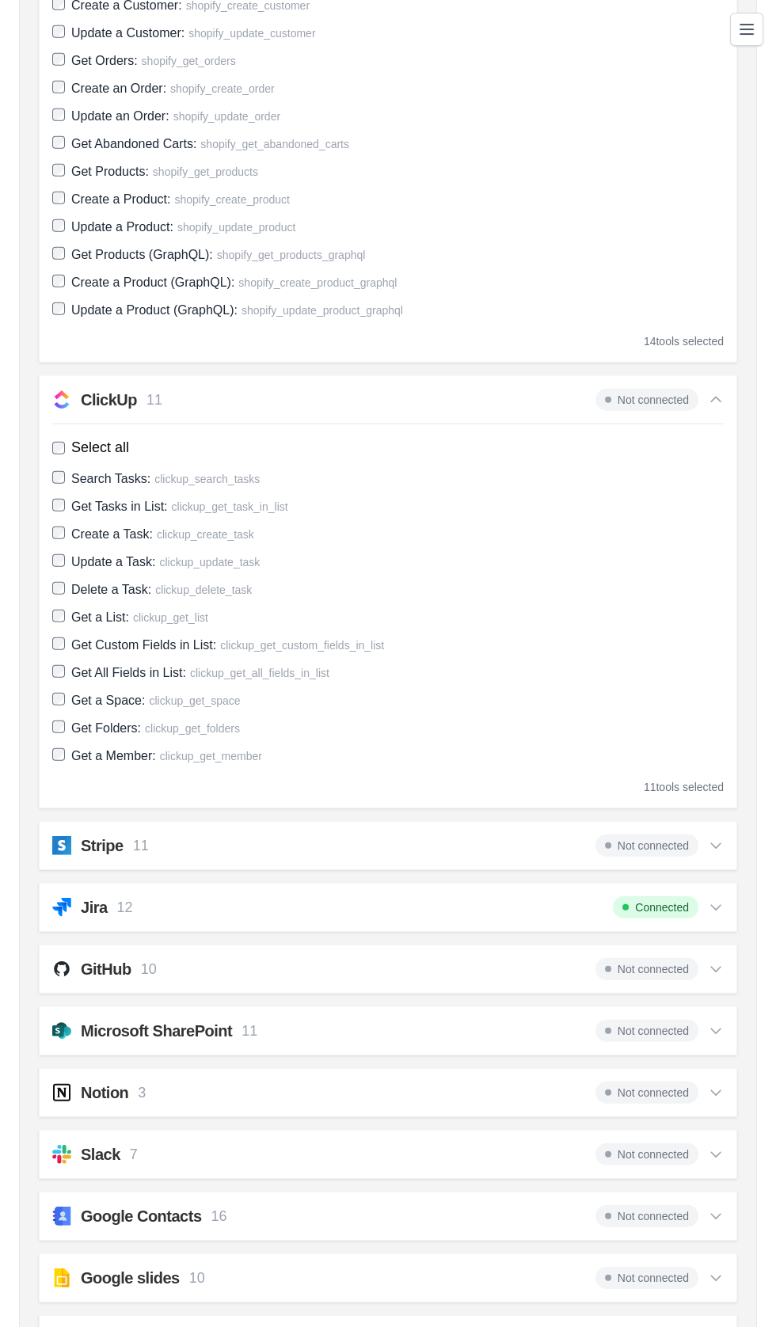
click at [78, 835] on div "Stripe 11" at bounding box center [100, 845] width 97 height 22
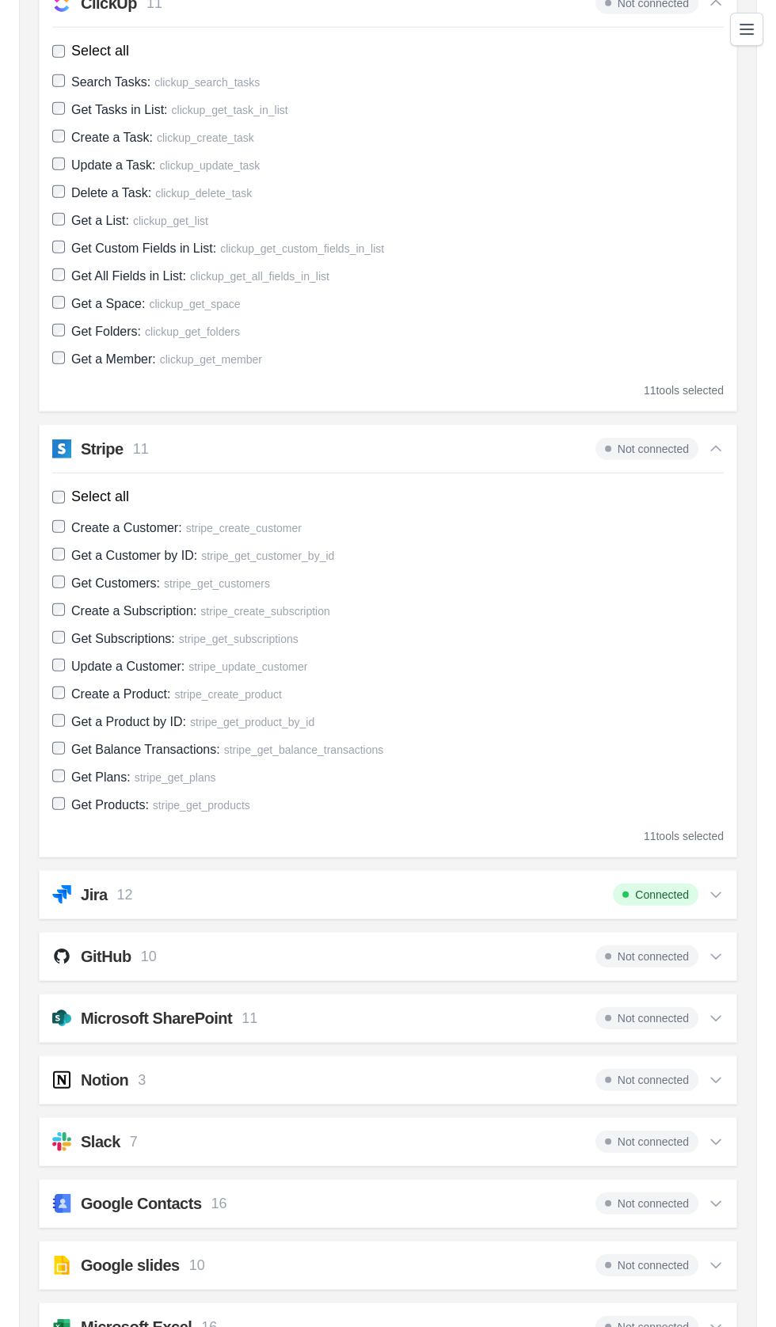
scroll to position [5945, 0]
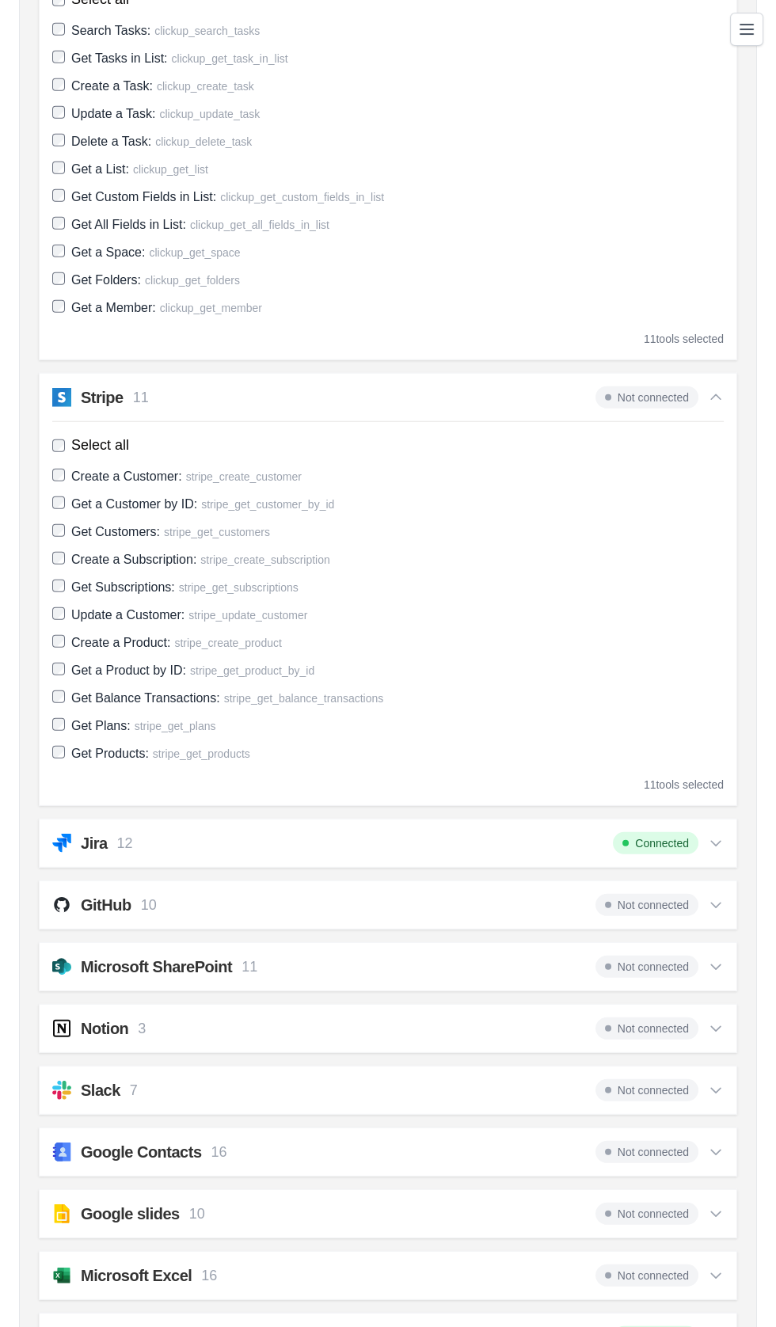
click at [77, 899] on div "GitHub 10" at bounding box center [104, 905] width 104 height 22
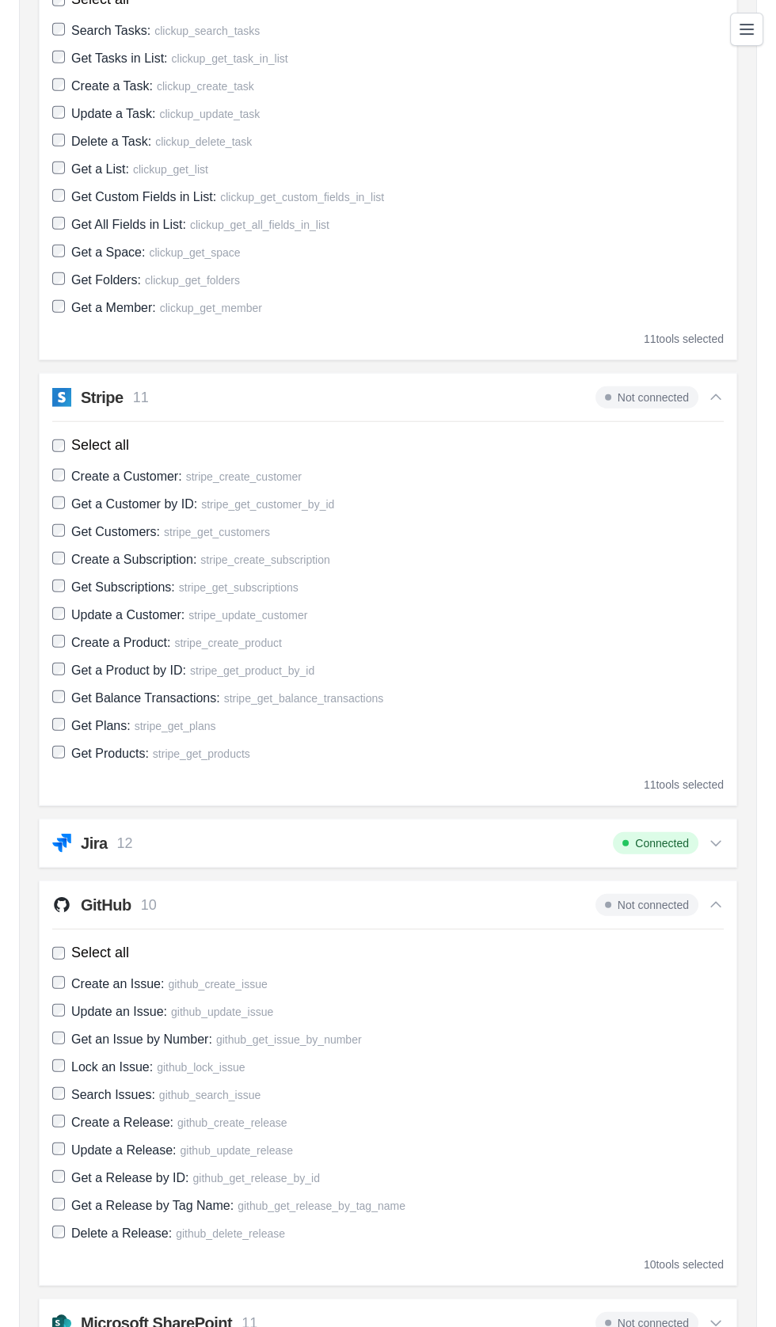
scroll to position [6300, 0]
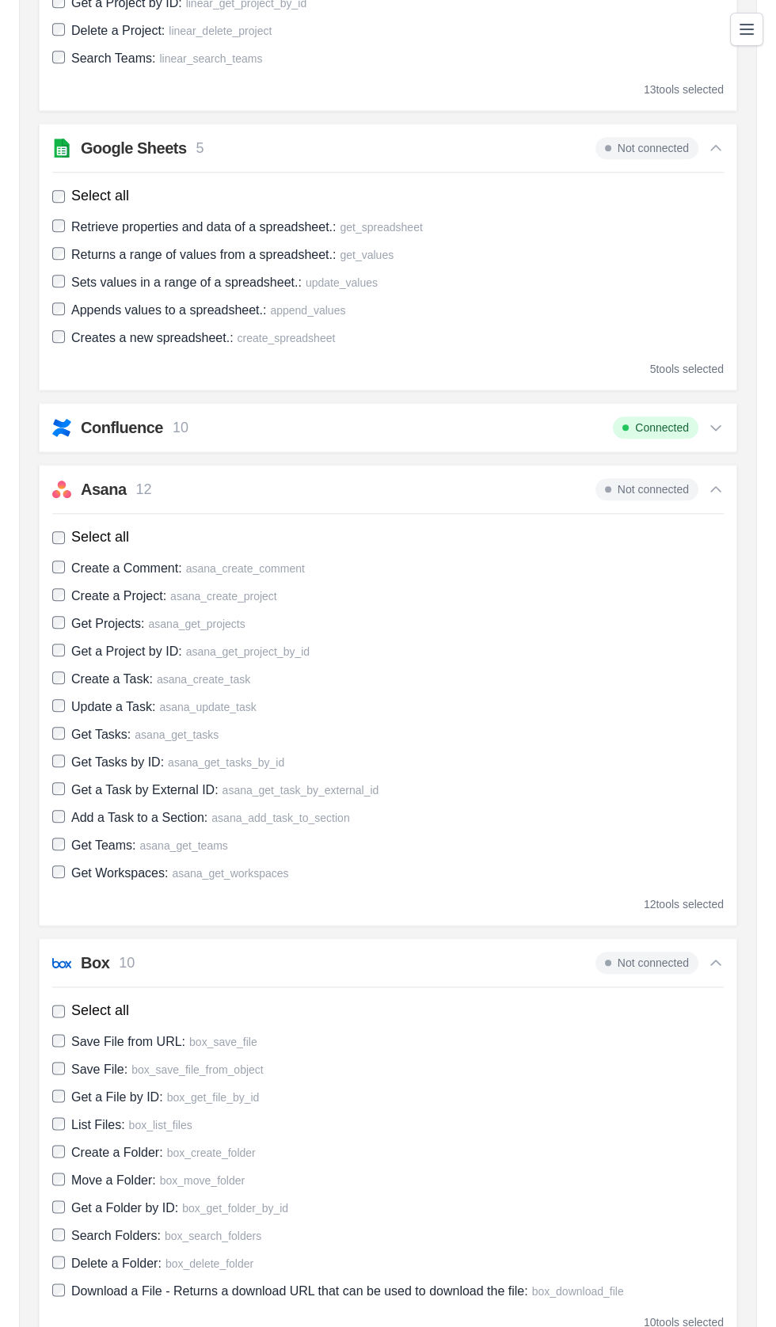
scroll to position [0, 0]
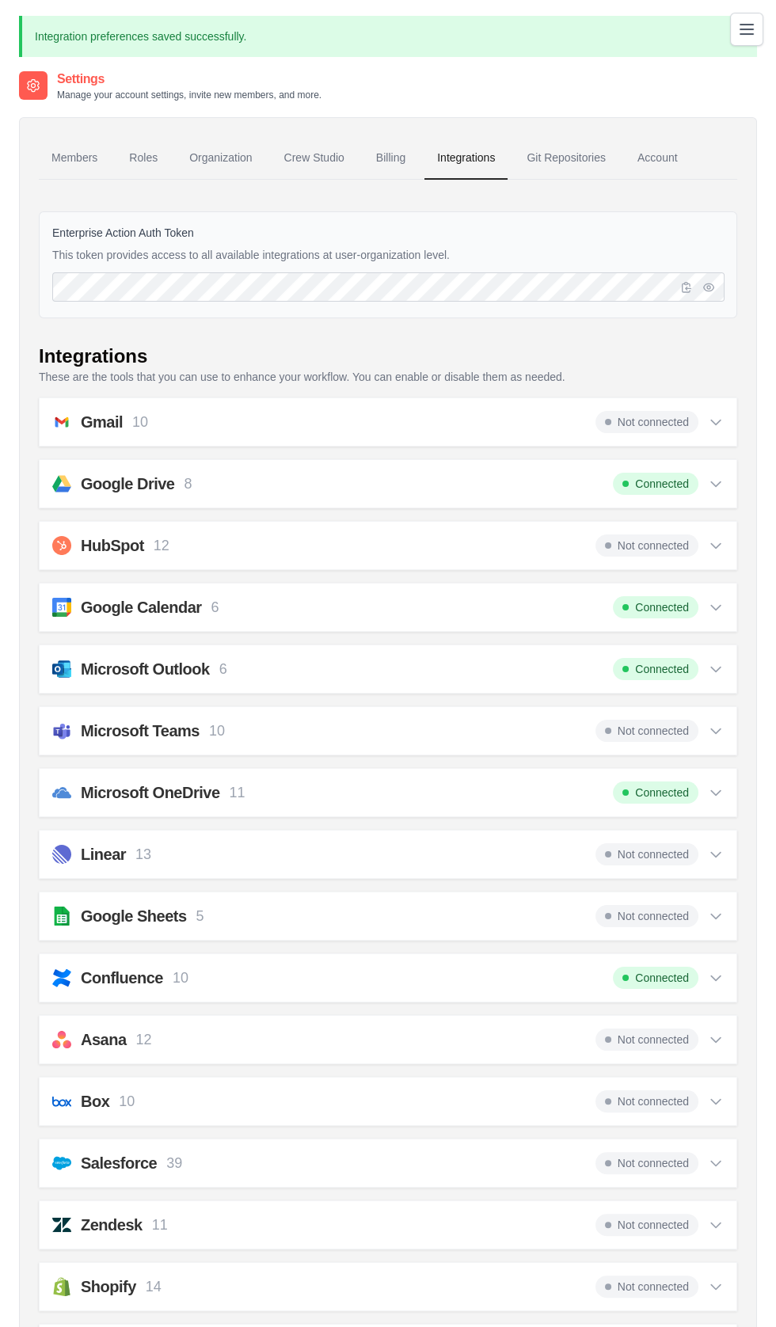
click at [568, 89] on div "Settings Manage your account settings, invite new members, and more." at bounding box center [388, 86] width 738 height 32
click at [583, 157] on link "Git Repositories" at bounding box center [566, 158] width 104 height 43
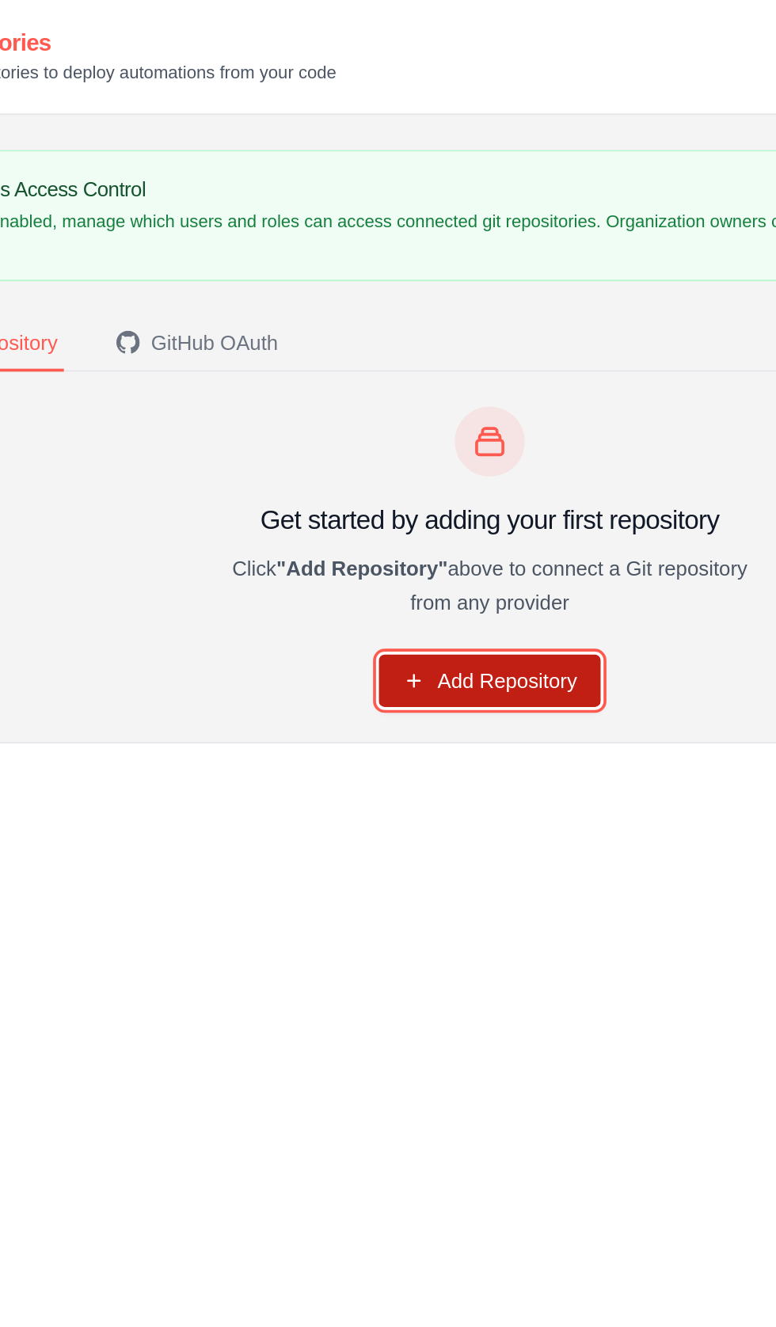
click at [389, 376] on link "Add Repository" at bounding box center [388, 371] width 120 height 28
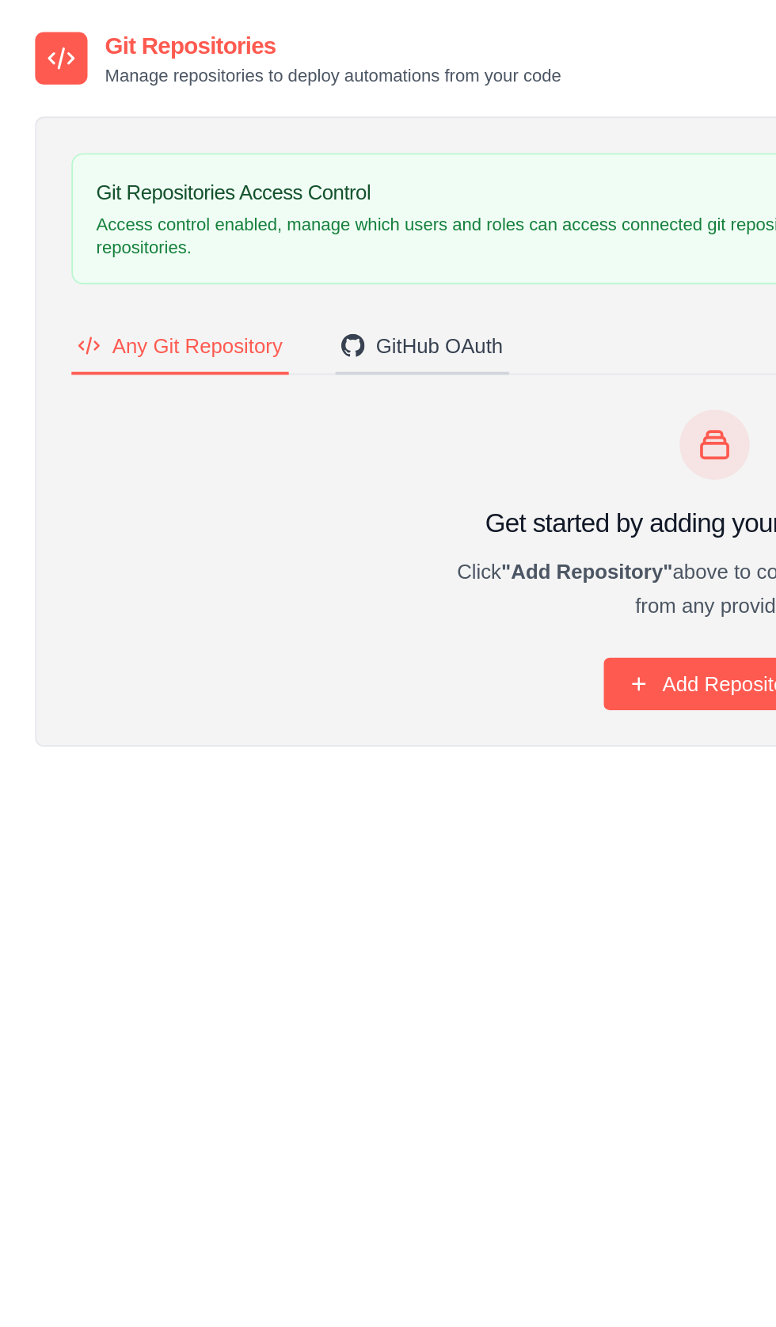
click at [214, 174] on button "GitHub OAuth" at bounding box center [229, 188] width 94 height 30
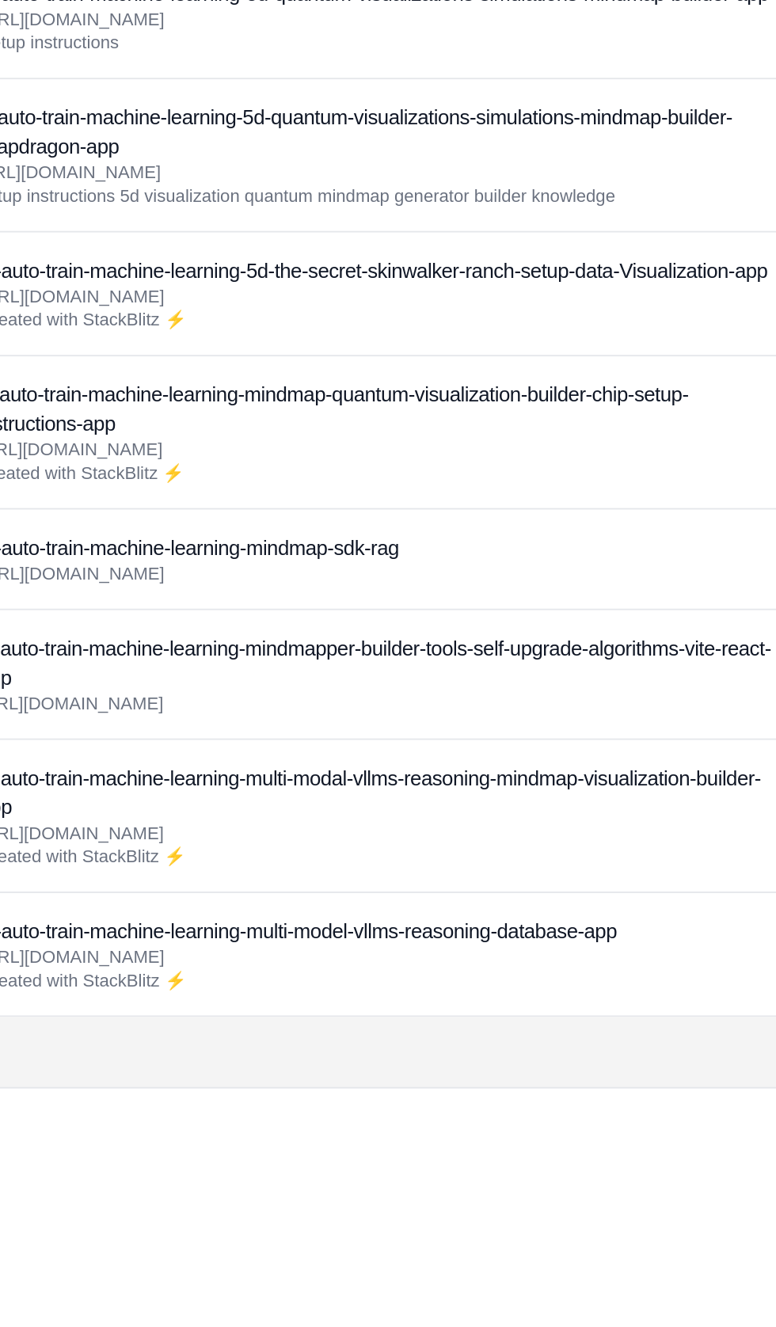
scroll to position [2197, 0]
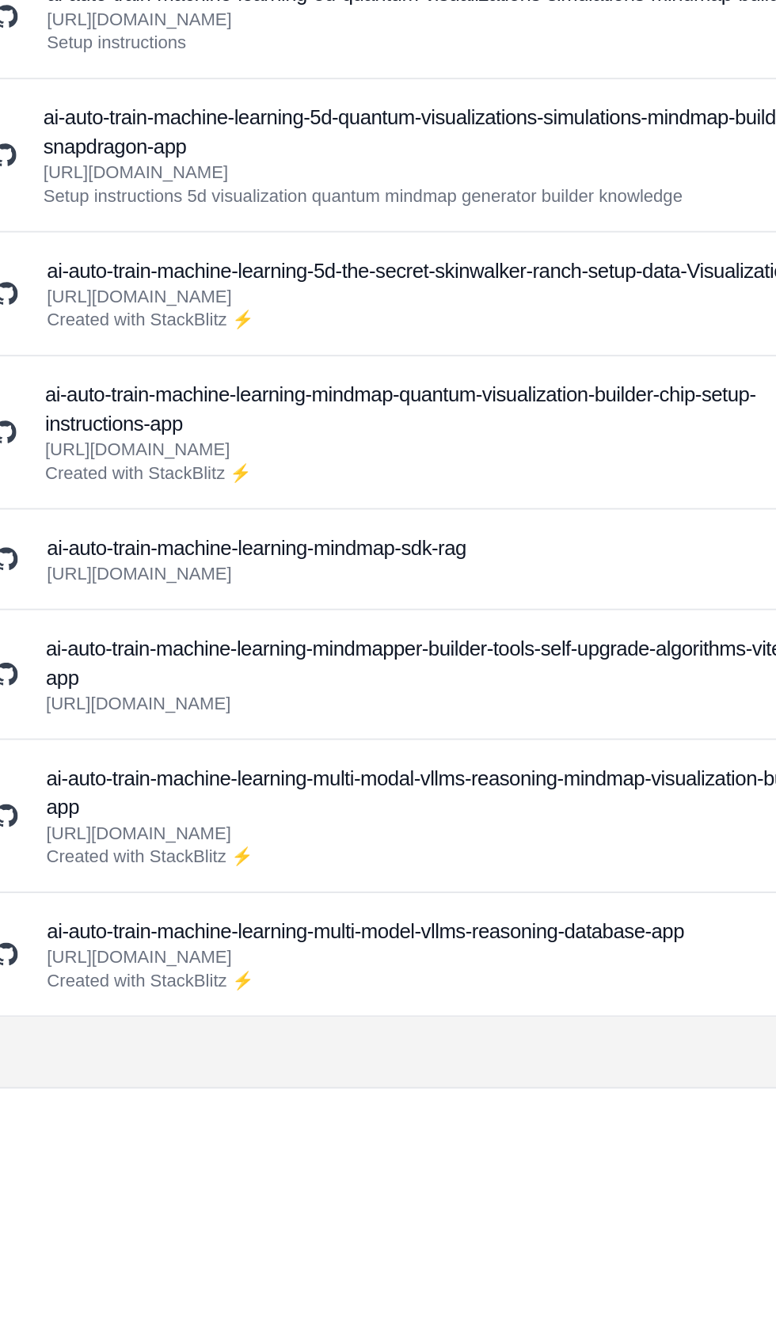
click at [198, 1208] on h3 "ai-auto-train-machine-learning-multi-model-vllms-reasoning-database-app" at bounding box center [266, 1200] width 346 height 16
click at [241, 1208] on h3 "ai-auto-train-machine-learning-multi-model-vllms-reasoning-database-app" at bounding box center [266, 1200] width 346 height 16
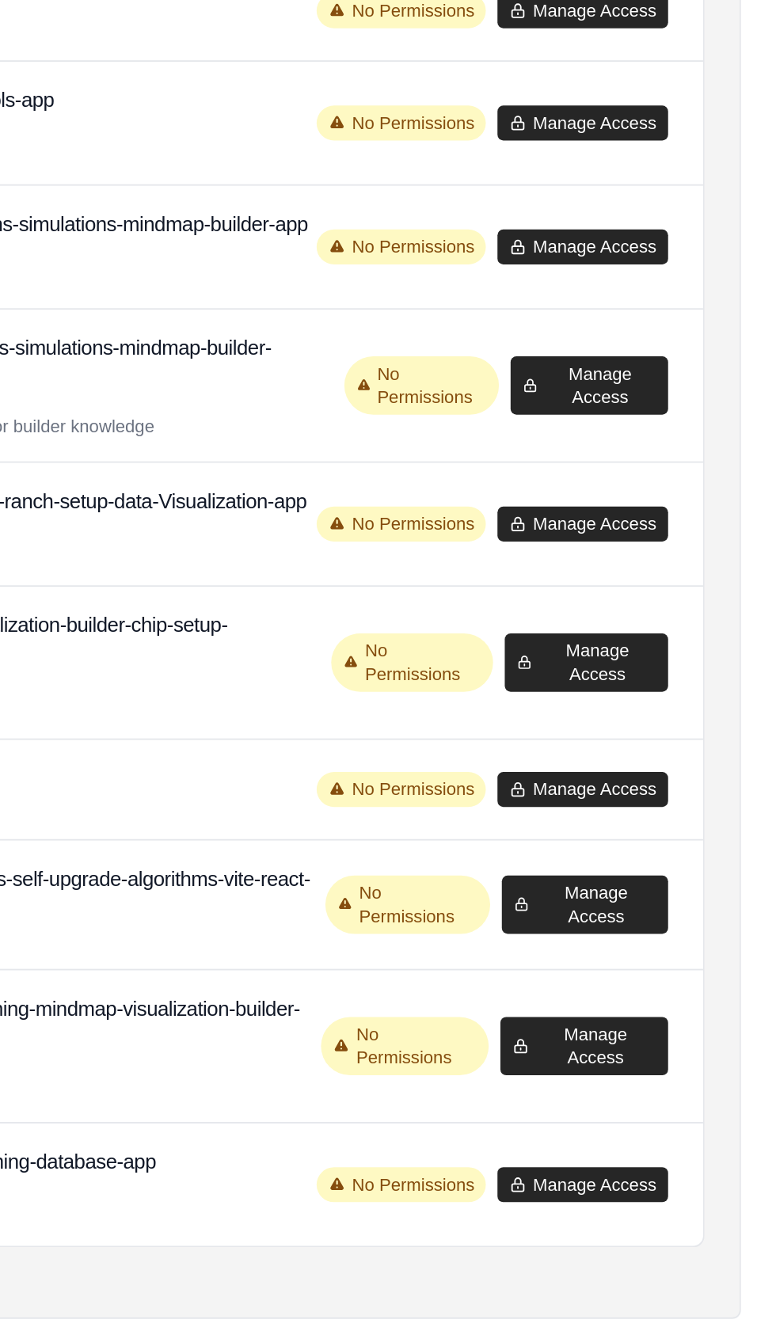
scroll to position [2342, 0]
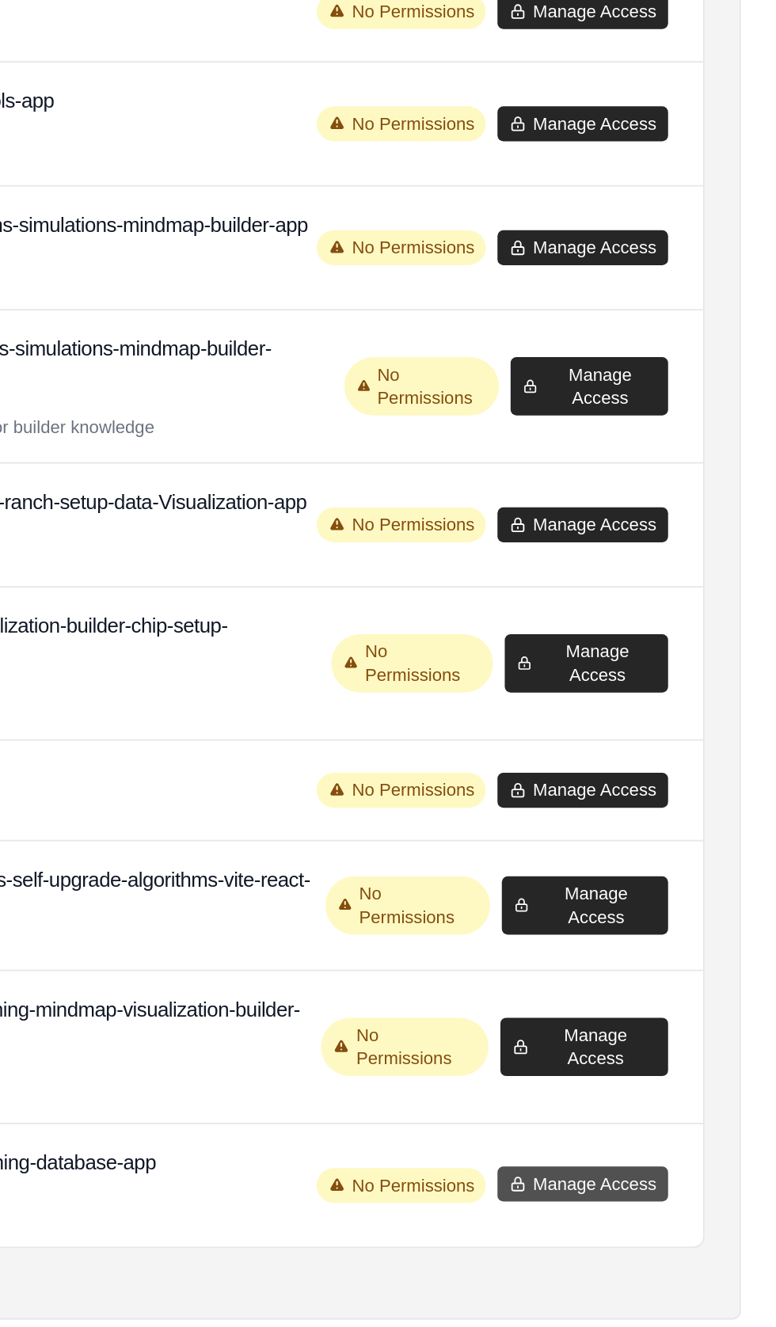
click at [674, 1221] on button "Manage Access" at bounding box center [671, 1211] width 93 height 19
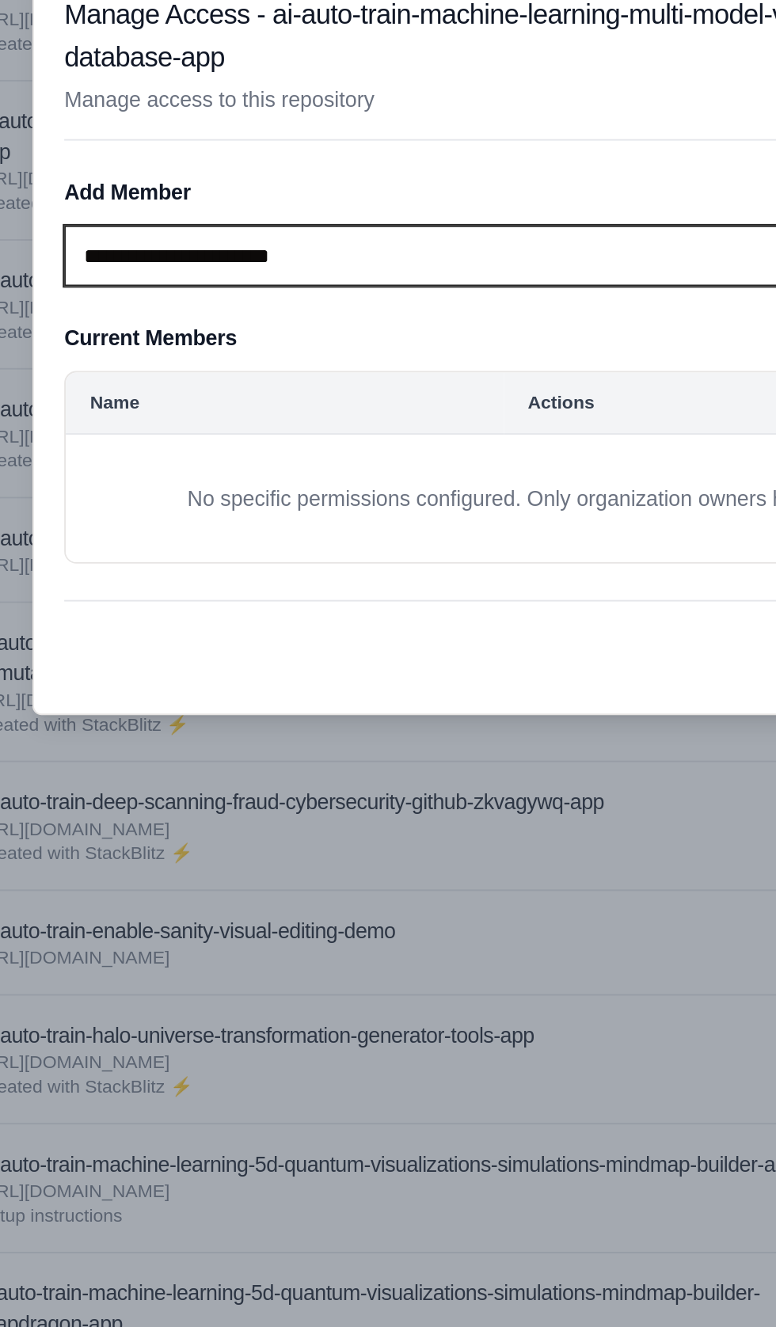
click at [155, 220] on select "**********" at bounding box center [361, 217] width 445 height 32
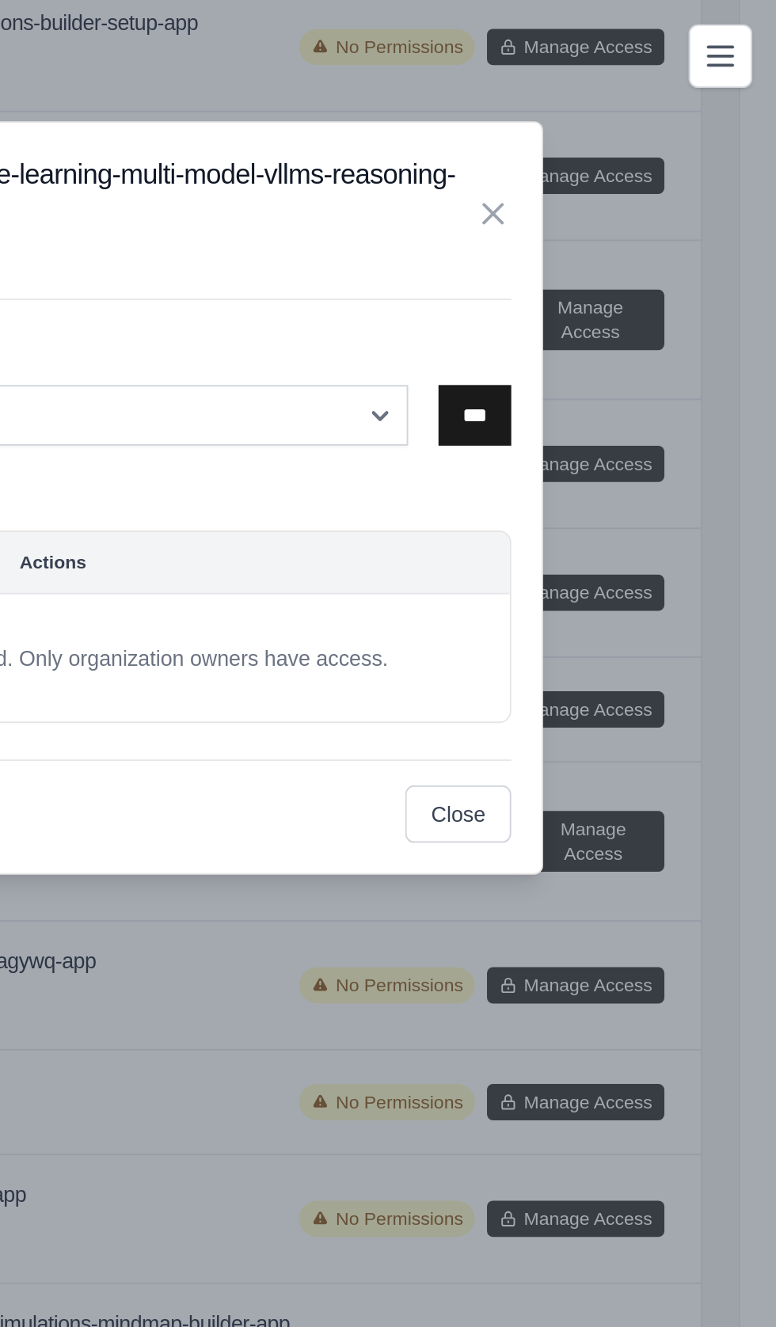
click at [617, 216] on input "***" at bounding box center [618, 217] width 38 height 32
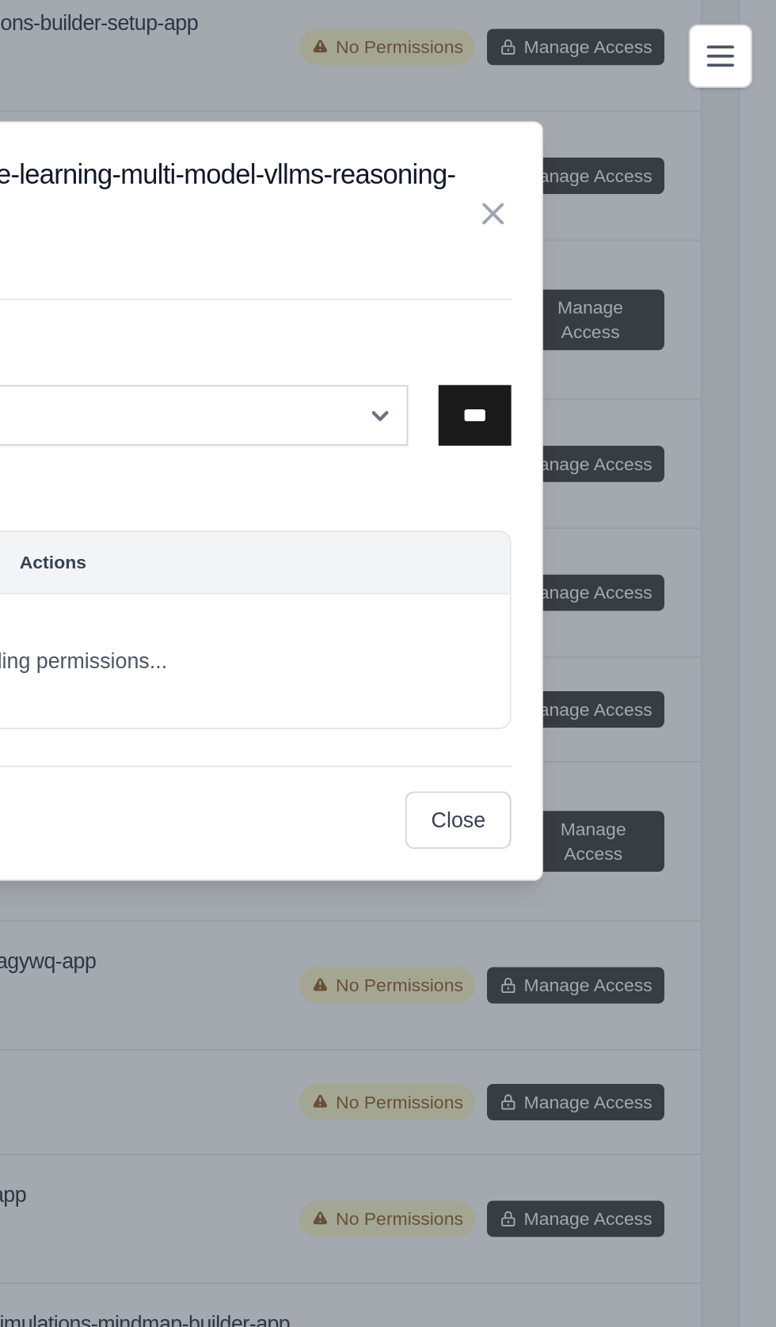
click at [613, 213] on input "***" at bounding box center [618, 217] width 38 height 32
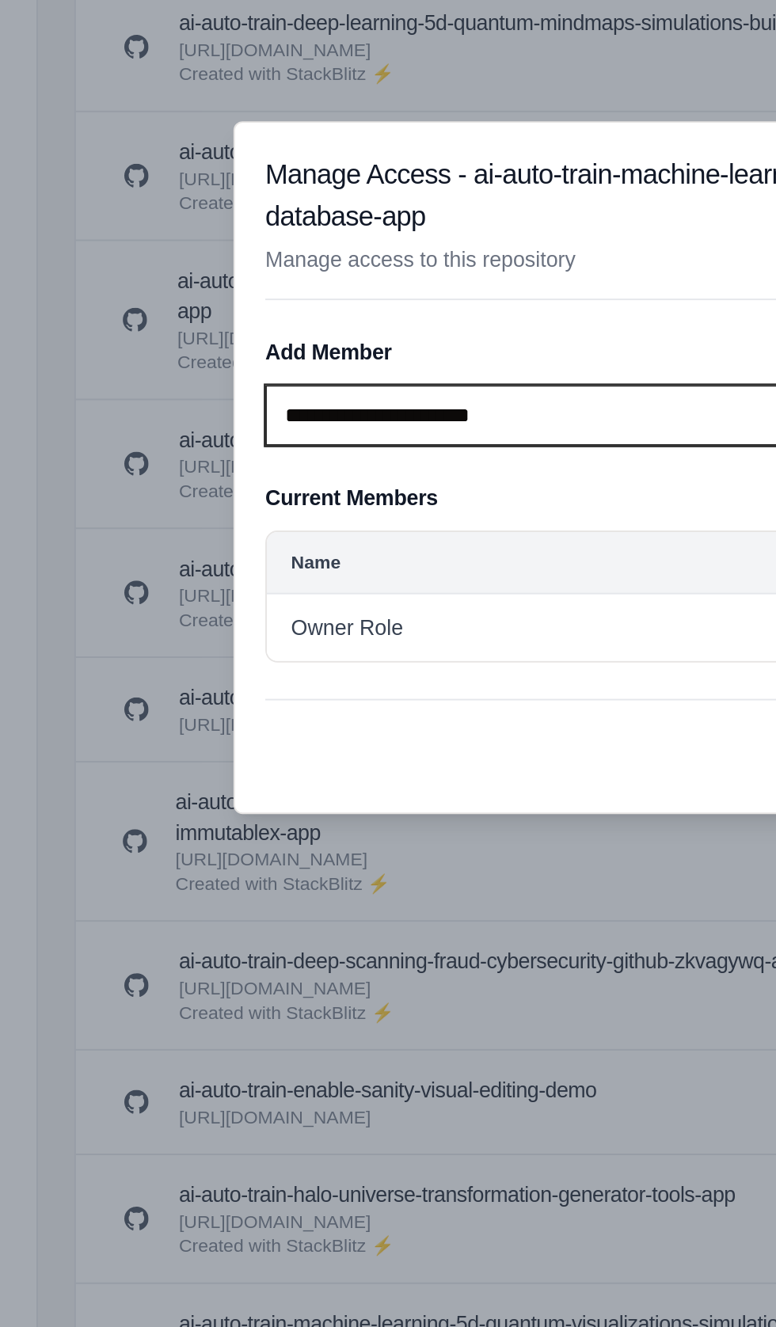
click at [157, 201] on select "**********" at bounding box center [361, 217] width 445 height 32
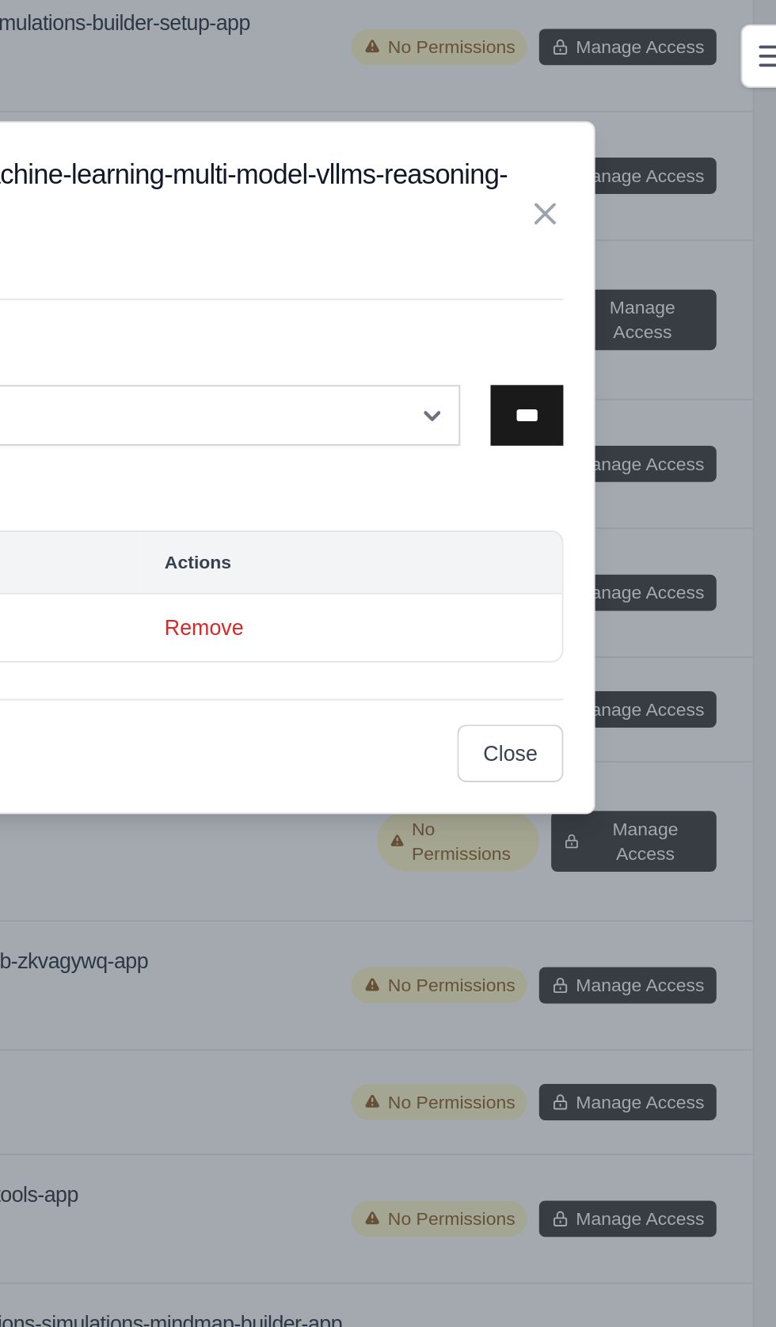
click at [624, 214] on input "***" at bounding box center [618, 217] width 38 height 32
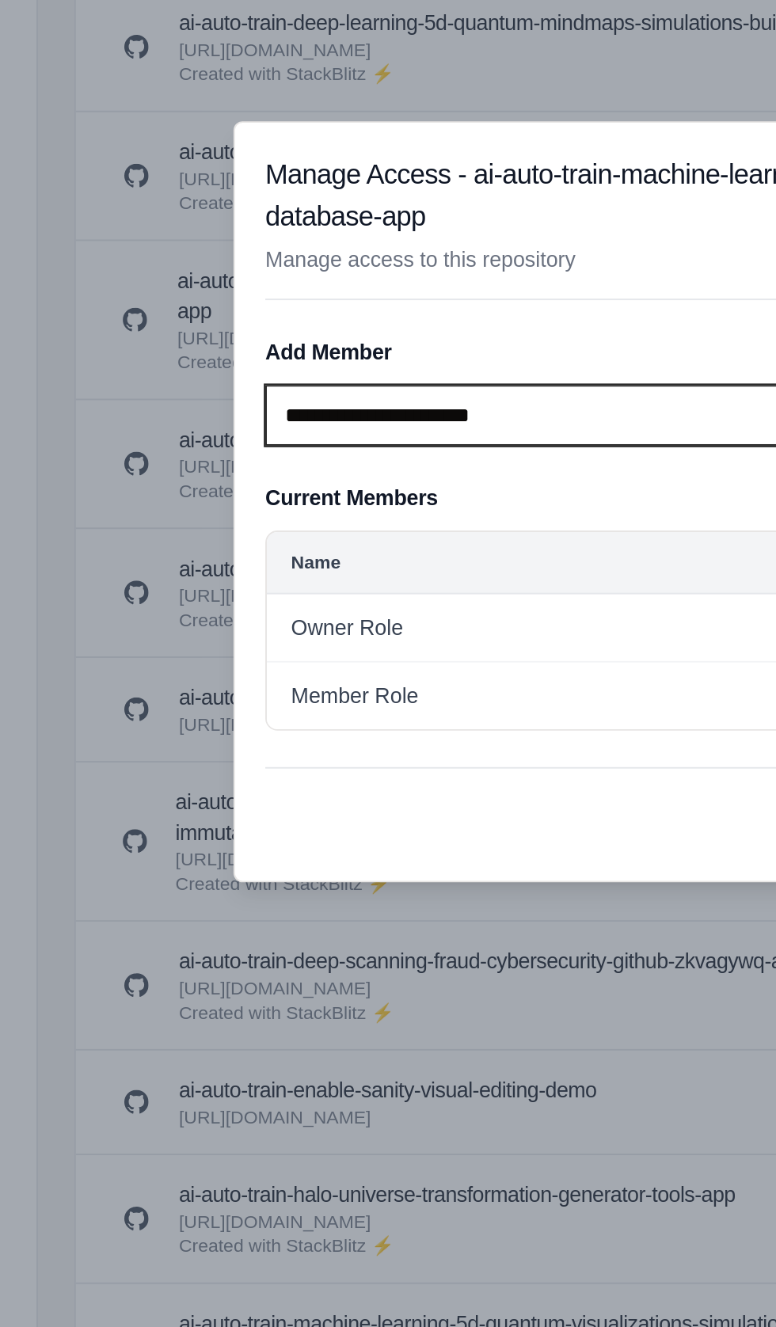
click at [183, 210] on select "**********" at bounding box center [361, 217] width 445 height 32
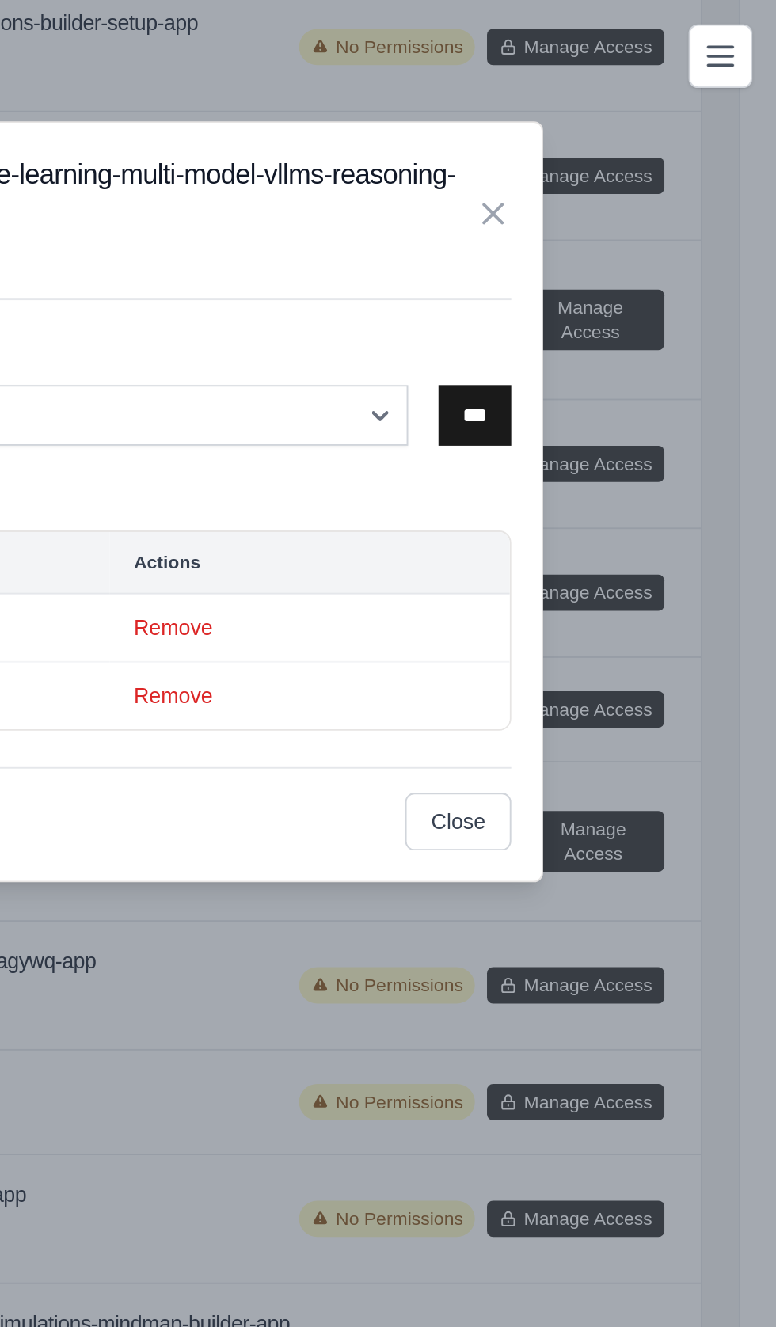
click at [614, 218] on input "***" at bounding box center [618, 217] width 38 height 32
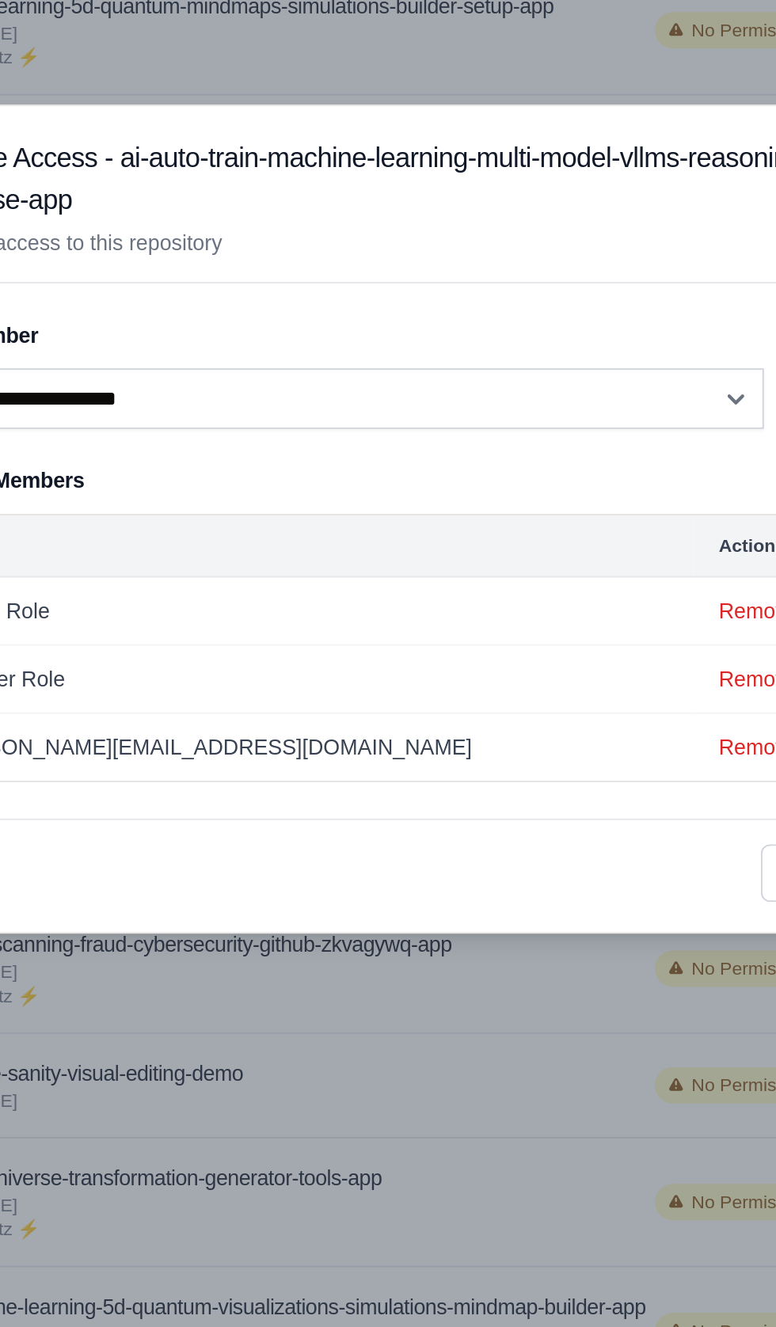
scroll to position [2321, 0]
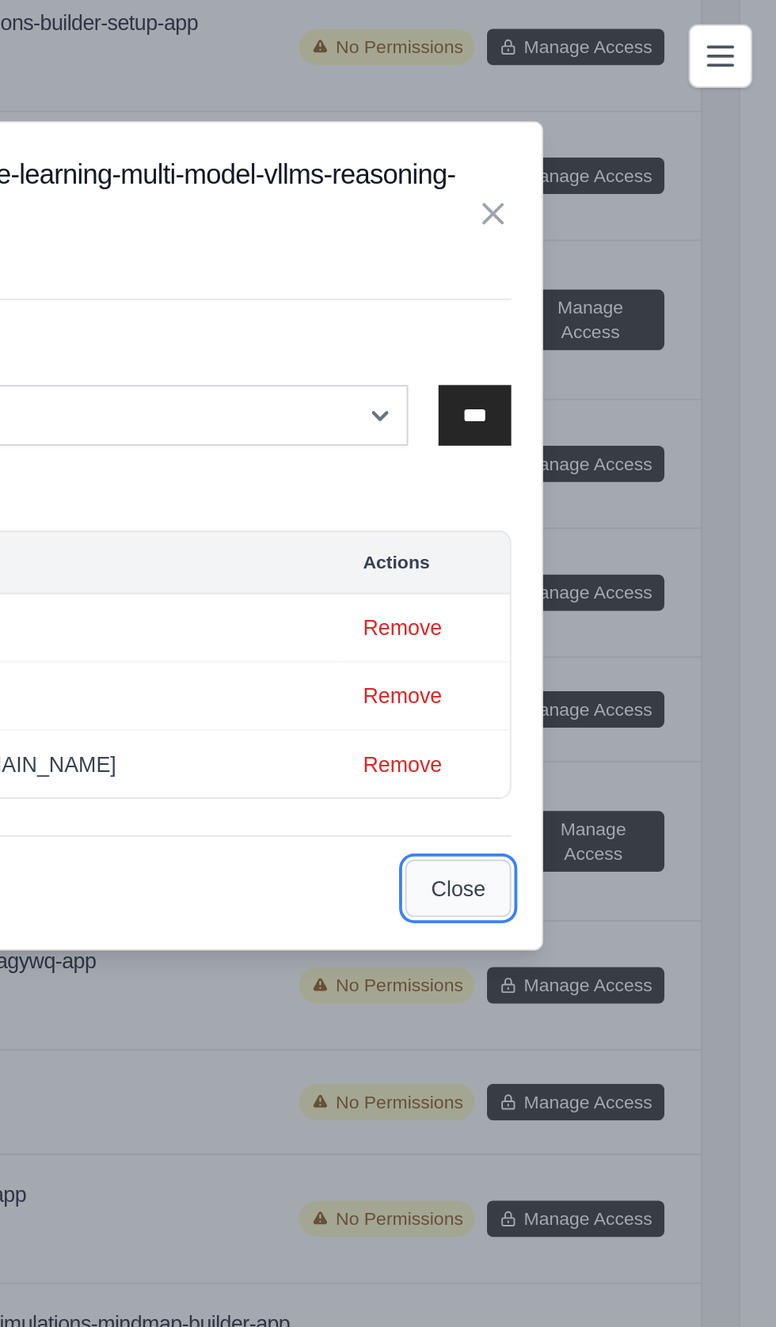
click at [615, 461] on button "Close" at bounding box center [609, 464] width 55 height 30
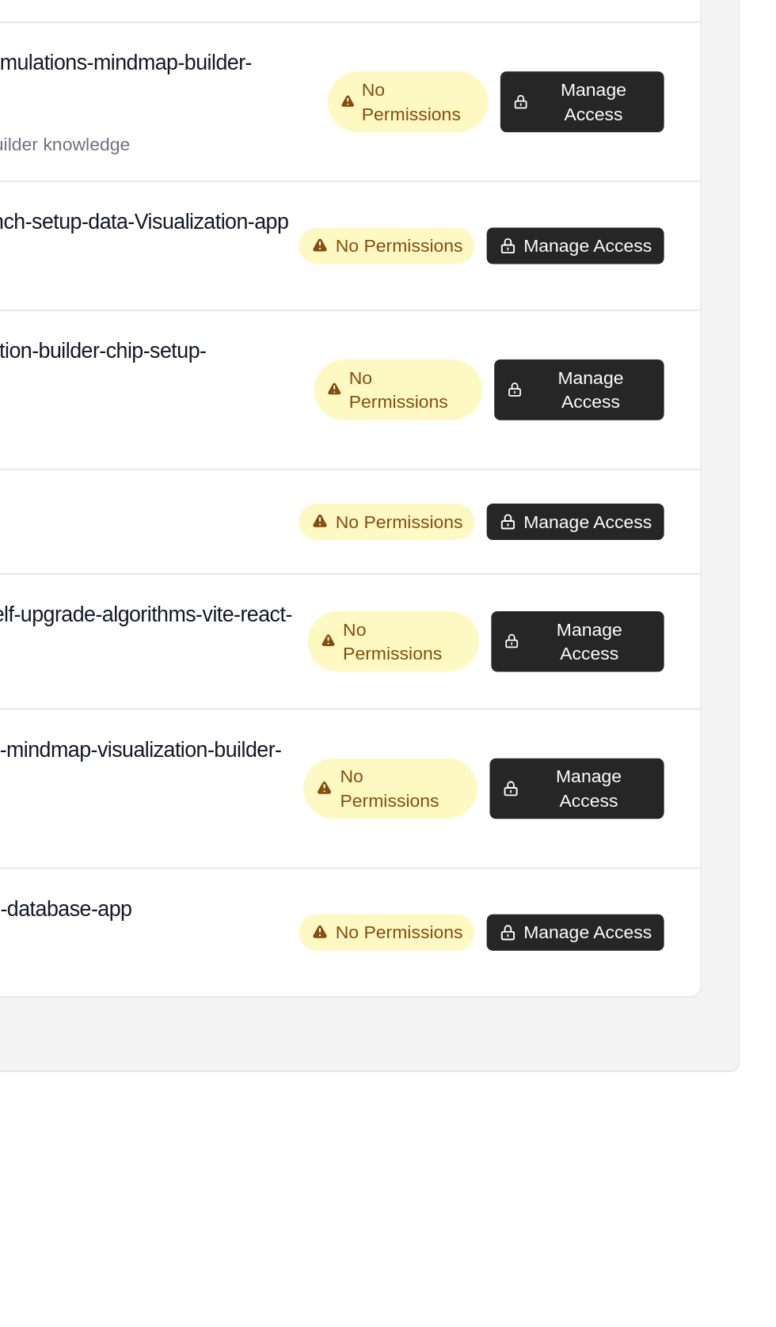
scroll to position [2197, 0]
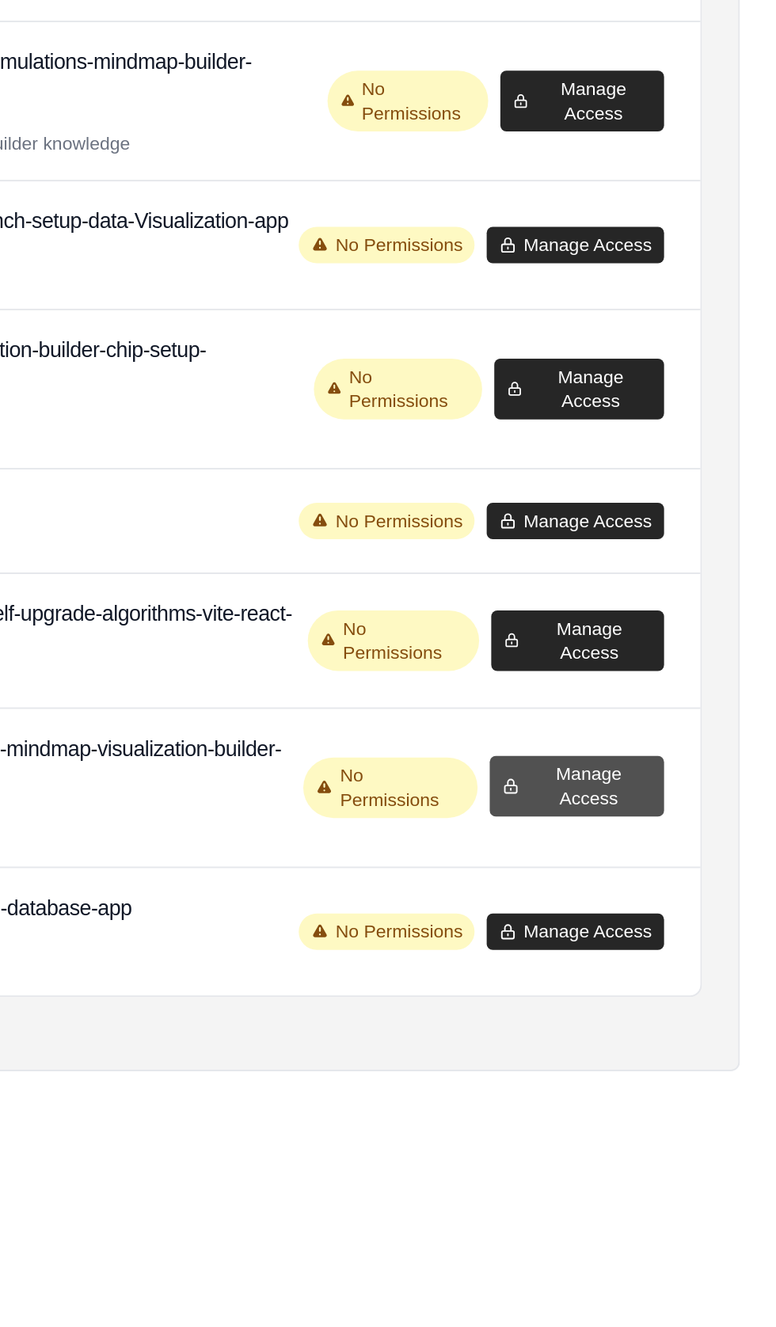
click at [678, 1153] on button "Manage Access" at bounding box center [671, 1137] width 91 height 32
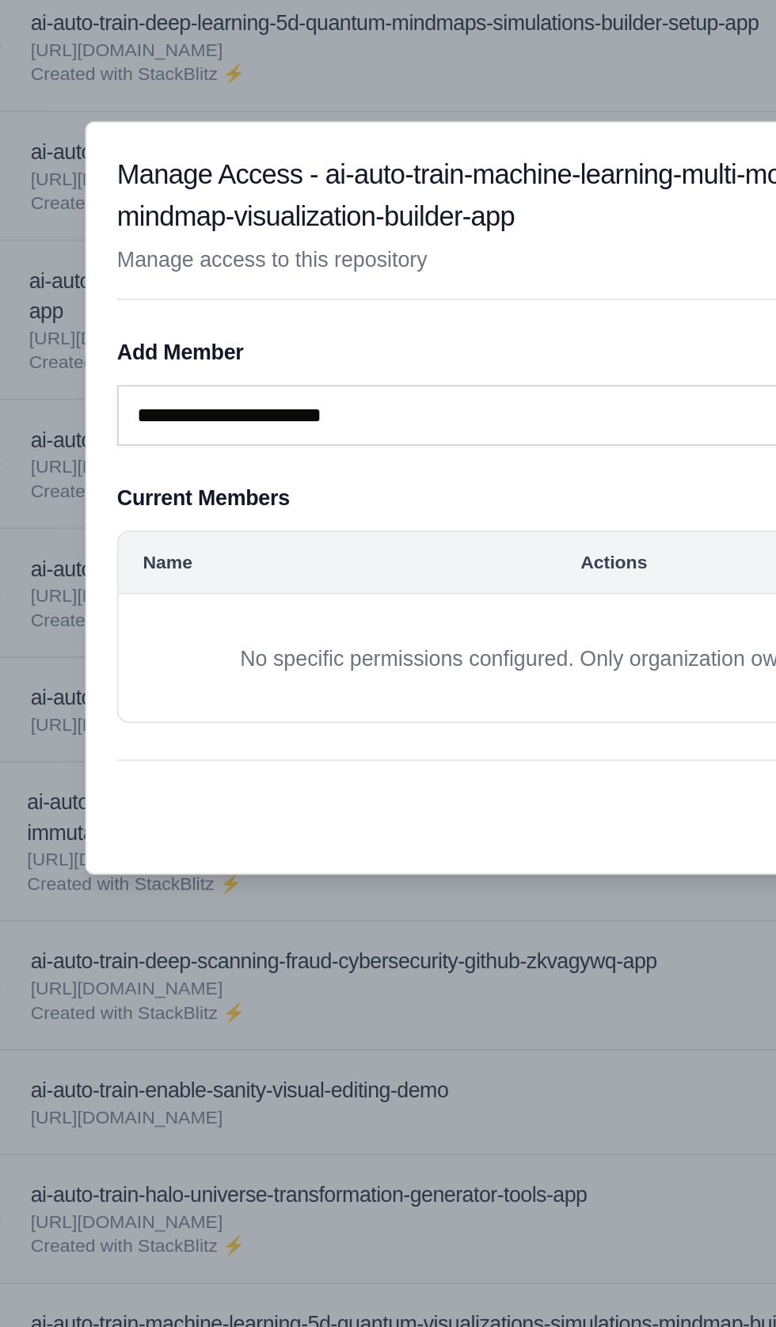
scroll to position [2291, 0]
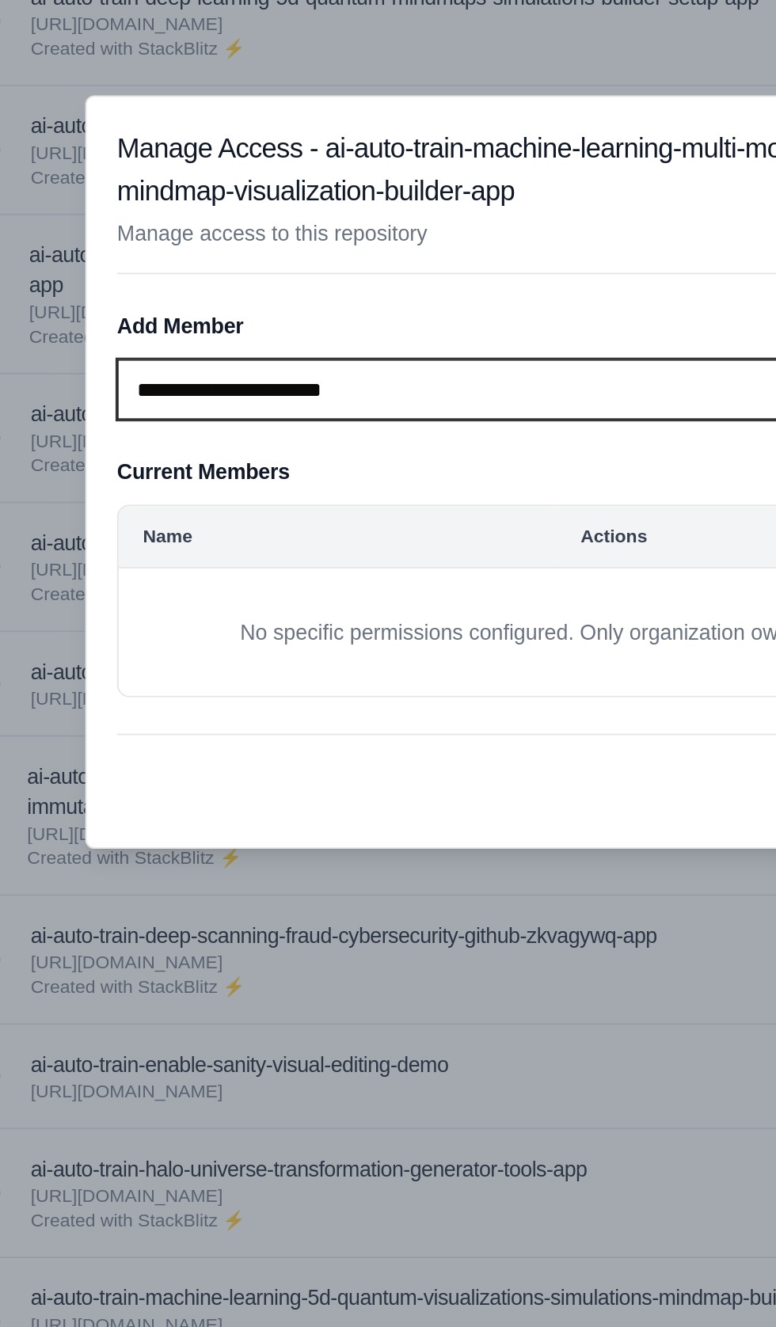
click at [180, 215] on select "**********" at bounding box center [361, 217] width 445 height 32
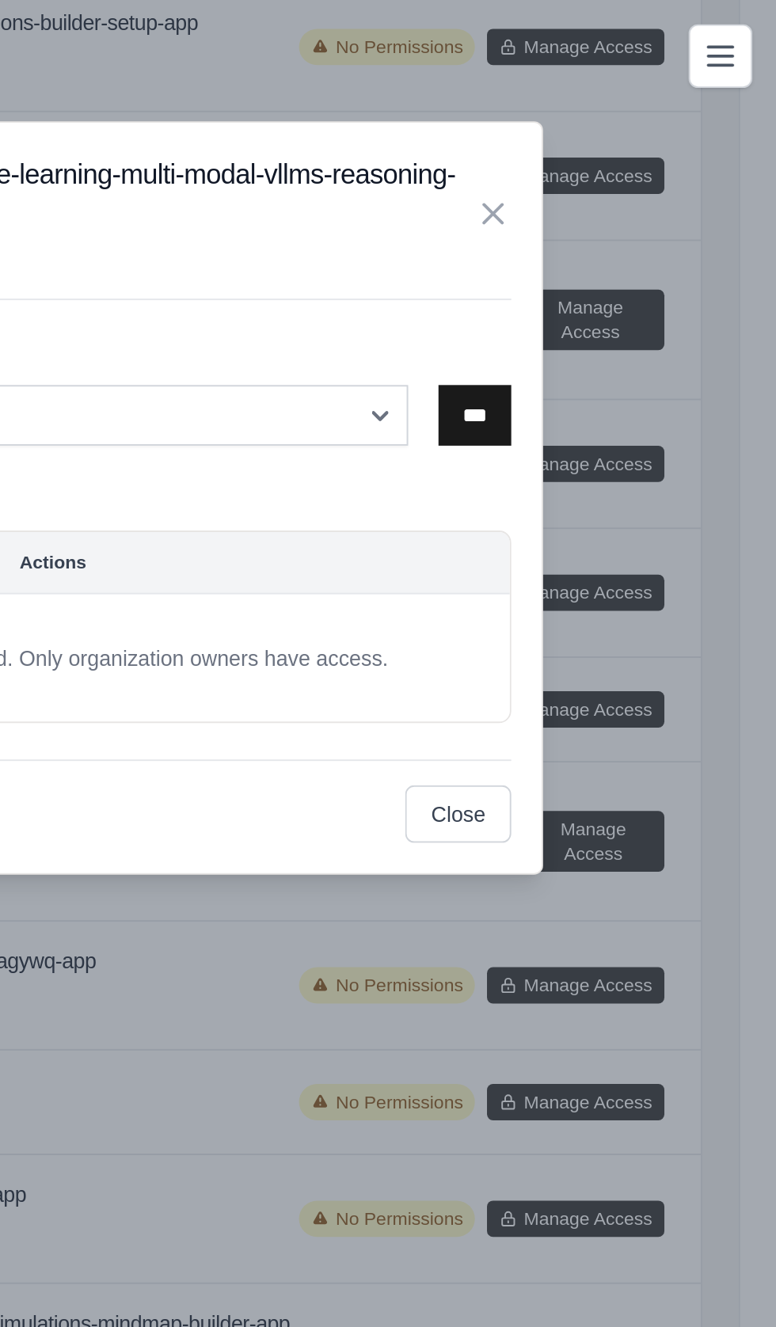
click at [617, 214] on input "***" at bounding box center [618, 217] width 38 height 32
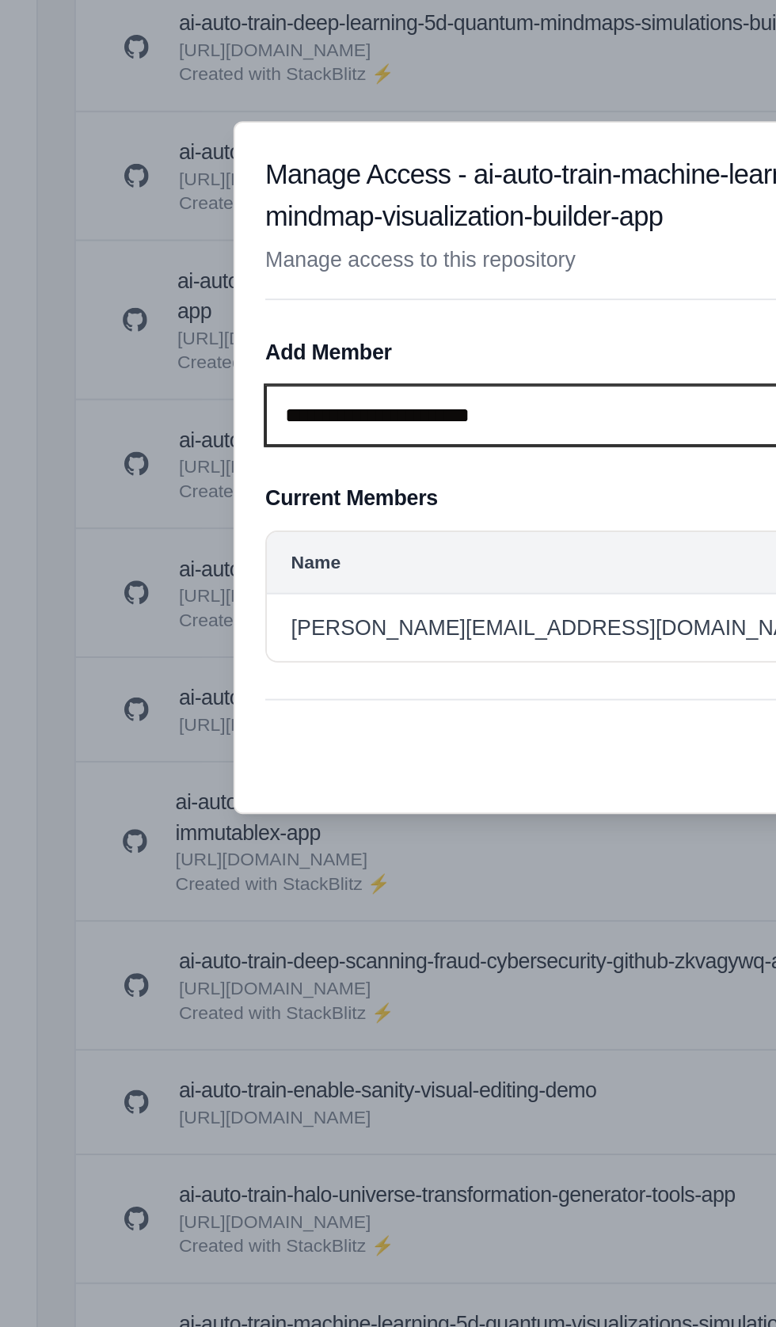
click at [176, 214] on select "**********" at bounding box center [361, 217] width 445 height 32
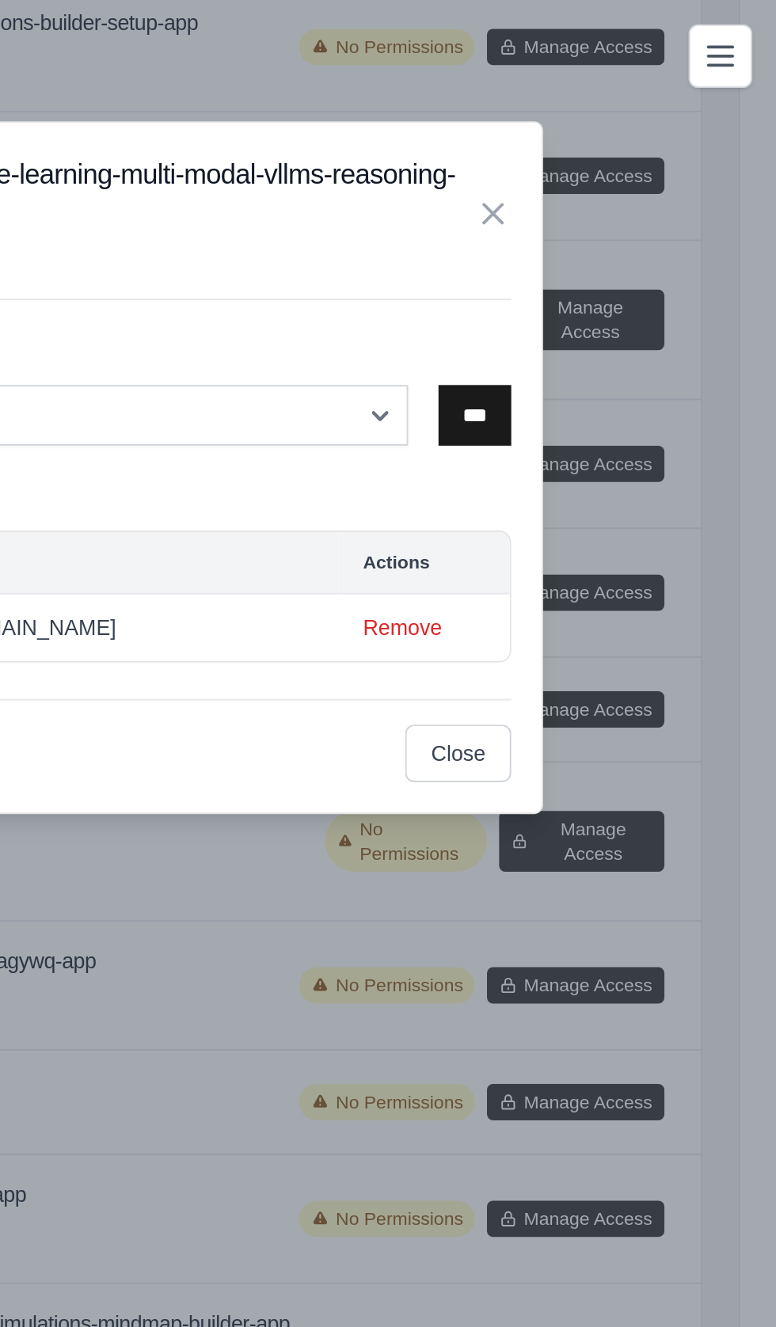
click at [620, 215] on input "***" at bounding box center [618, 217] width 38 height 32
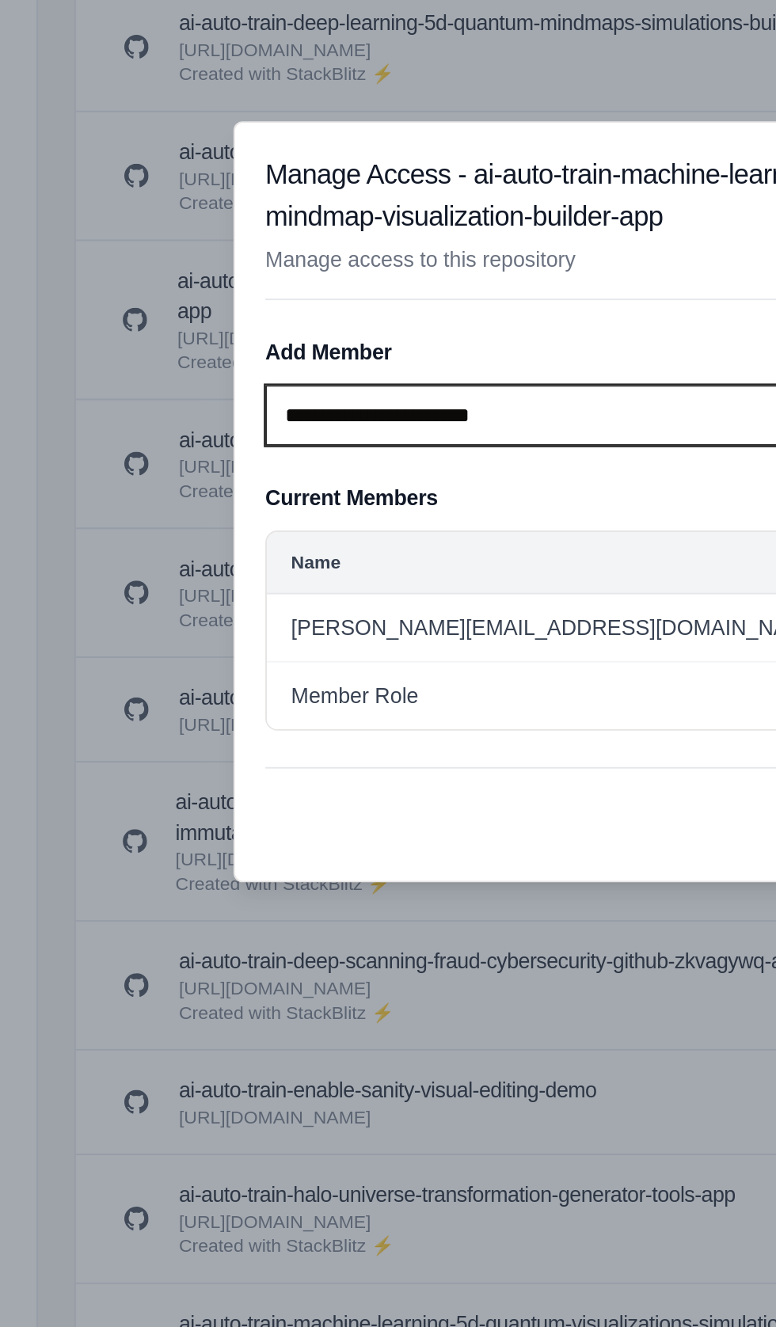
click at [180, 205] on select "**********" at bounding box center [361, 217] width 445 height 32
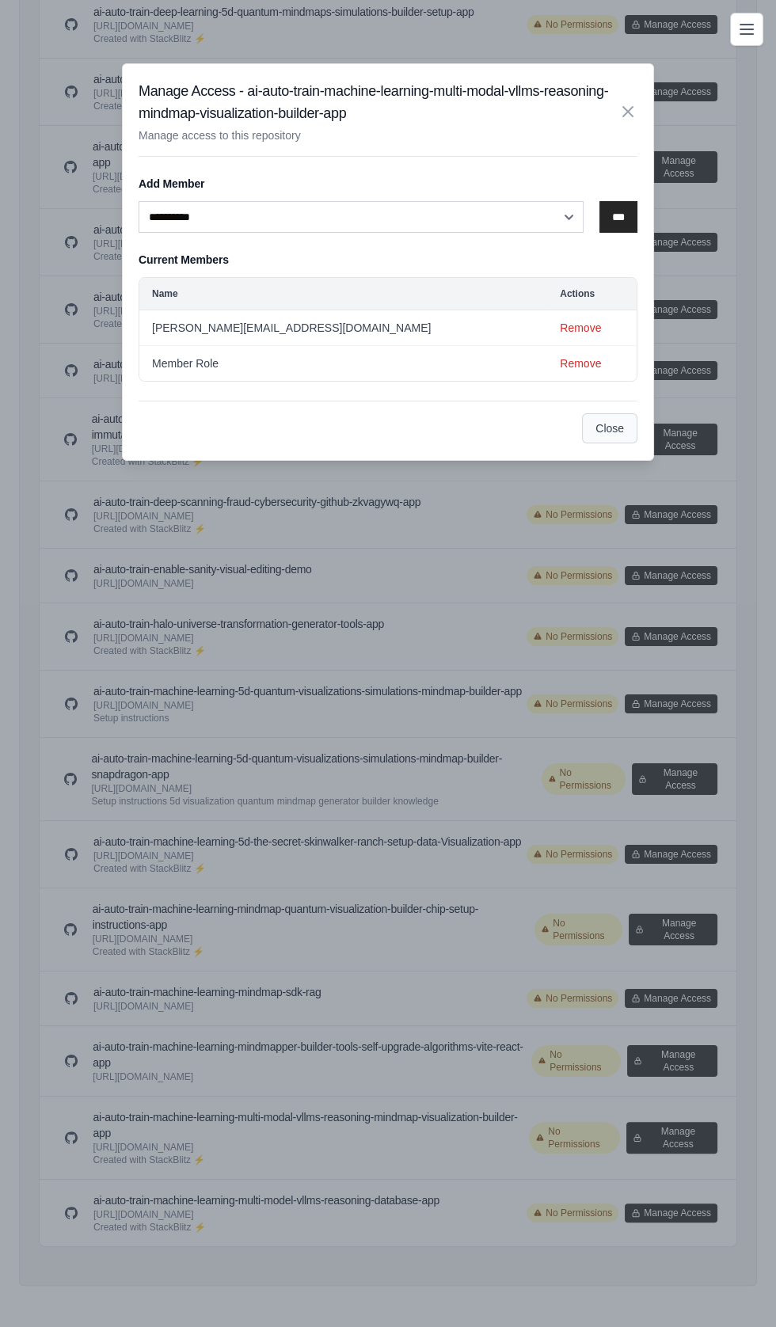
click at [601, 427] on button "Close" at bounding box center [609, 428] width 55 height 30
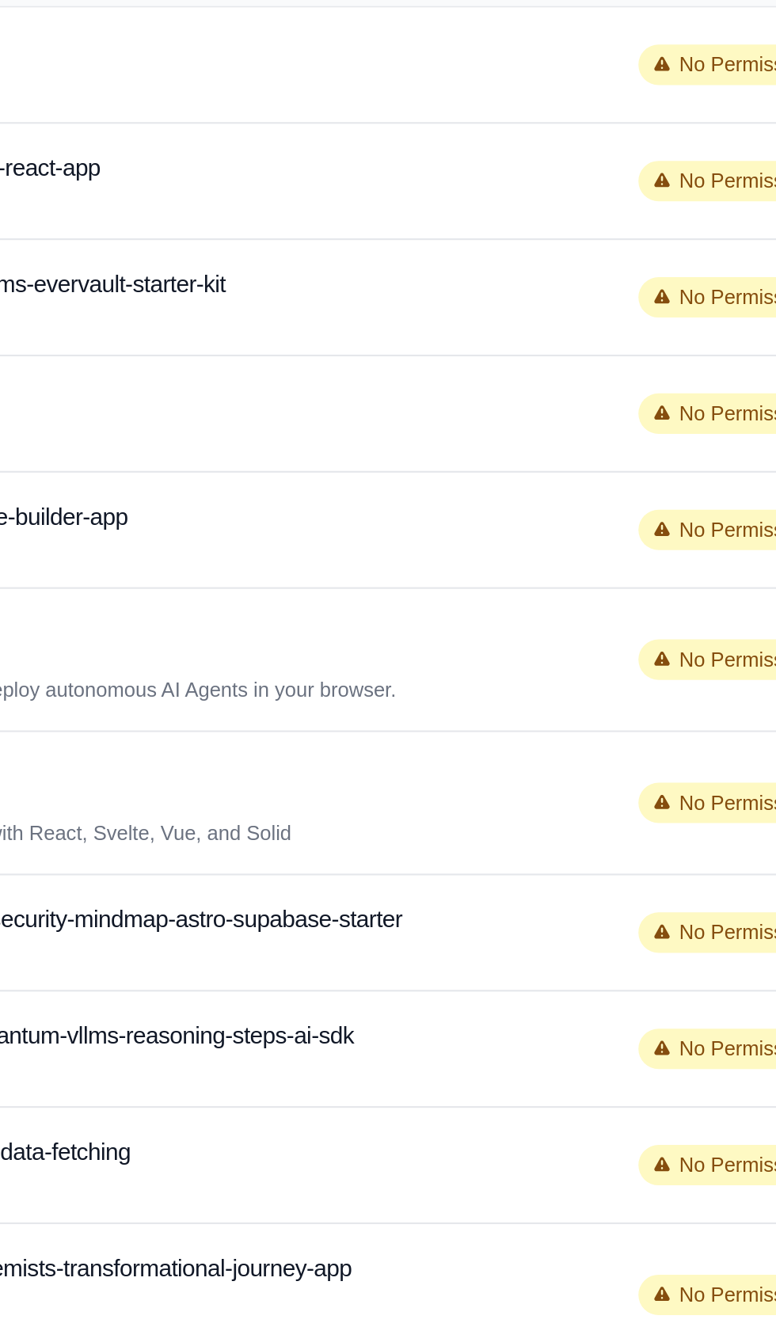
scroll to position [9, 0]
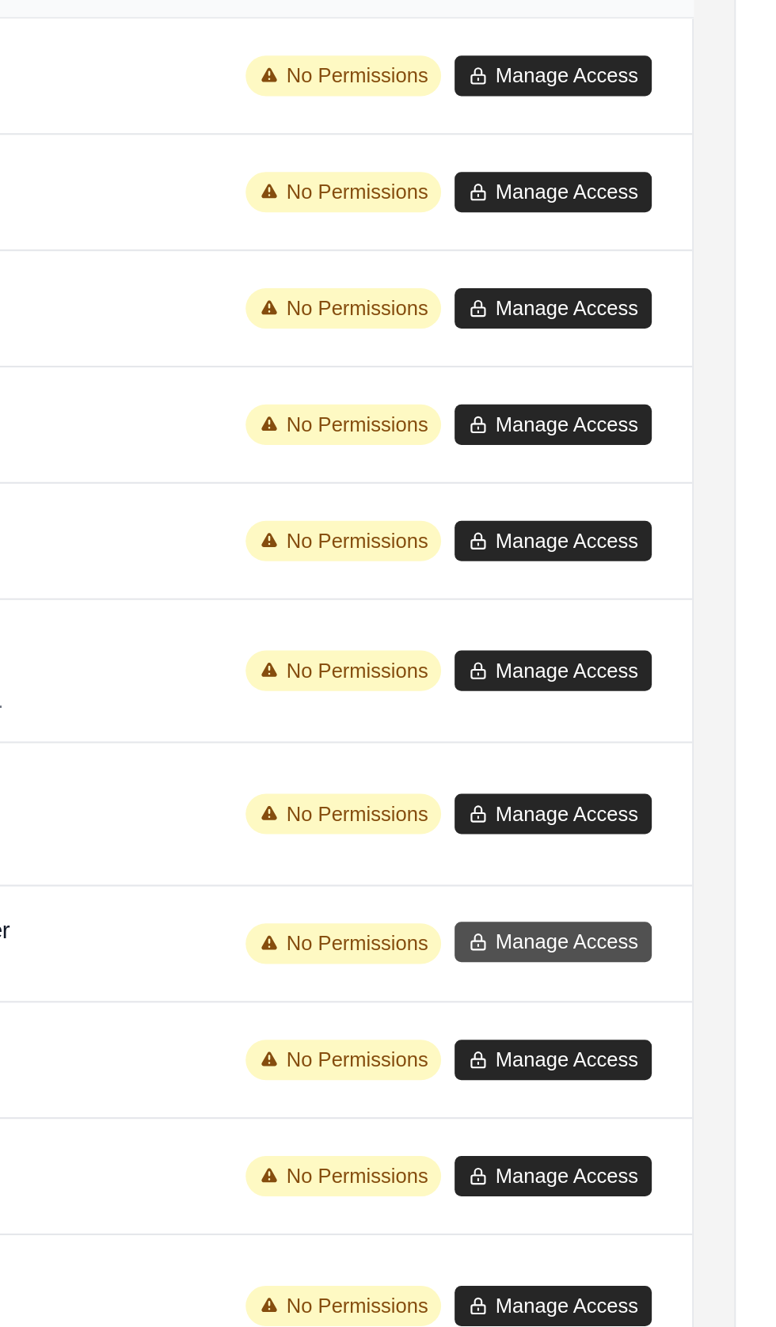
click at [671, 730] on button "Manage Access" at bounding box center [671, 736] width 93 height 19
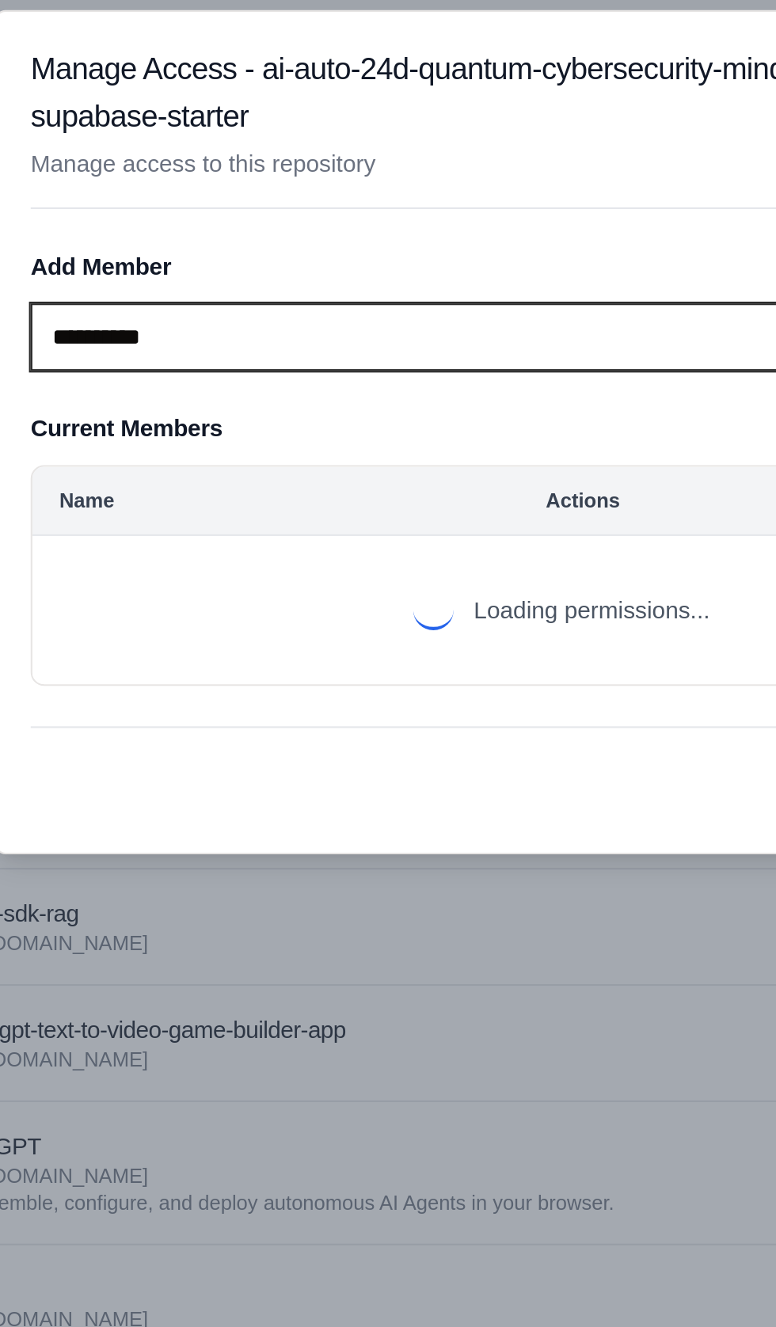
click at [165, 210] on select "**********" at bounding box center [361, 217] width 445 height 32
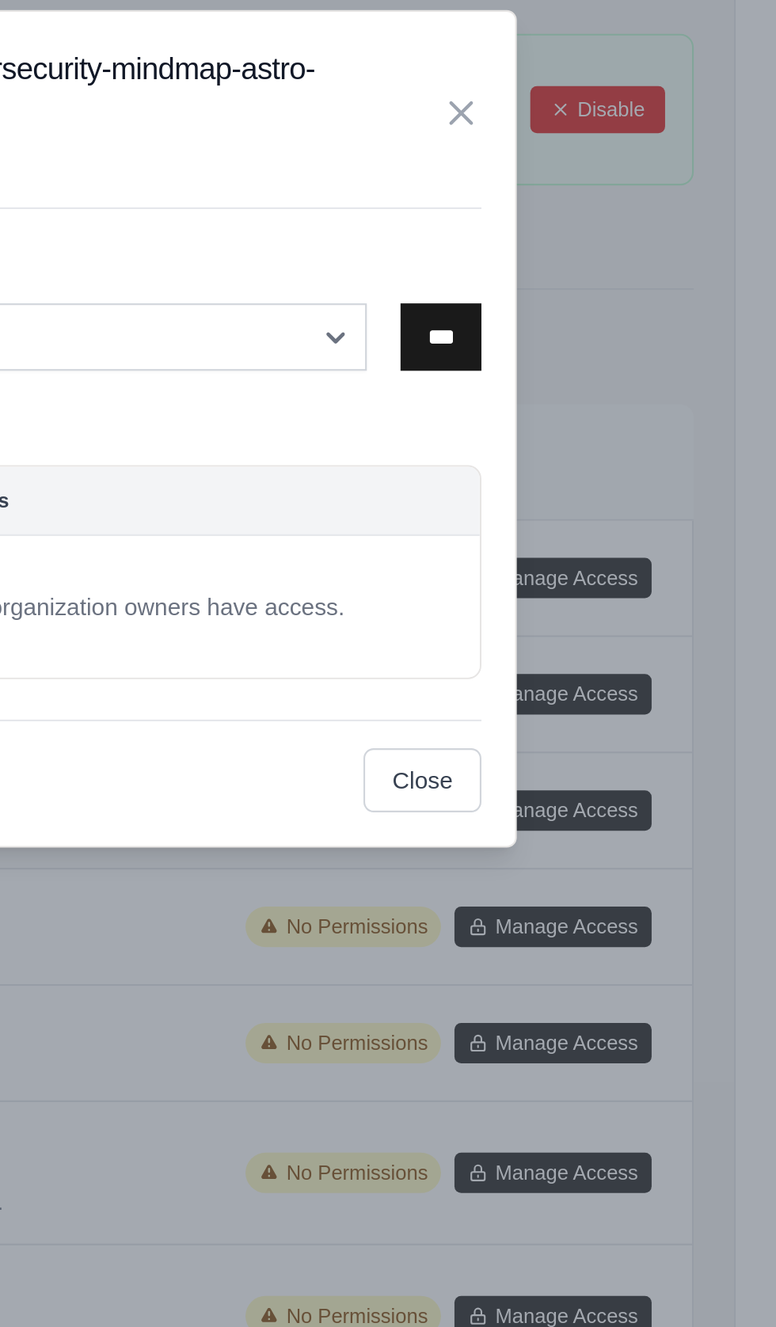
click at [618, 220] on input "***" at bounding box center [618, 217] width 38 height 32
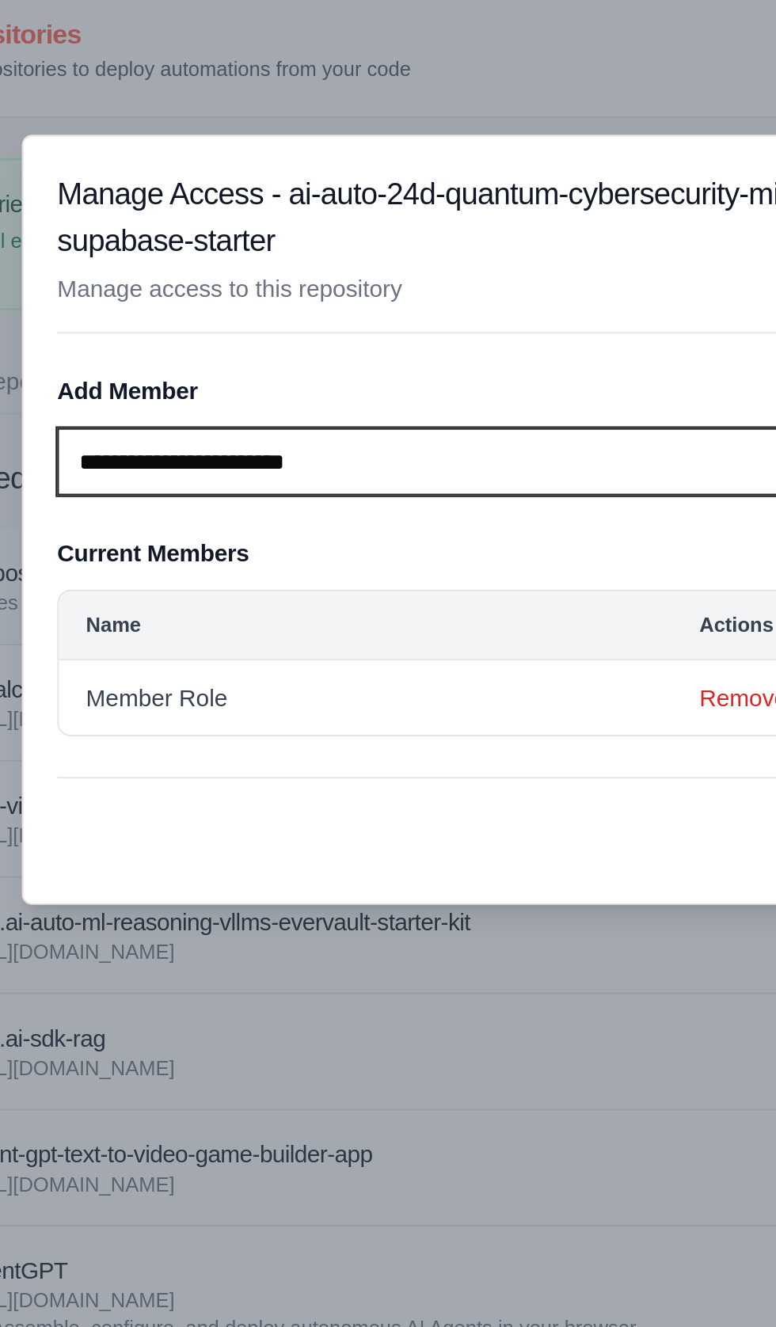
click at [228, 227] on select "**********" at bounding box center [361, 217] width 445 height 32
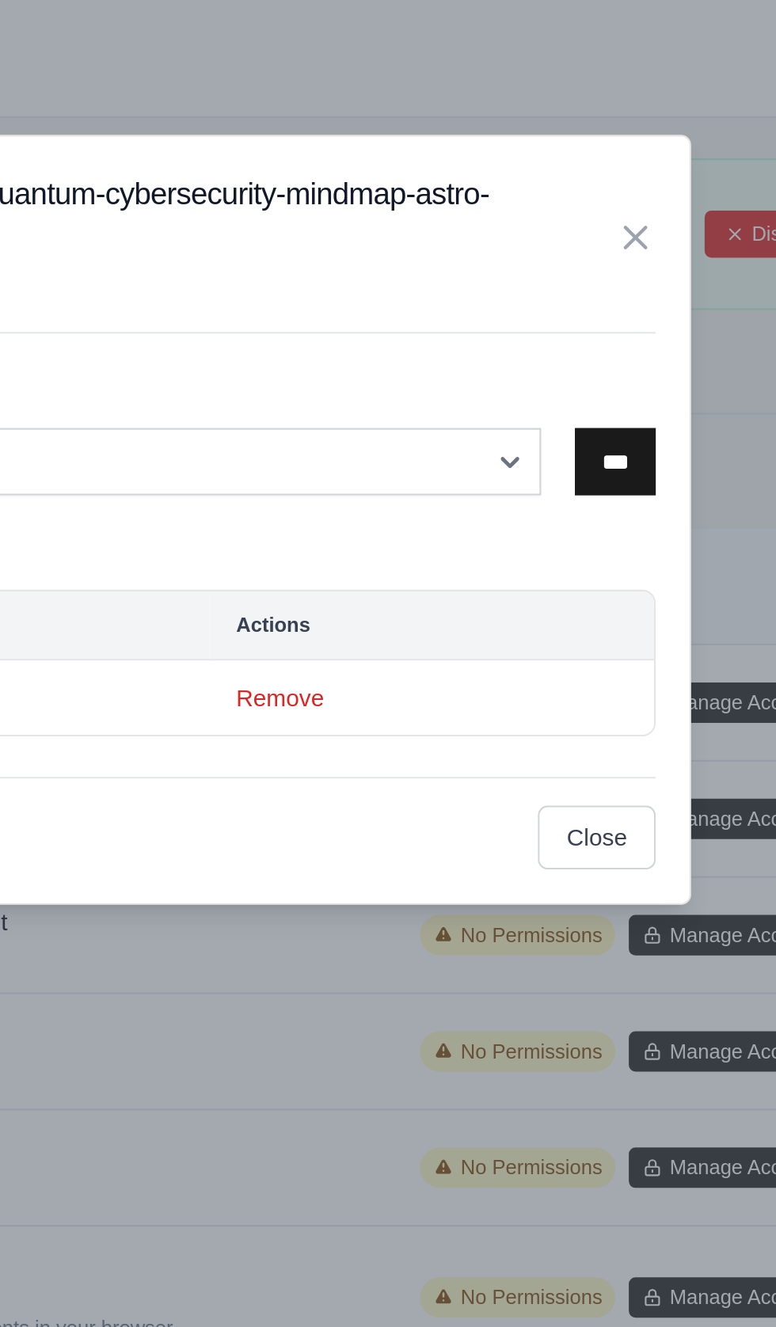
click at [622, 213] on input "***" at bounding box center [618, 217] width 38 height 32
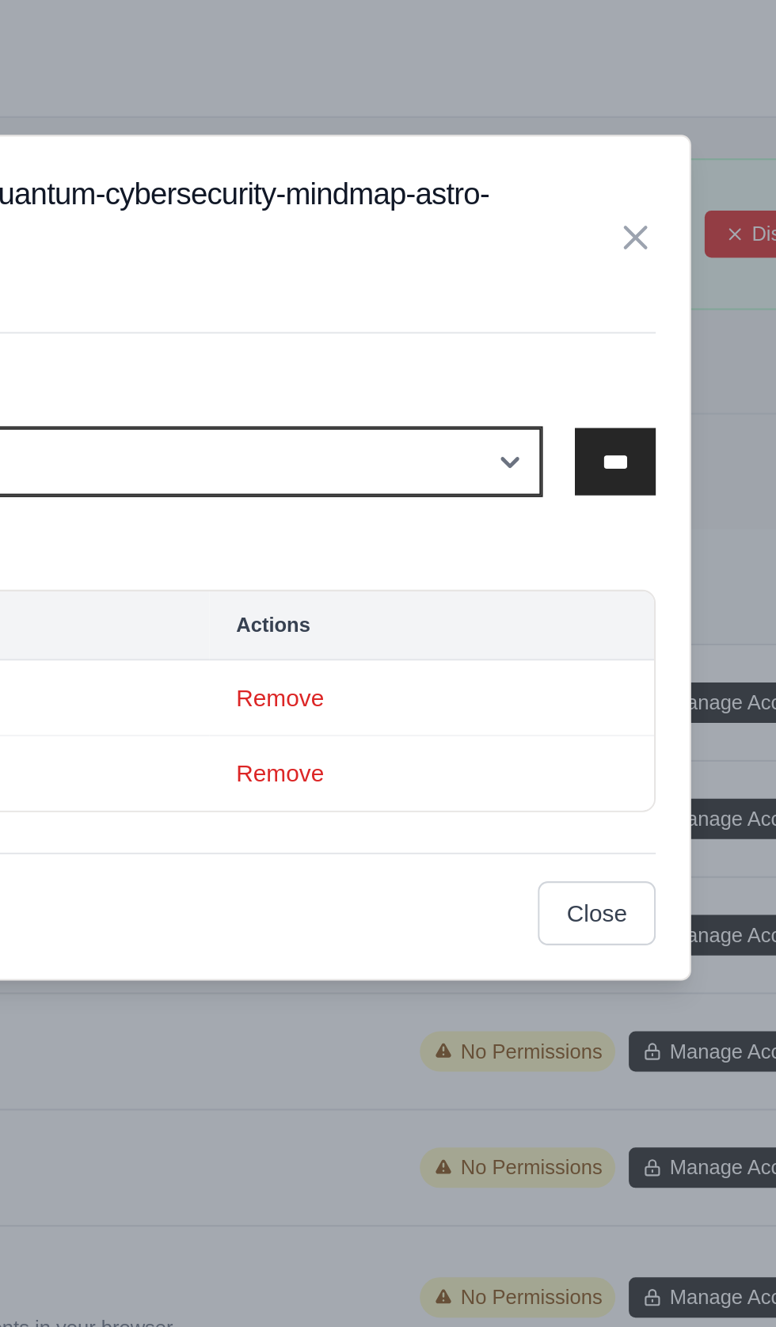
click at [392, 210] on select "**********" at bounding box center [361, 217] width 445 height 32
select select "******"
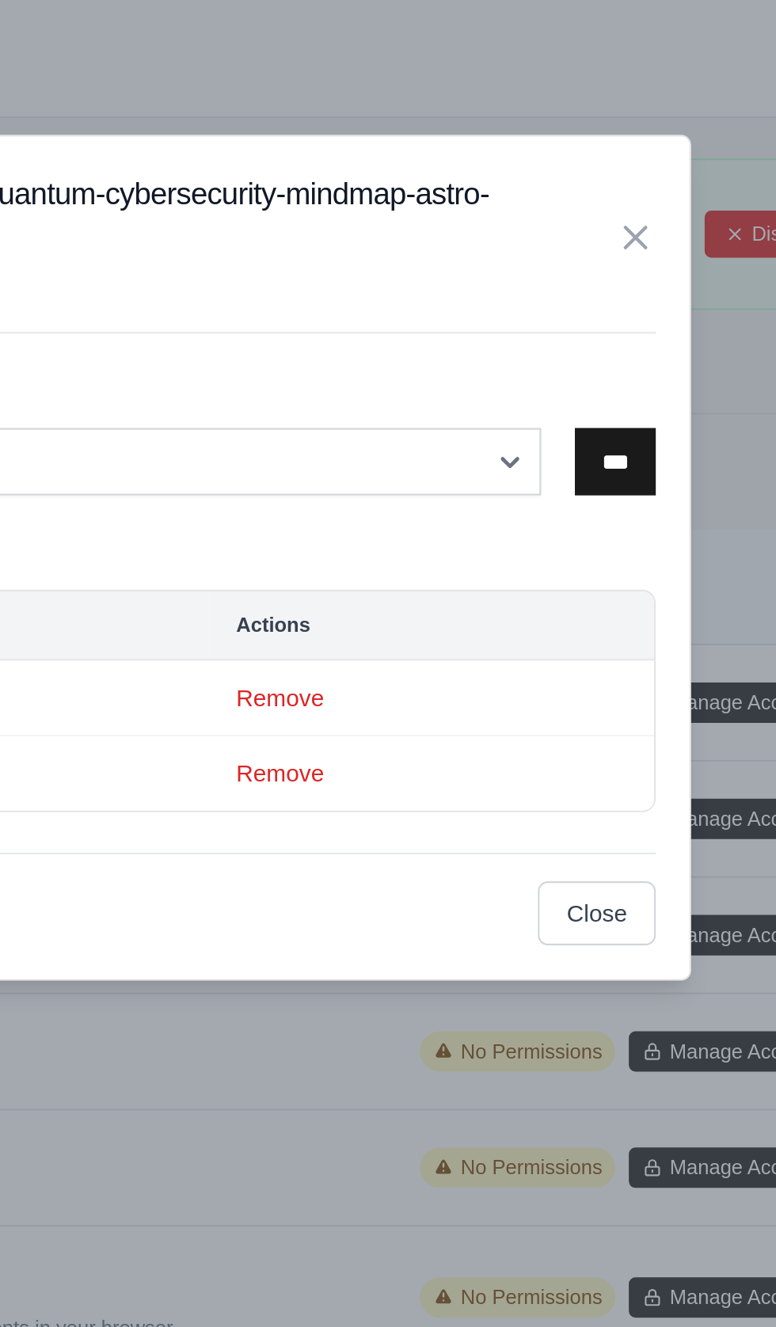
click at [616, 220] on input "***" at bounding box center [618, 217] width 38 height 32
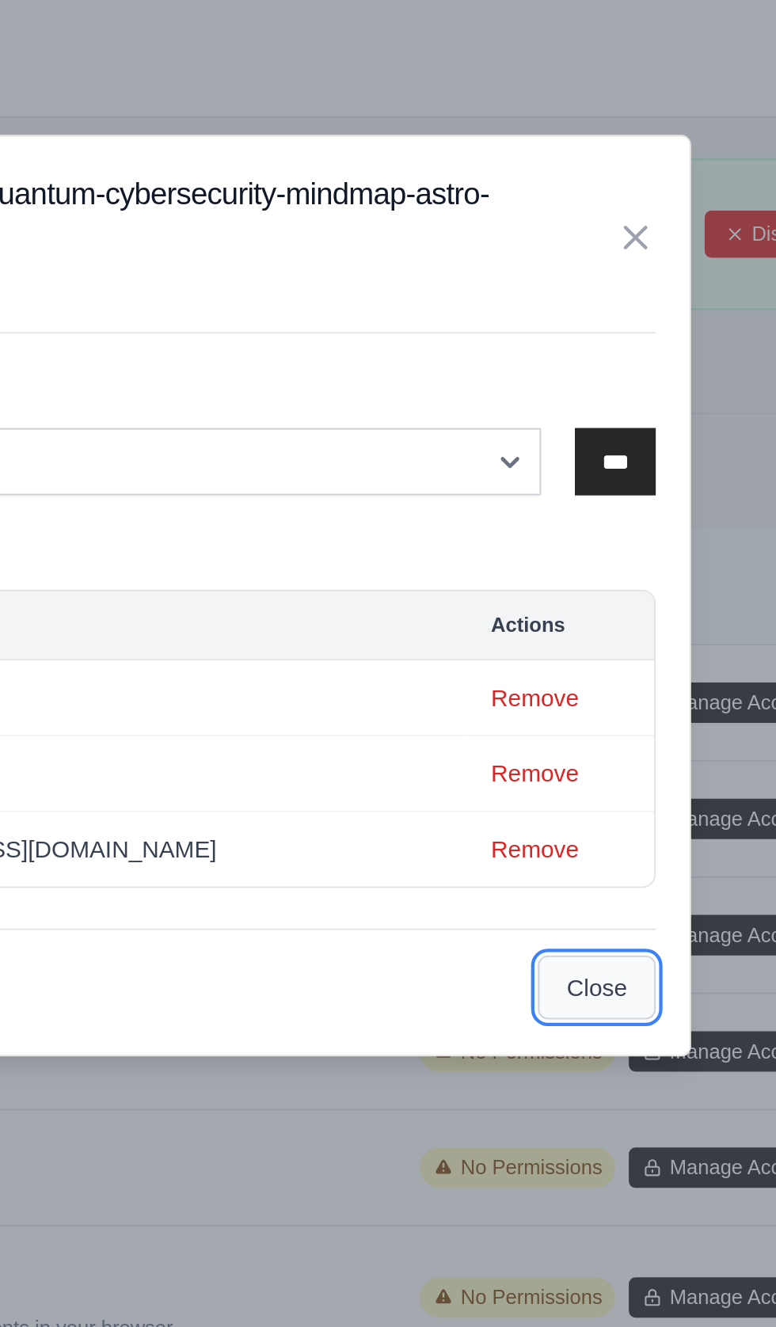
click at [611, 457] on button "Close" at bounding box center [609, 464] width 55 height 30
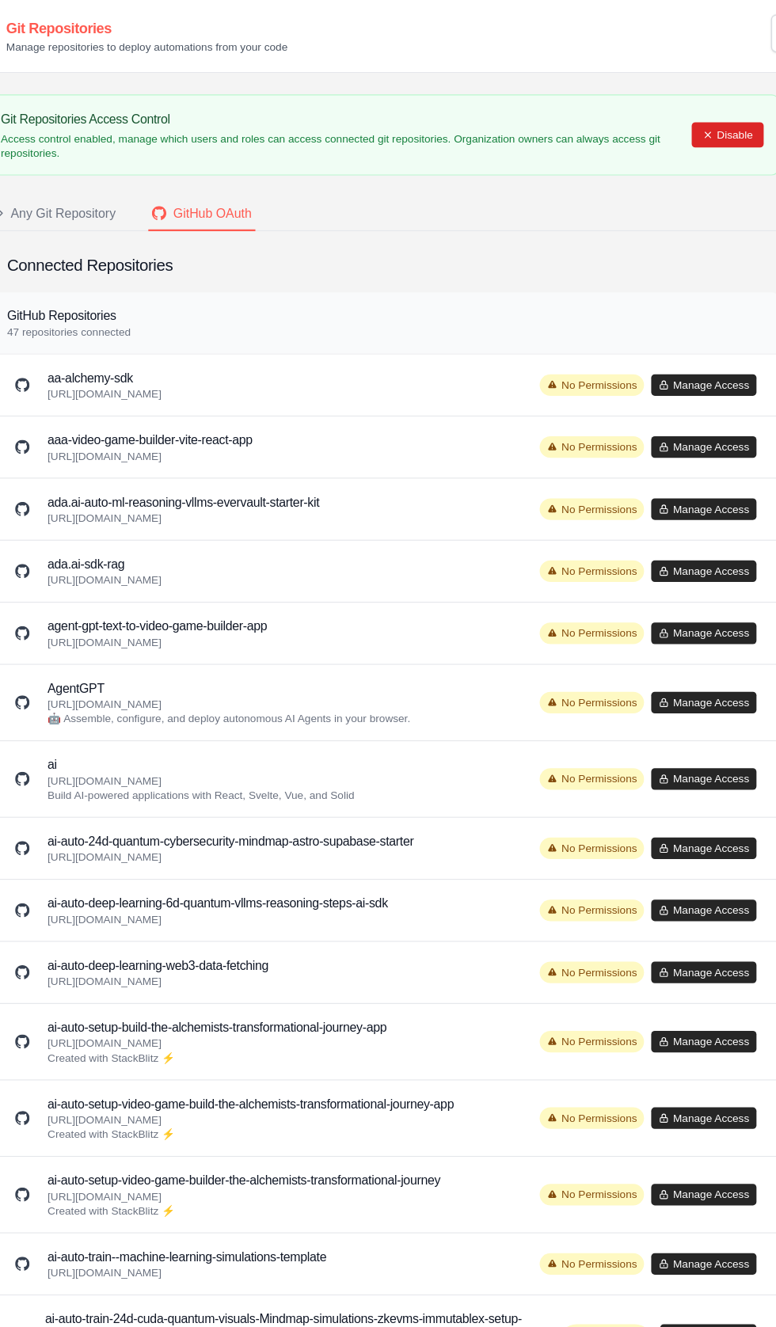
scroll to position [0, 0]
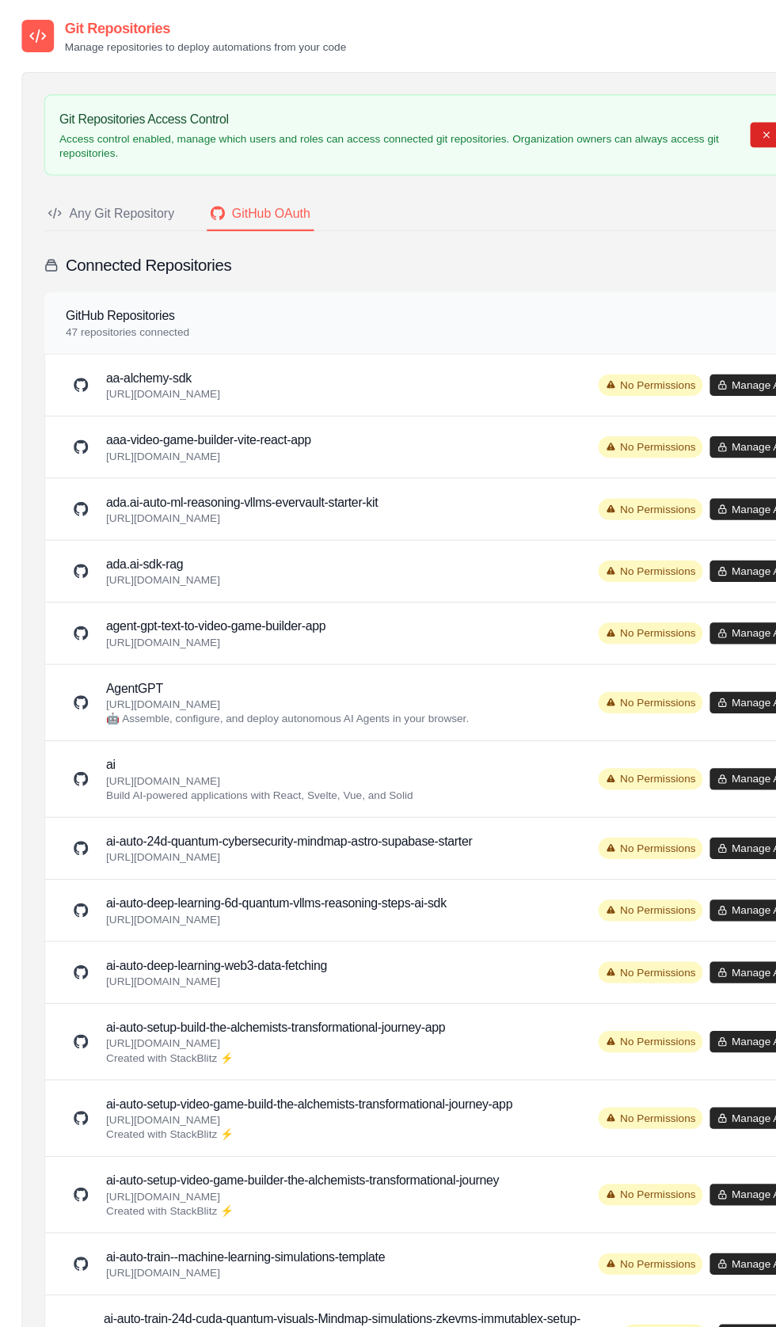
click at [93, 180] on div "Any Git Repository" at bounding box center [98, 188] width 112 height 16
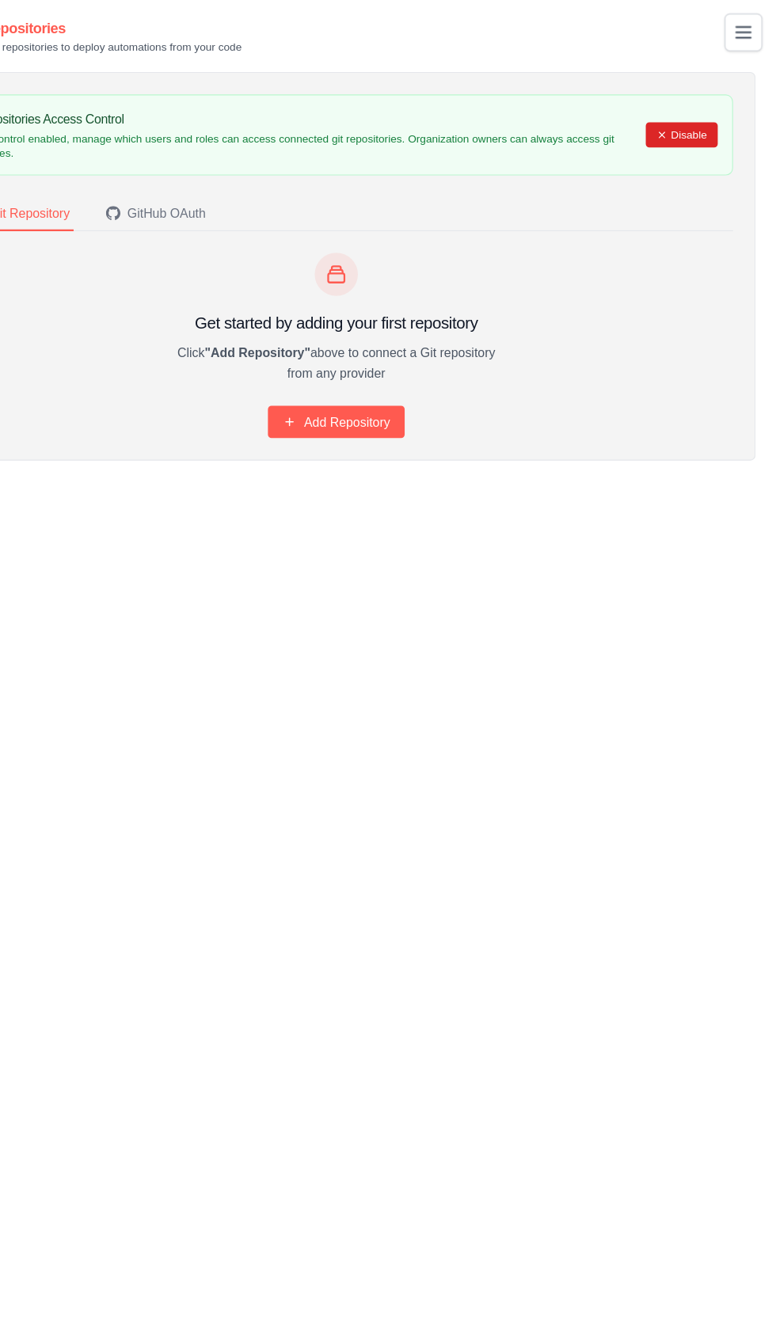
click at [742, 28] on icon "Toggle navigation" at bounding box center [746, 28] width 13 height 9
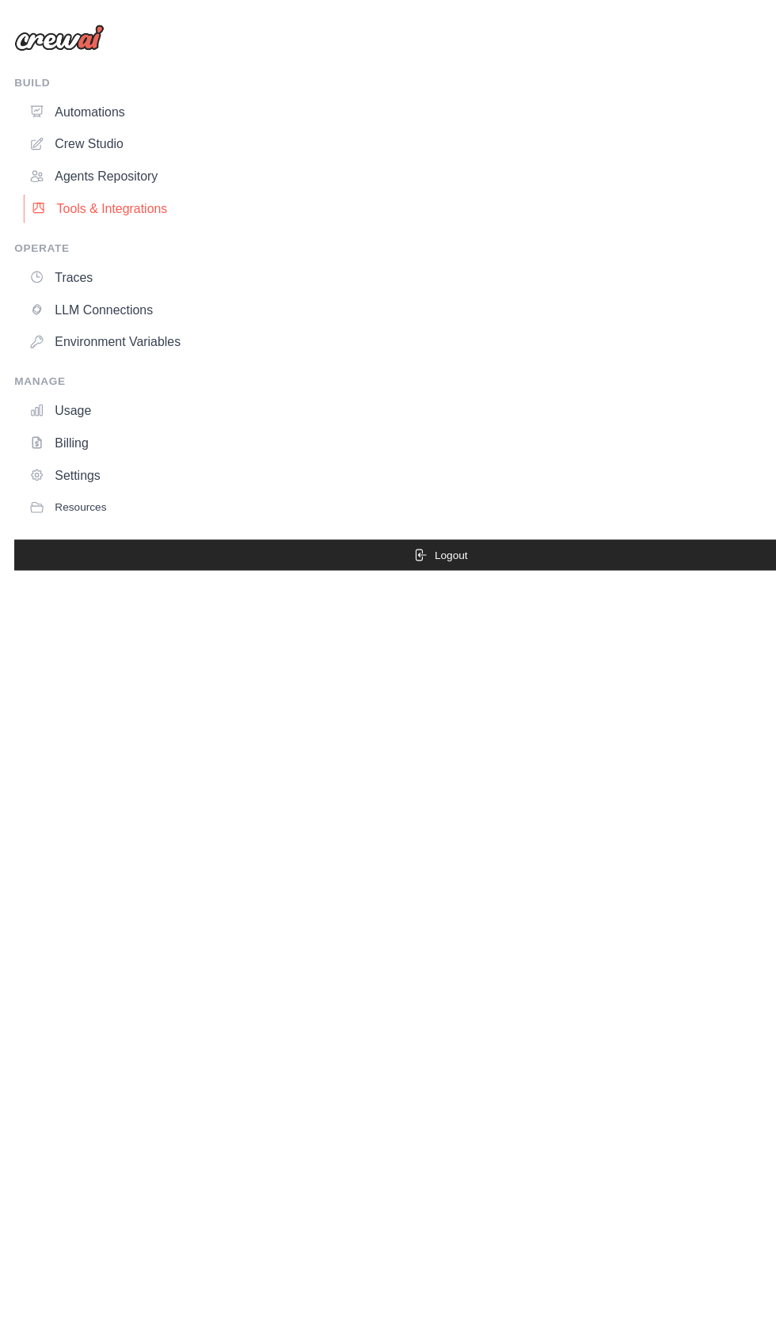
click at [73, 183] on link "Tools & Integrations" at bounding box center [392, 183] width 743 height 25
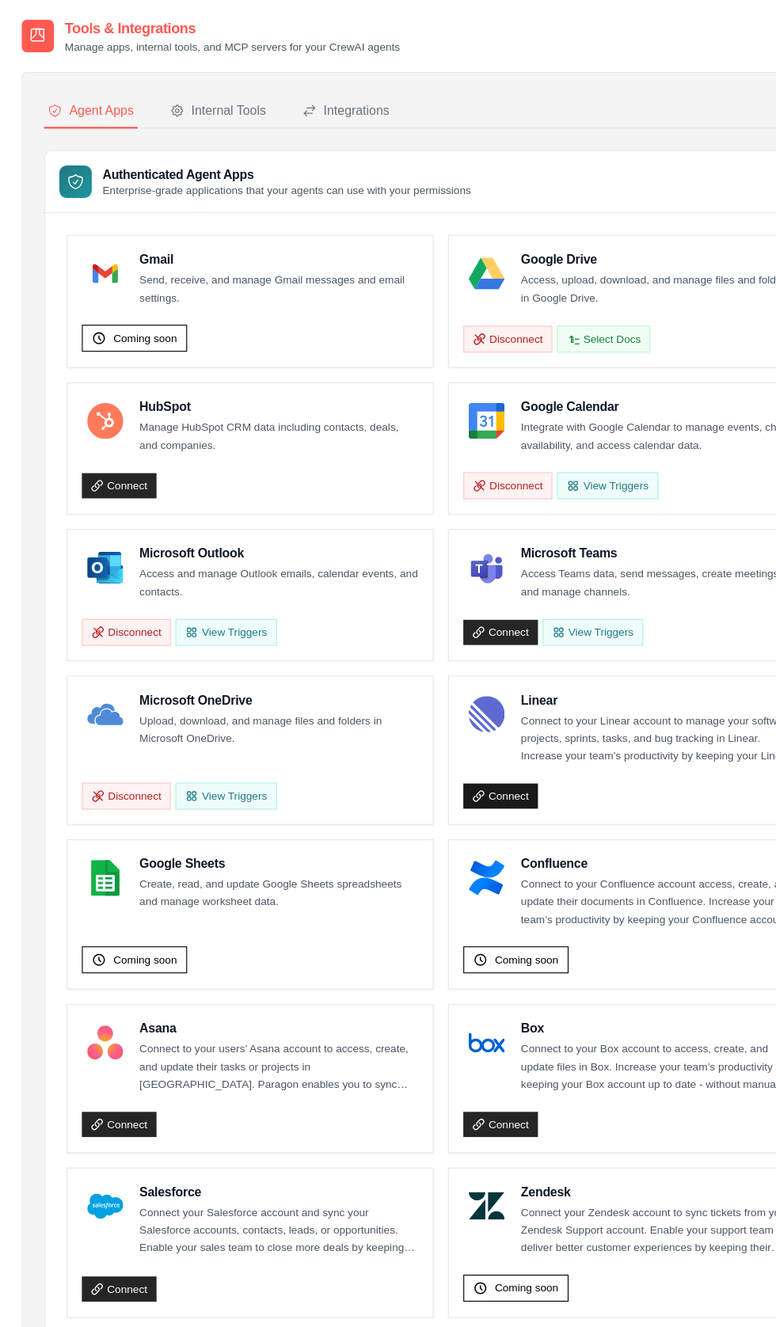
click at [451, 693] on link "Connect" at bounding box center [441, 700] width 66 height 22
click at [482, 784] on p "Connect to your Confluence account access, create, and update their documents i…" at bounding box center [580, 795] width 245 height 47
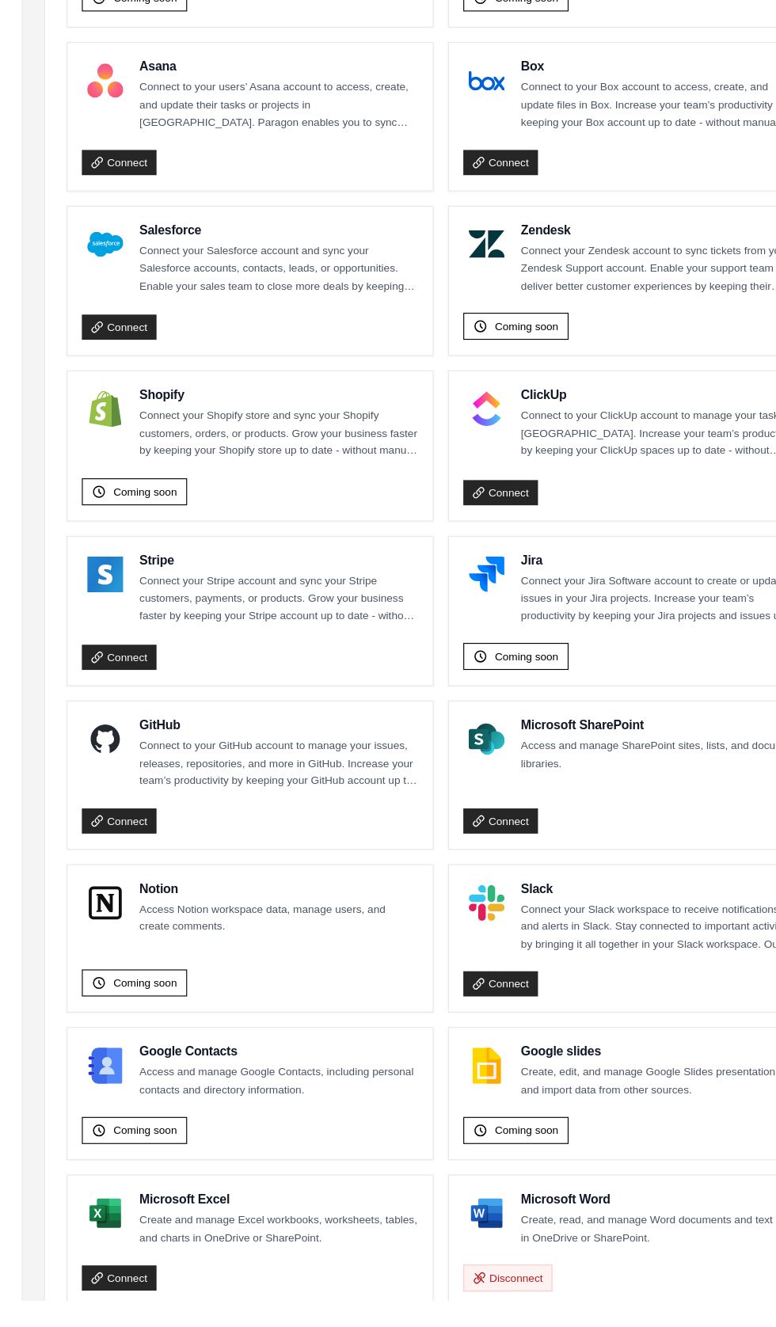
scroll to position [673, 0]
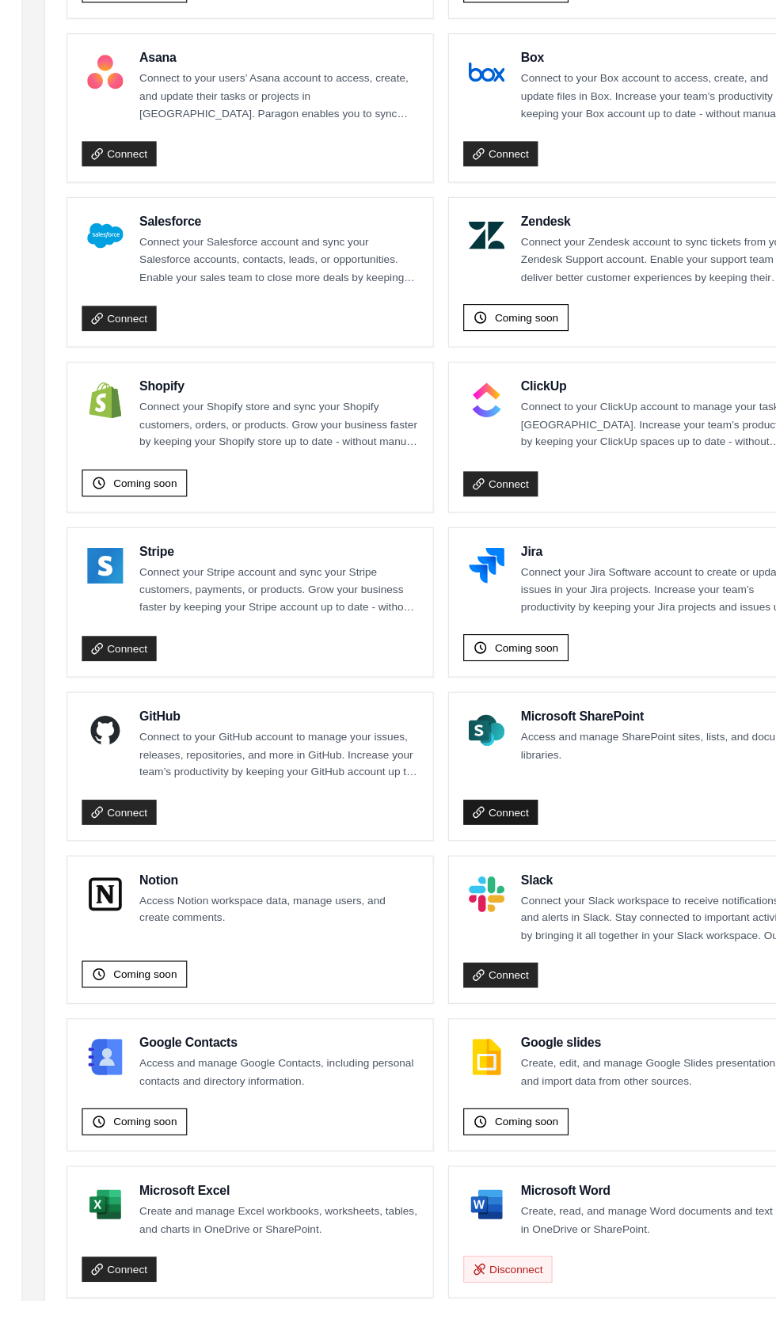
click at [455, 886] on link "Connect" at bounding box center [441, 897] width 66 height 22
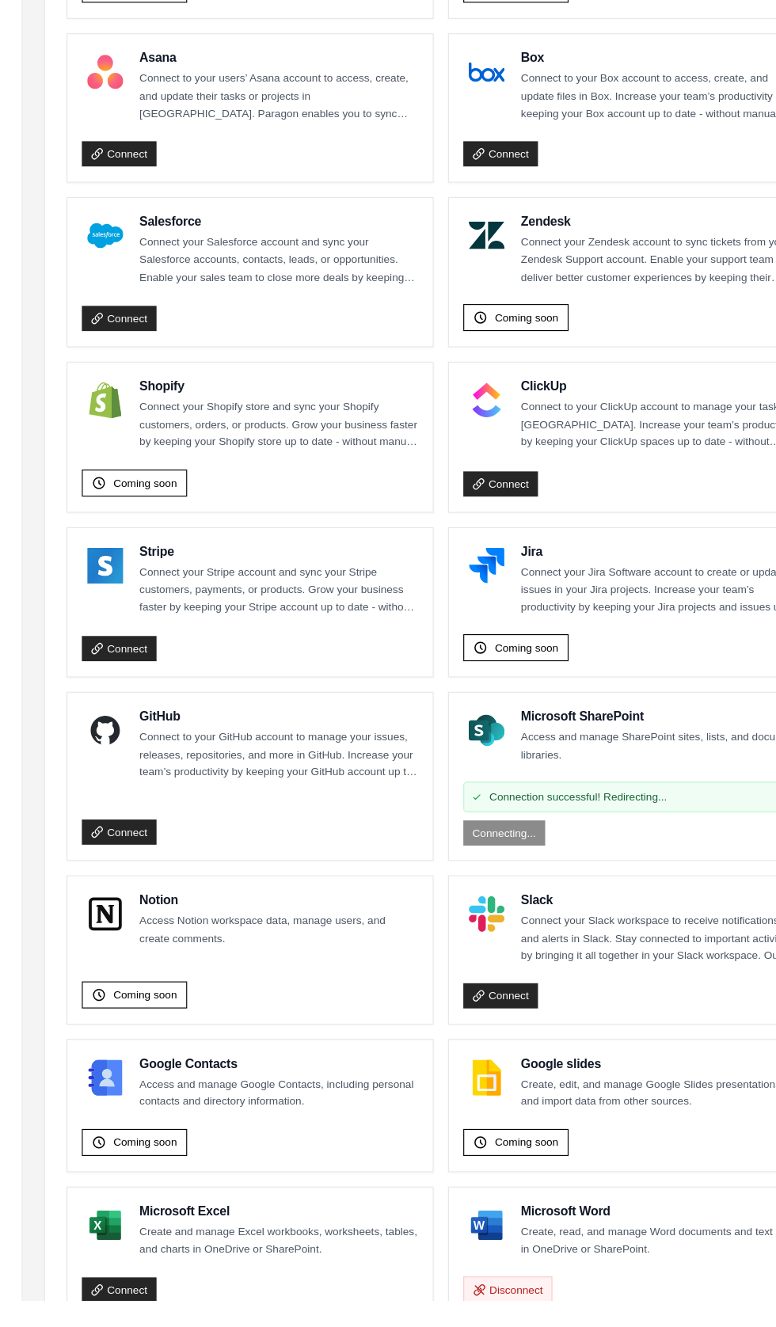
scroll to position [716, 0]
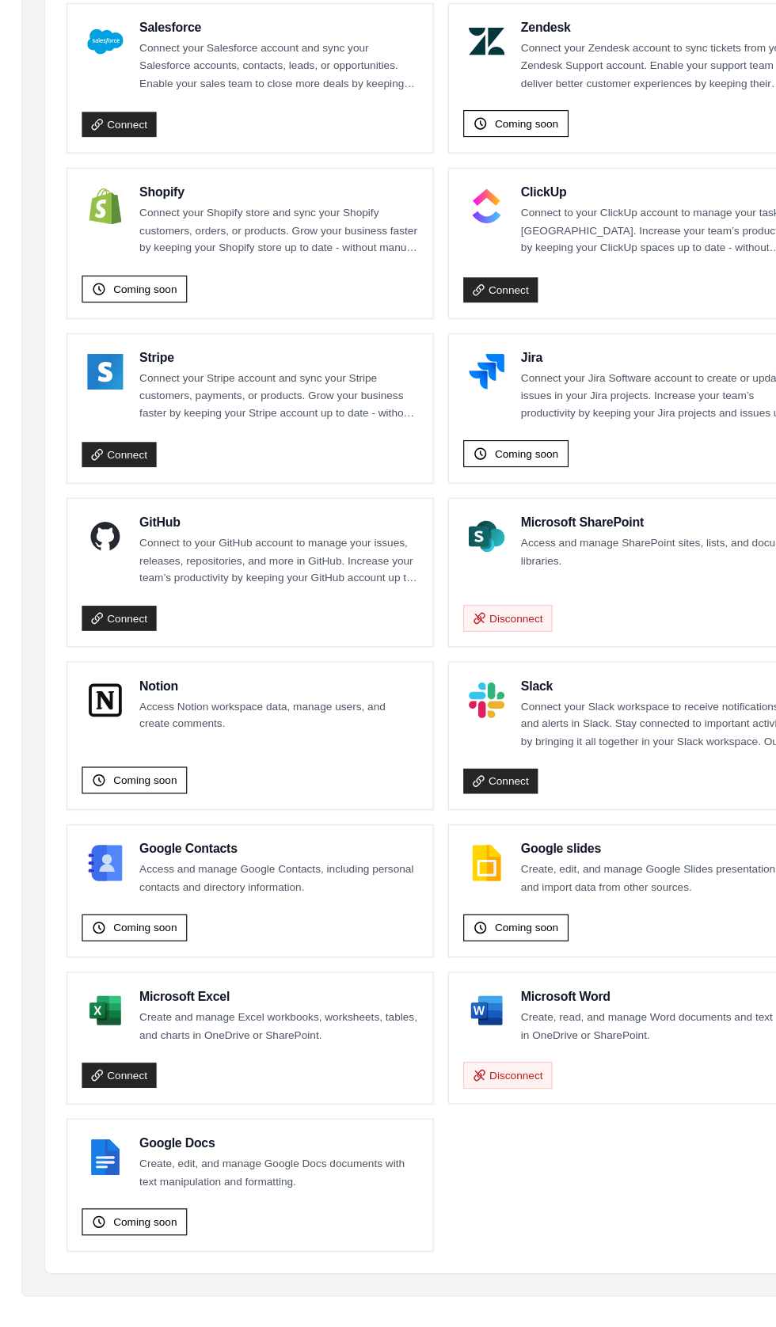
click at [86, 655] on div "GitHub Connect to your GitHub account to manage your issues, releases, reposito…" at bounding box center [220, 643] width 296 height 66
click at [112, 691] on link "Connect" at bounding box center [105, 702] width 66 height 22
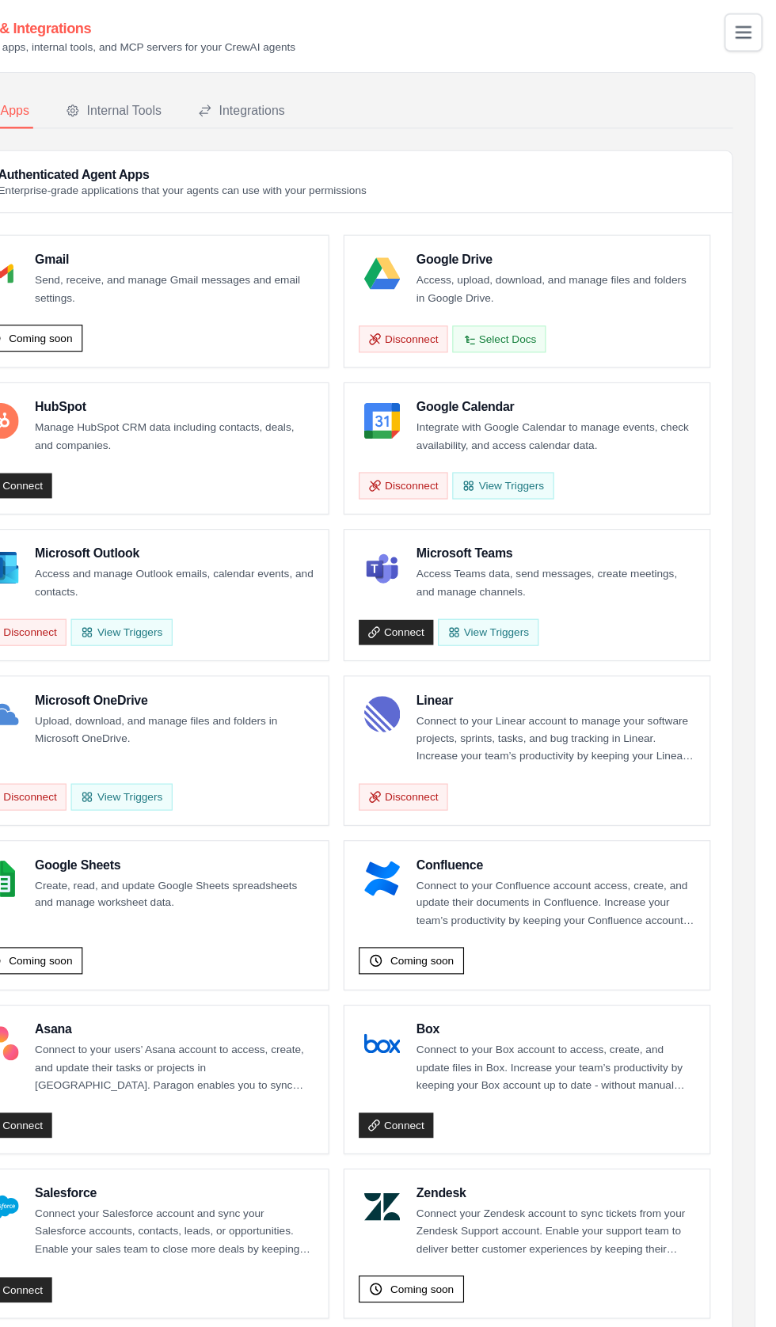
click at [745, 28] on icon "Toggle navigation" at bounding box center [746, 28] width 13 height 9
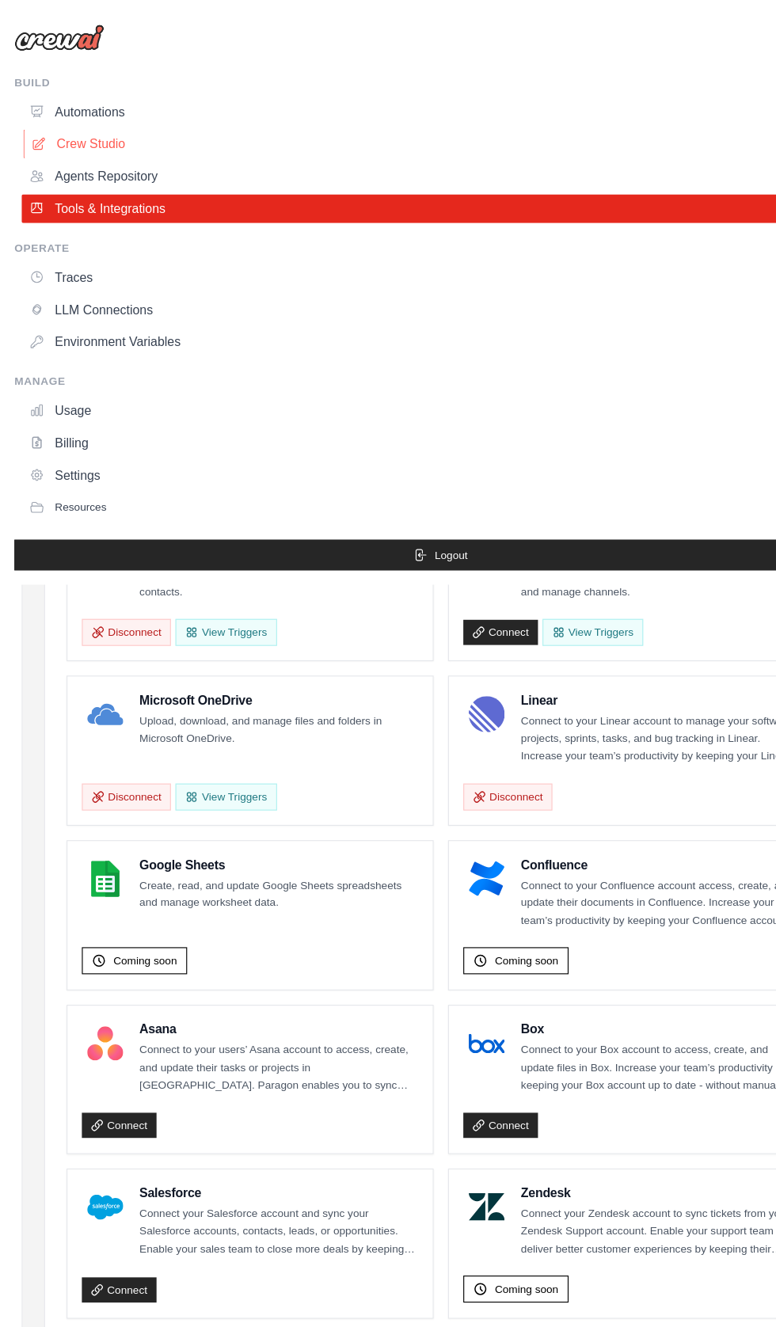
click at [63, 127] on link "Crew Studio" at bounding box center [392, 126] width 743 height 25
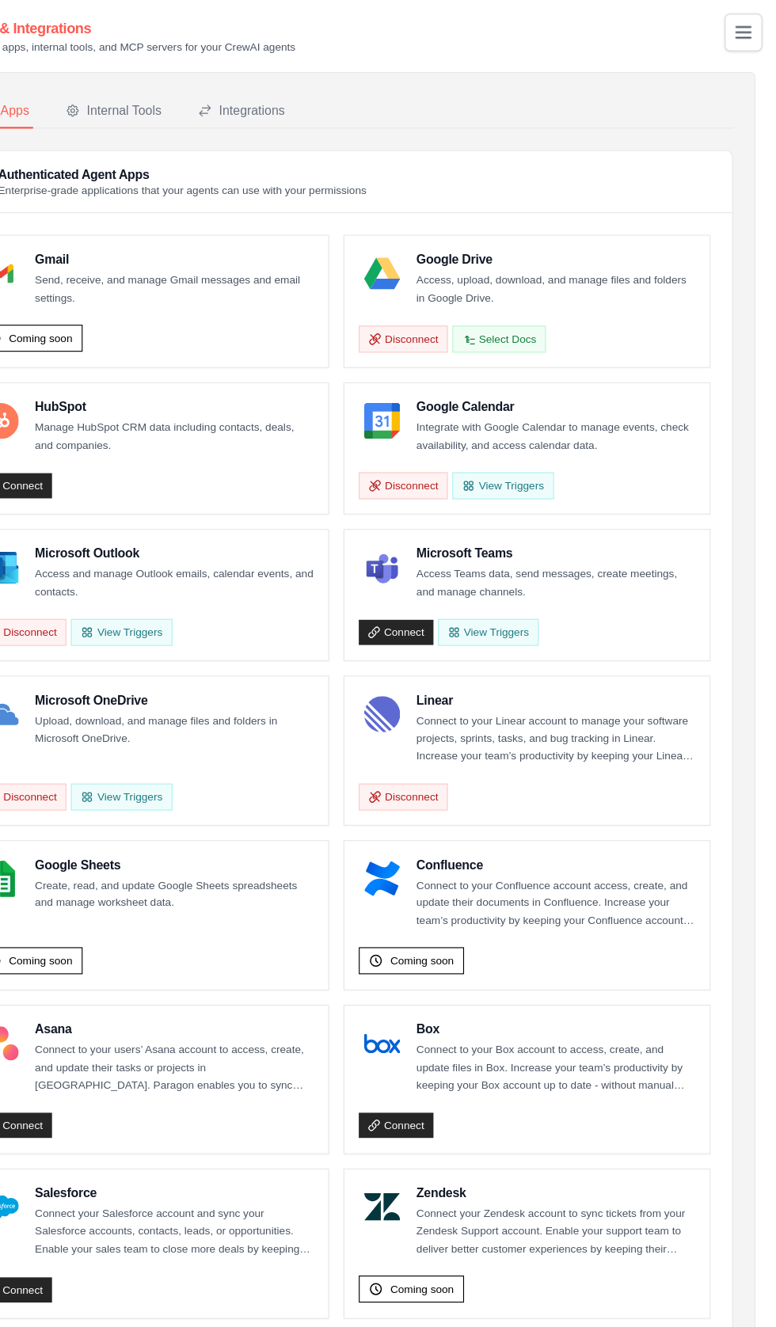
click at [735, 19] on button "Toggle navigation" at bounding box center [746, 28] width 33 height 33
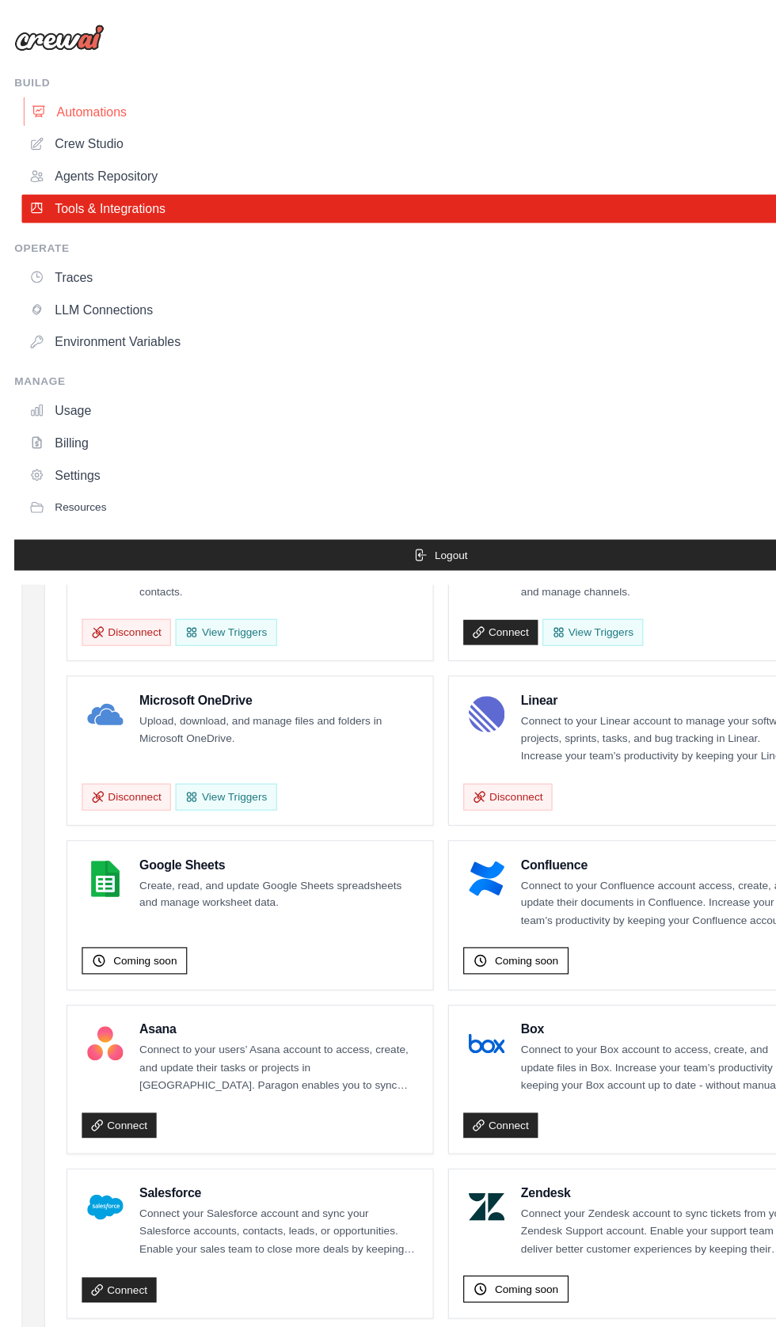
click at [78, 100] on link "Automations" at bounding box center [392, 97] width 743 height 25
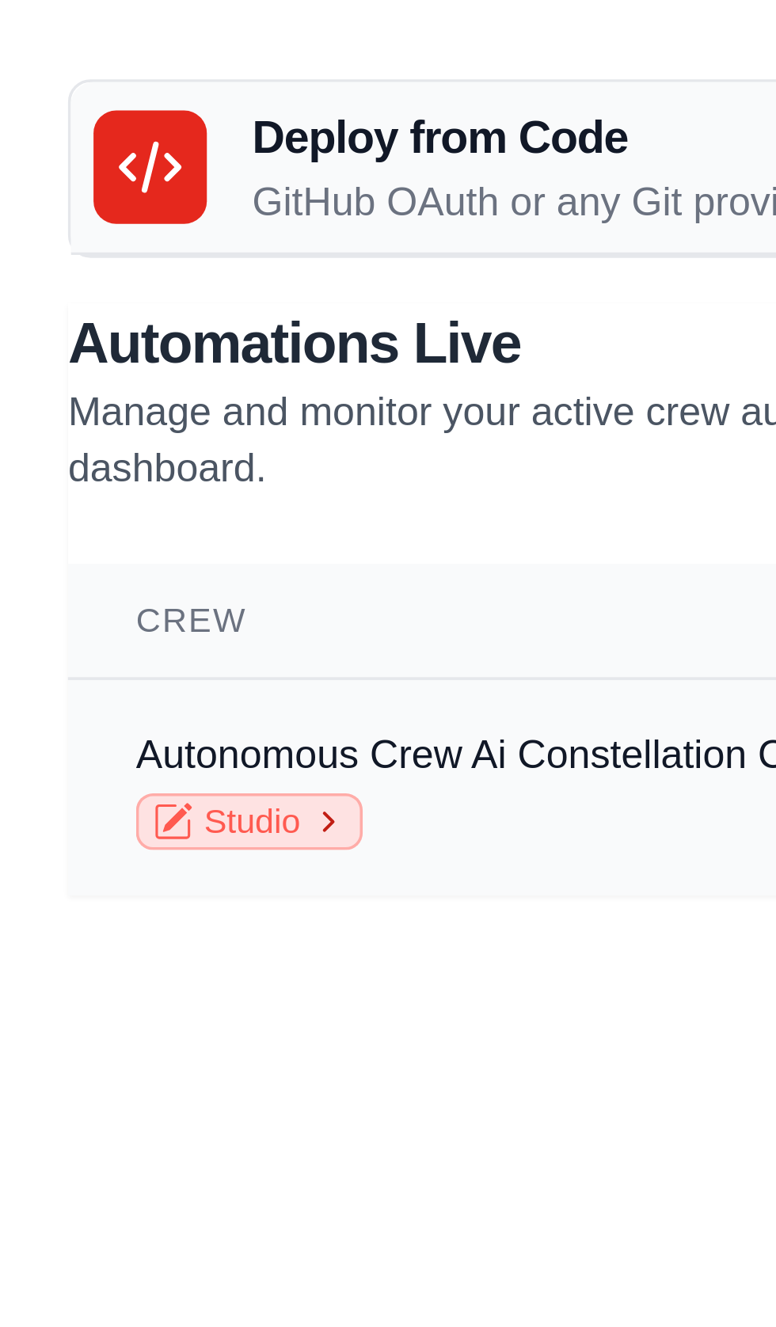
click at [72, 225] on link "Studio" at bounding box center [69, 230] width 63 height 16
